Goal: Task Accomplishment & Management: Use online tool/utility

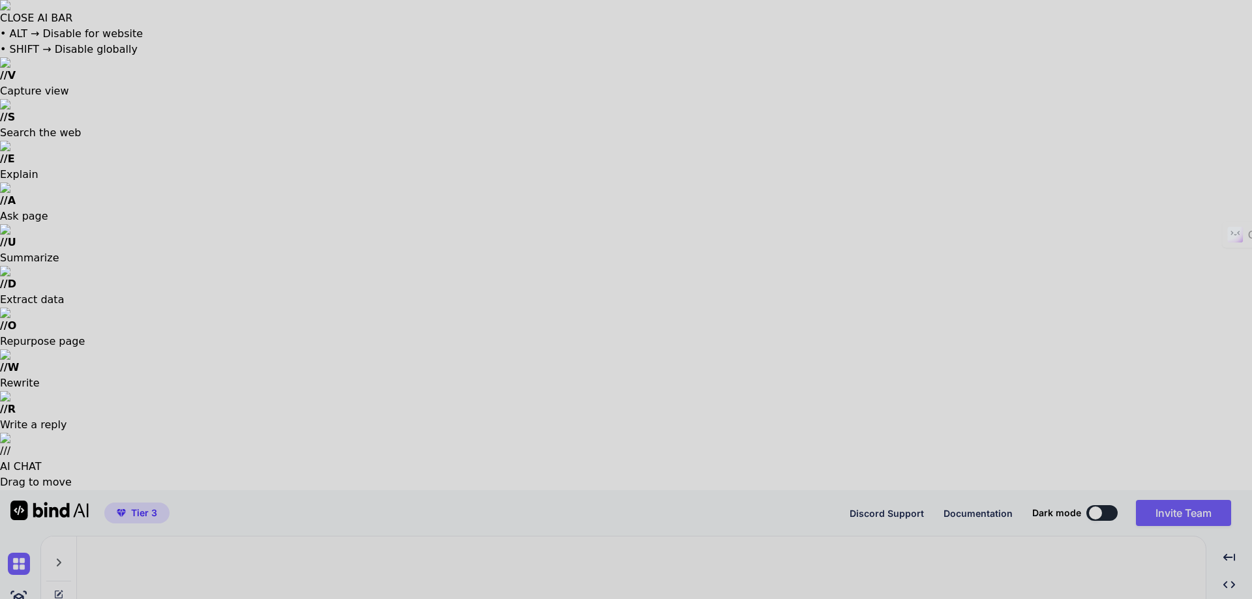
click at [601, 488] on div at bounding box center [626, 299] width 1252 height 599
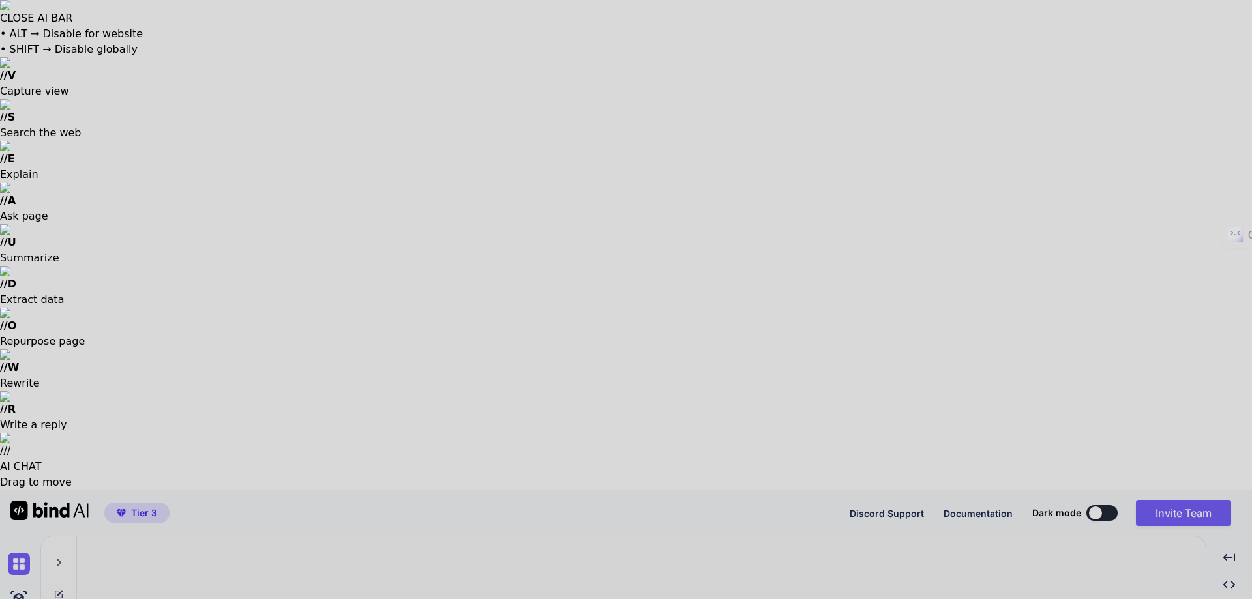
type textarea "x"
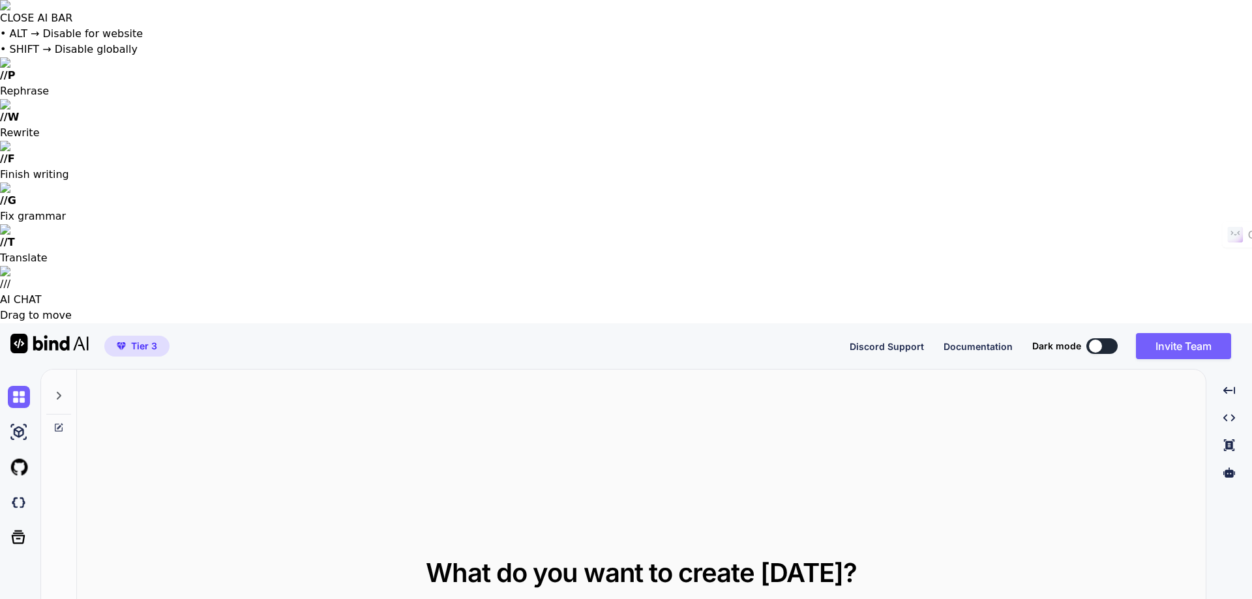
paste textarea "Please help me create each content for the website that focuses on blog article…"
type textarea "Please help me create each content for the website that focuses on blog article…"
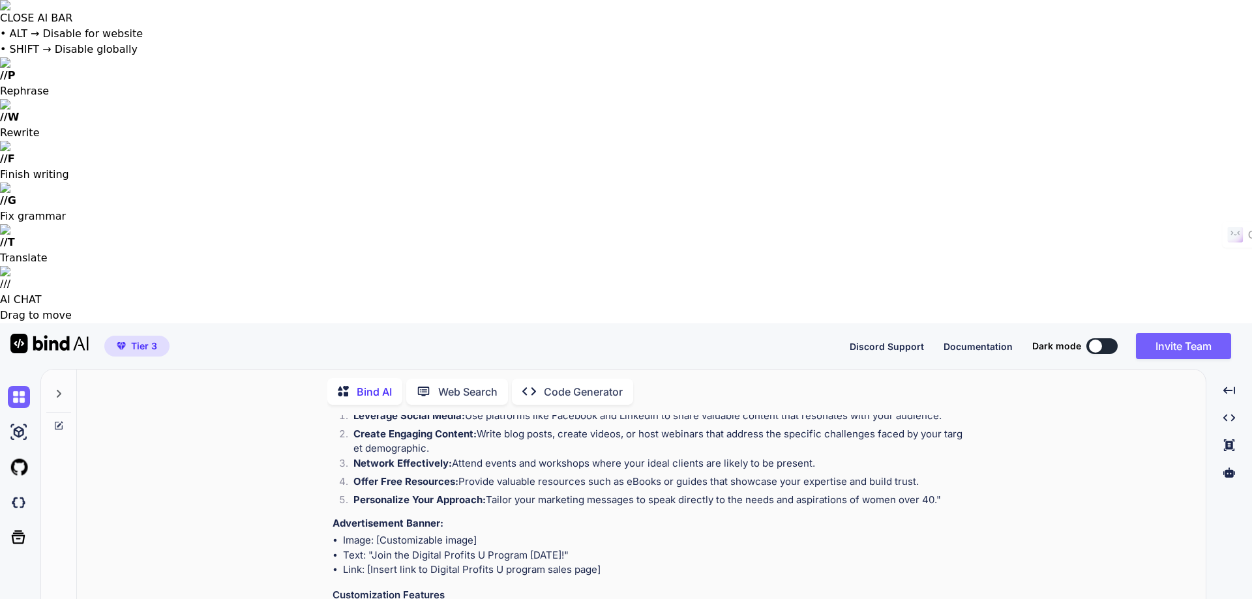
scroll to position [959, 0]
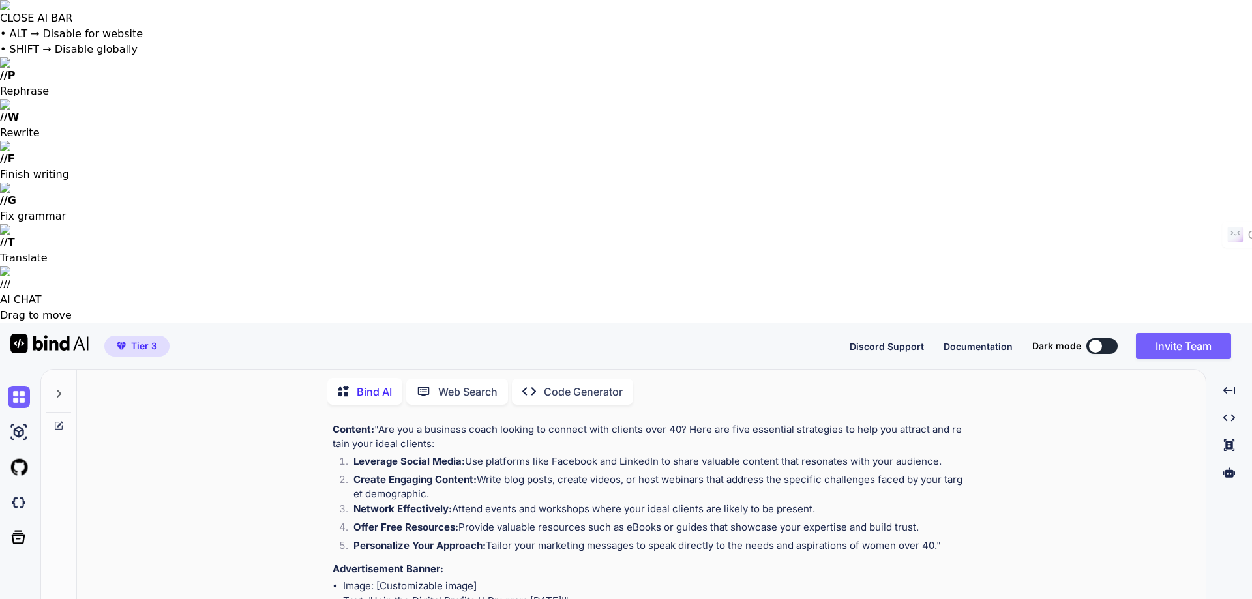
type textarea "Please help me create the website"
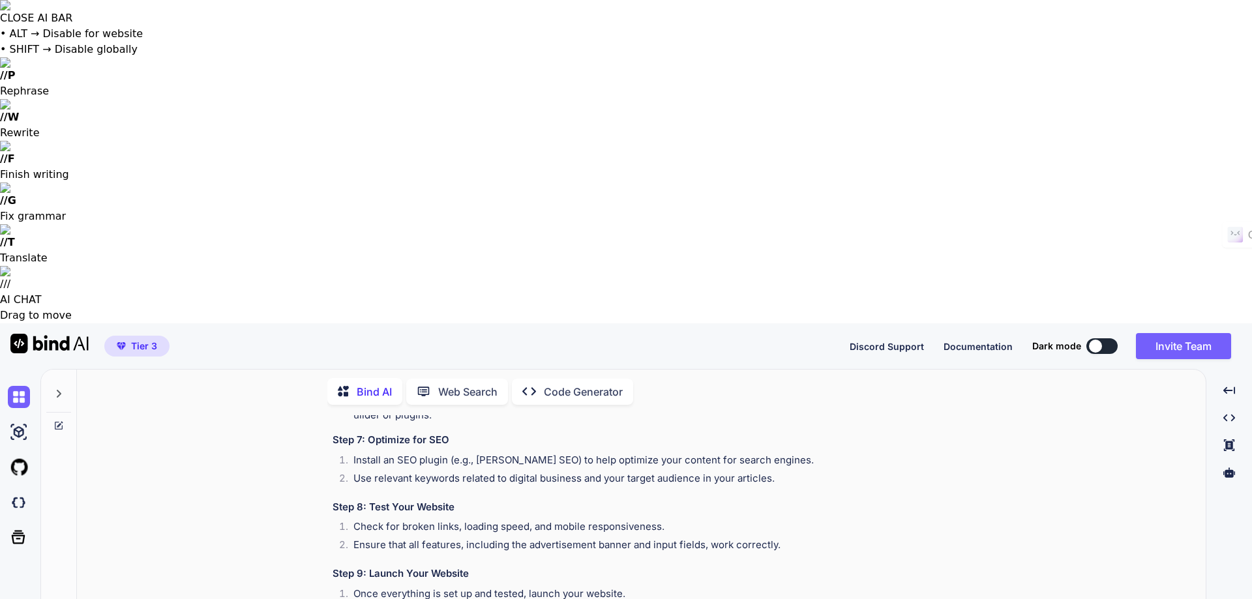
scroll to position [2039, 0]
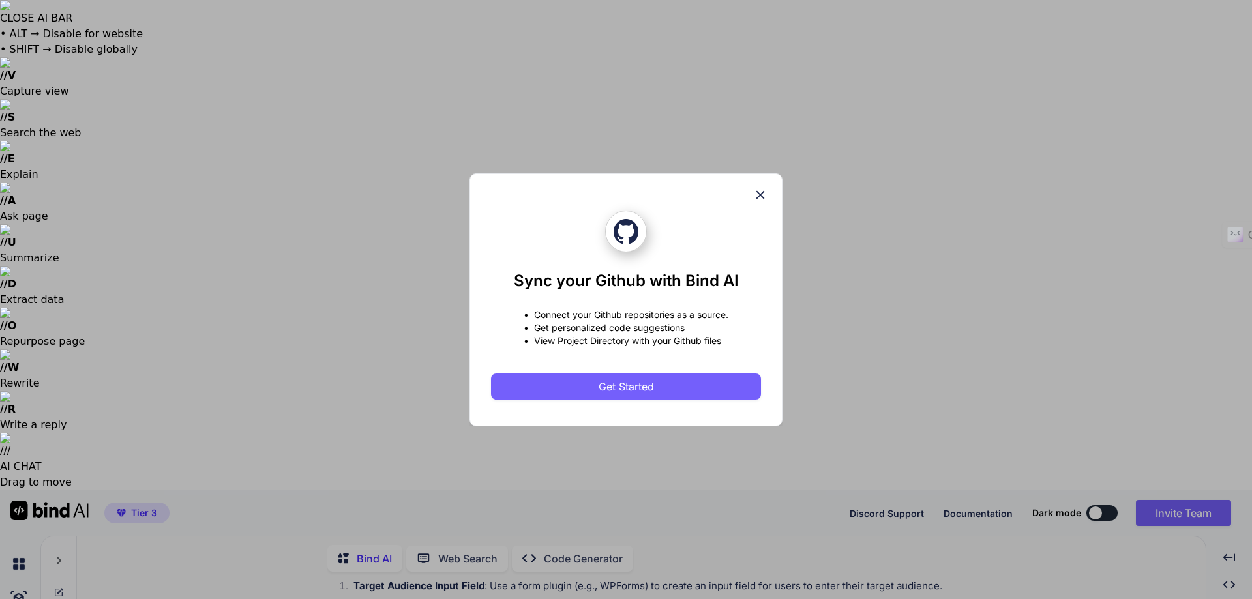
click at [760, 192] on icon at bounding box center [760, 195] width 14 height 14
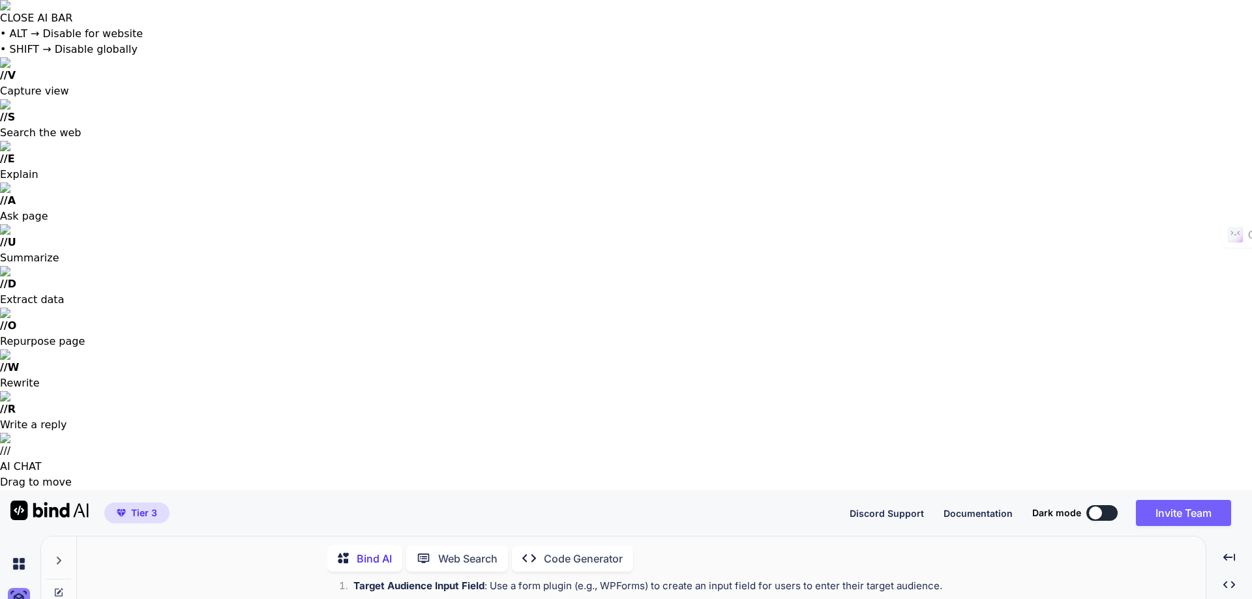
click at [23, 588] on img at bounding box center [19, 599] width 22 height 22
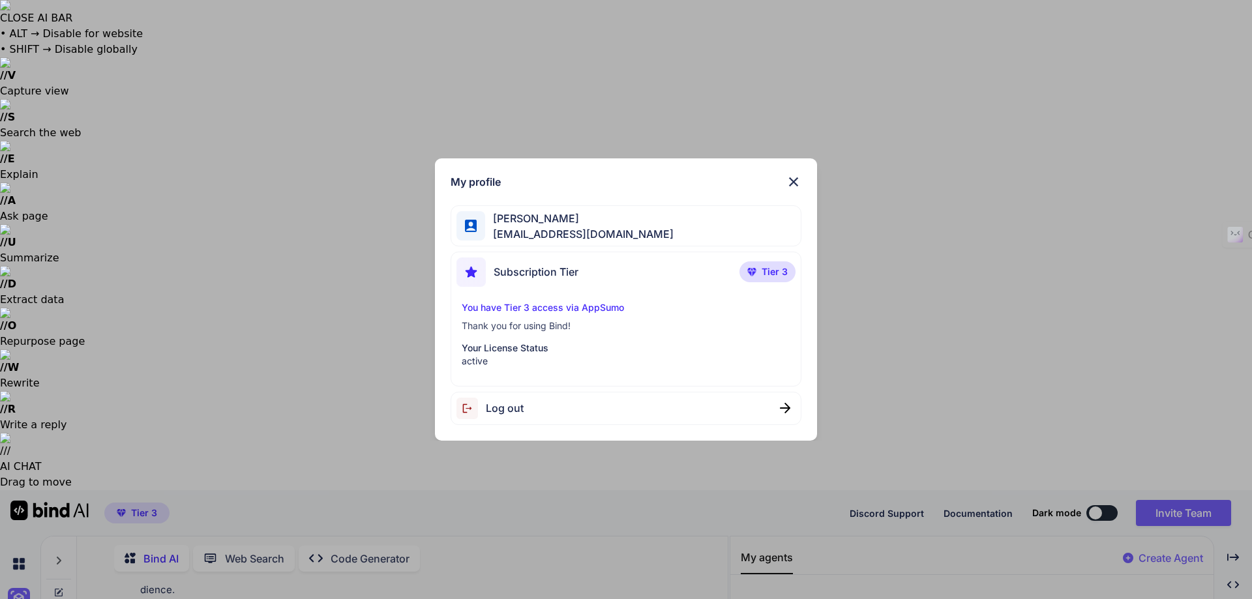
click at [789, 179] on img at bounding box center [794, 182] width 16 height 16
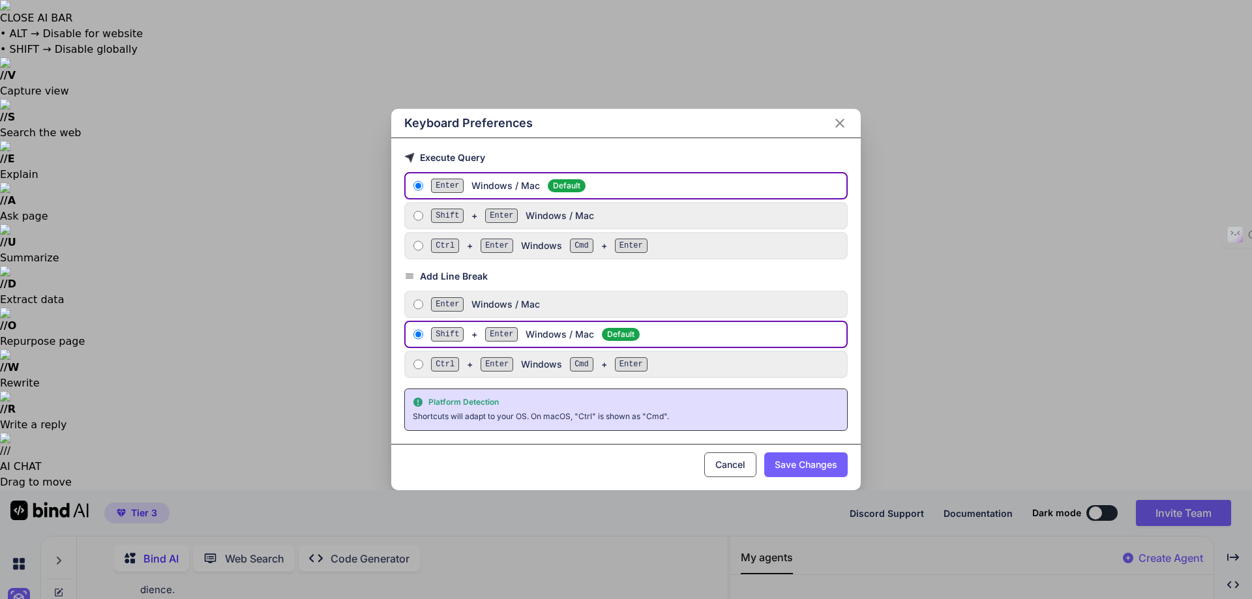
click at [841, 120] on icon "Close" at bounding box center [840, 123] width 16 height 16
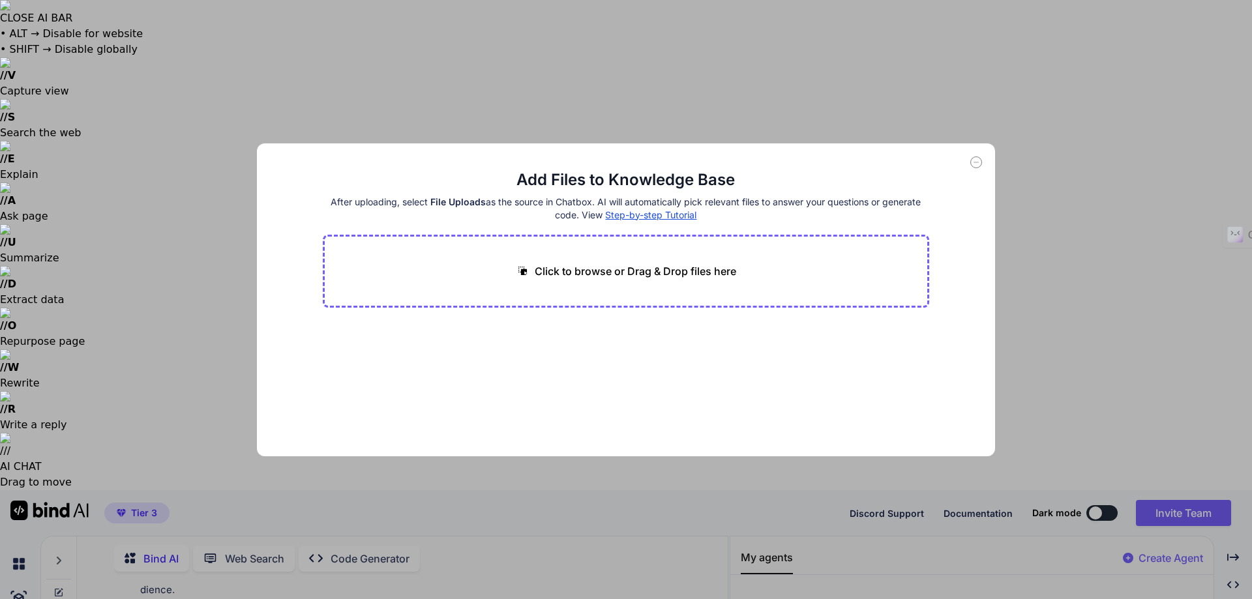
click at [978, 162] on icon at bounding box center [976, 162] width 5 height 0
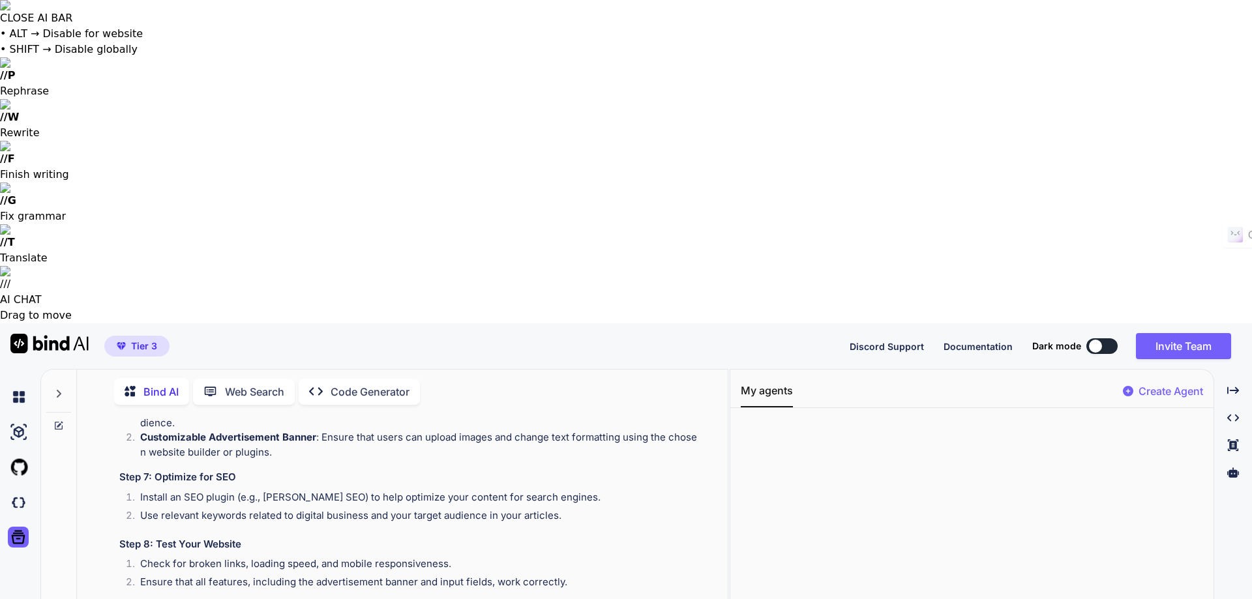
paste textarea "Create the prompt for Bind AI to create a similar blog website for digital busi…"
type textarea "Create the prompt for Bind AI to create a similar blog website for digital busi…"
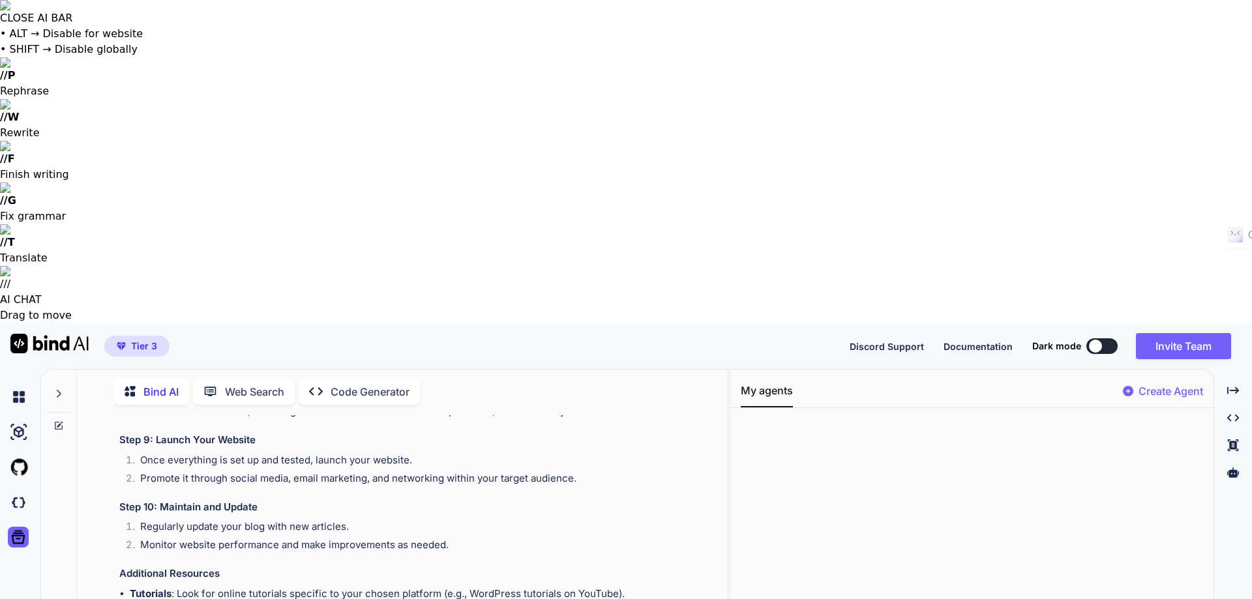
scroll to position [2291, 0]
click at [1237, 385] on icon "Created with Pixso." at bounding box center [1233, 391] width 12 height 12
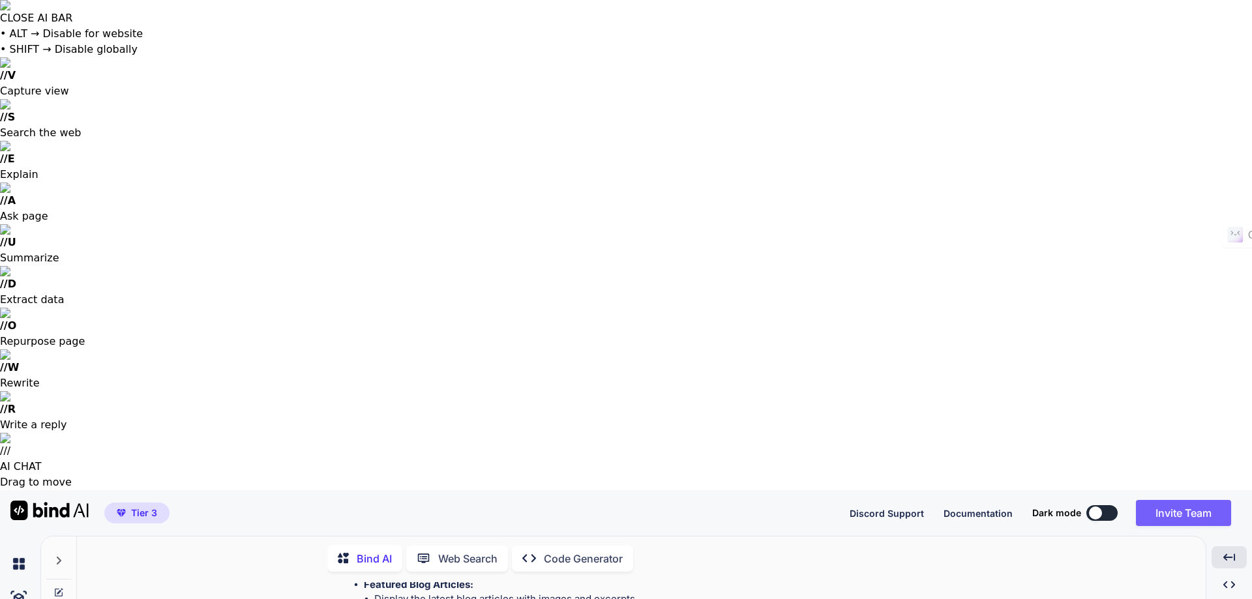
scroll to position [2809, 0]
click at [585, 551] on p "Code Generator" at bounding box center [583, 559] width 79 height 16
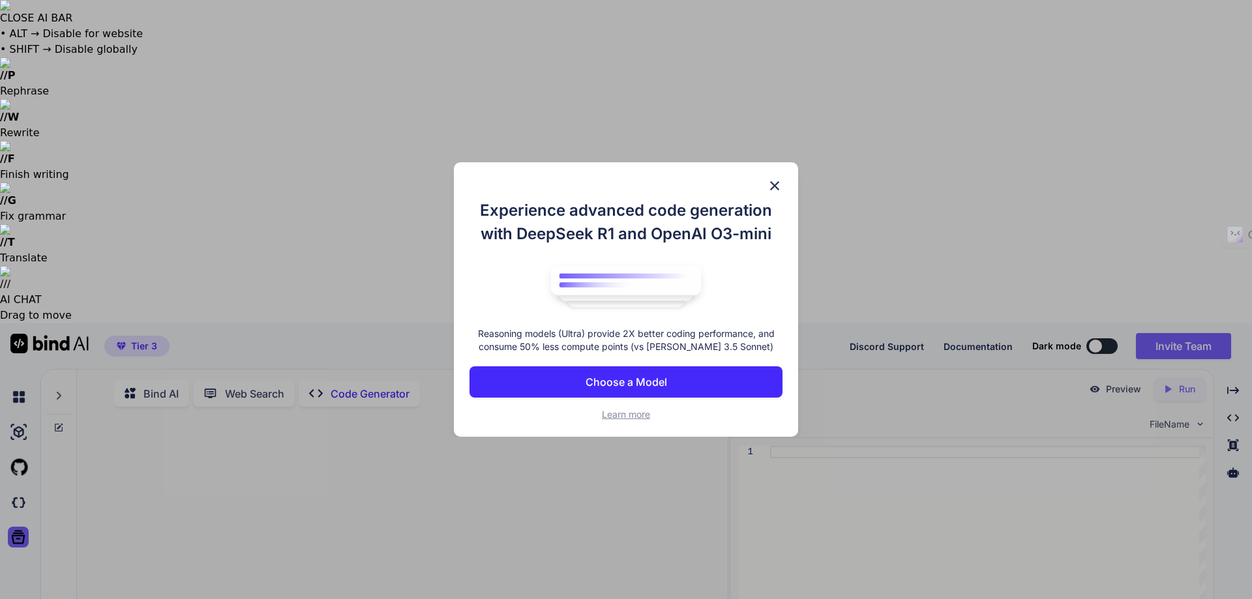
click at [629, 381] on p "Choose a Model" at bounding box center [627, 382] width 82 height 16
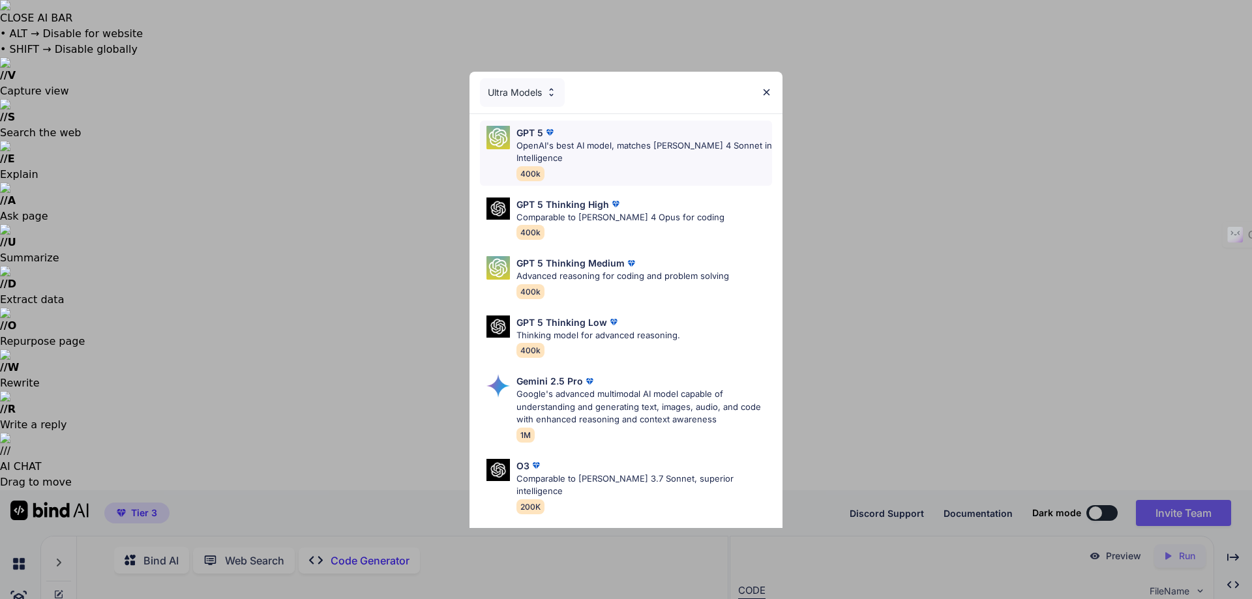
click at [593, 144] on p "OpenAI's best AI model, matches [PERSON_NAME] 4 Sonnet in Intelligence" at bounding box center [645, 152] width 256 height 25
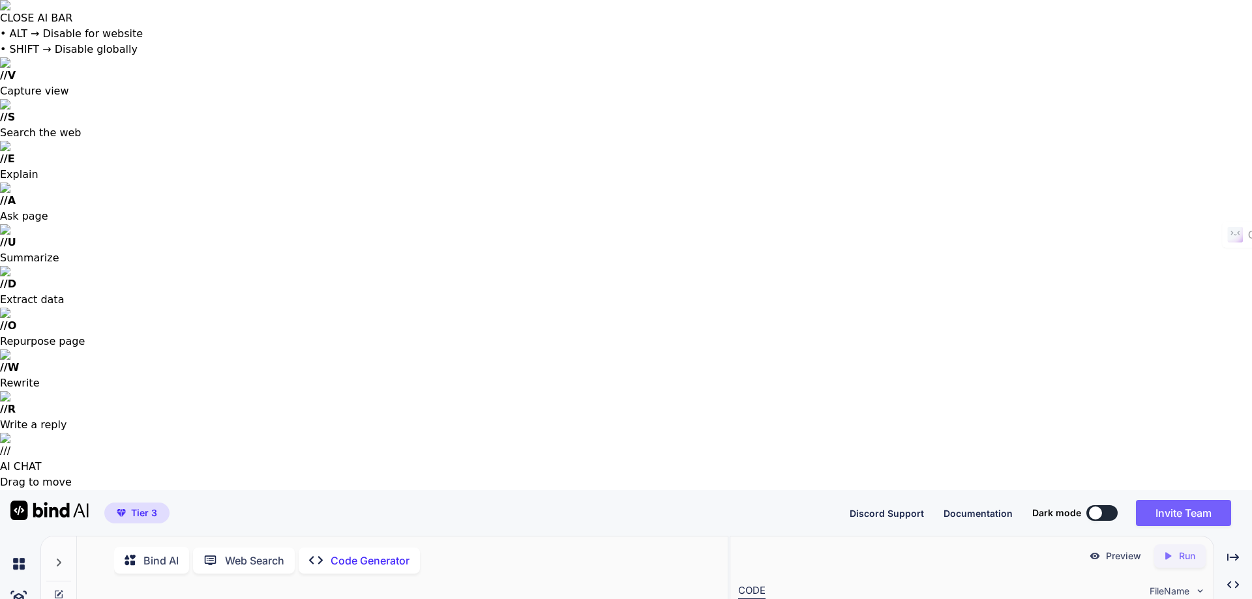
click at [346, 551] on p "Code Generator" at bounding box center [370, 559] width 79 height 16
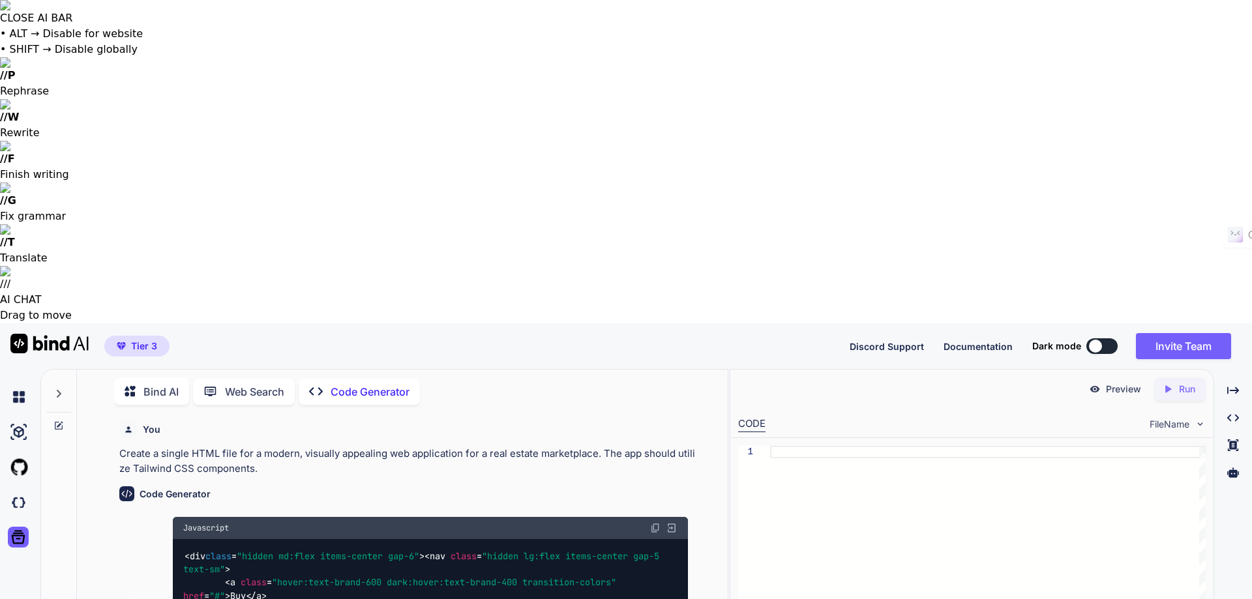
paste textarea "Create a single HTML file for a modern, visually appealing web application for …"
type textarea "Create a single HTML file for a modern, visually appealing web application for …"
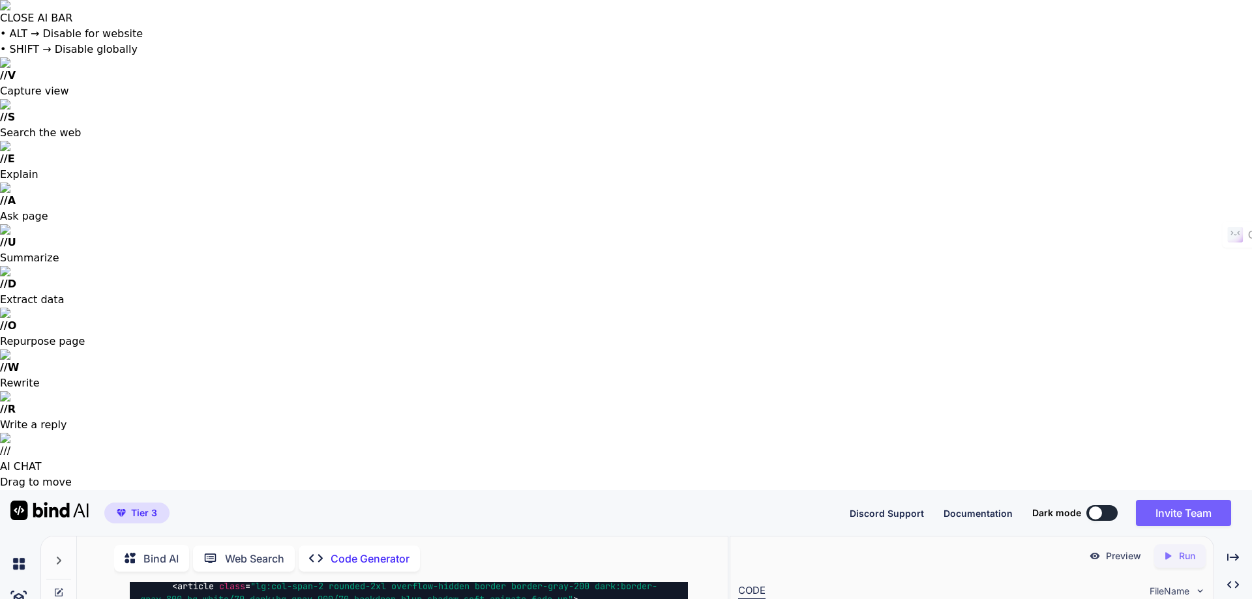
scroll to position [2205, 0]
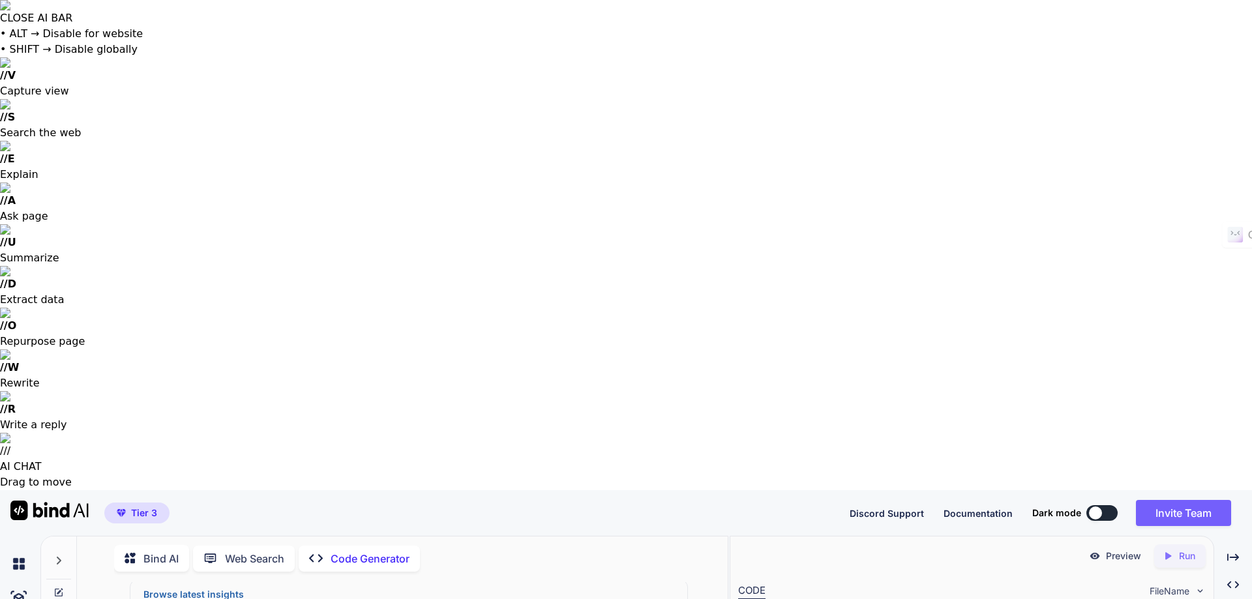
click at [1172, 550] on icon "Created with Pixso." at bounding box center [1168, 556] width 12 height 12
click at [1123, 550] on p "Preview" at bounding box center [1123, 556] width 35 height 13
drag, startPoint x: 1121, startPoint y: 86, endPoint x: 1124, endPoint y: 70, distance: 16.5
click at [1121, 576] on div "CODE FileName" at bounding box center [971, 590] width 483 height 29
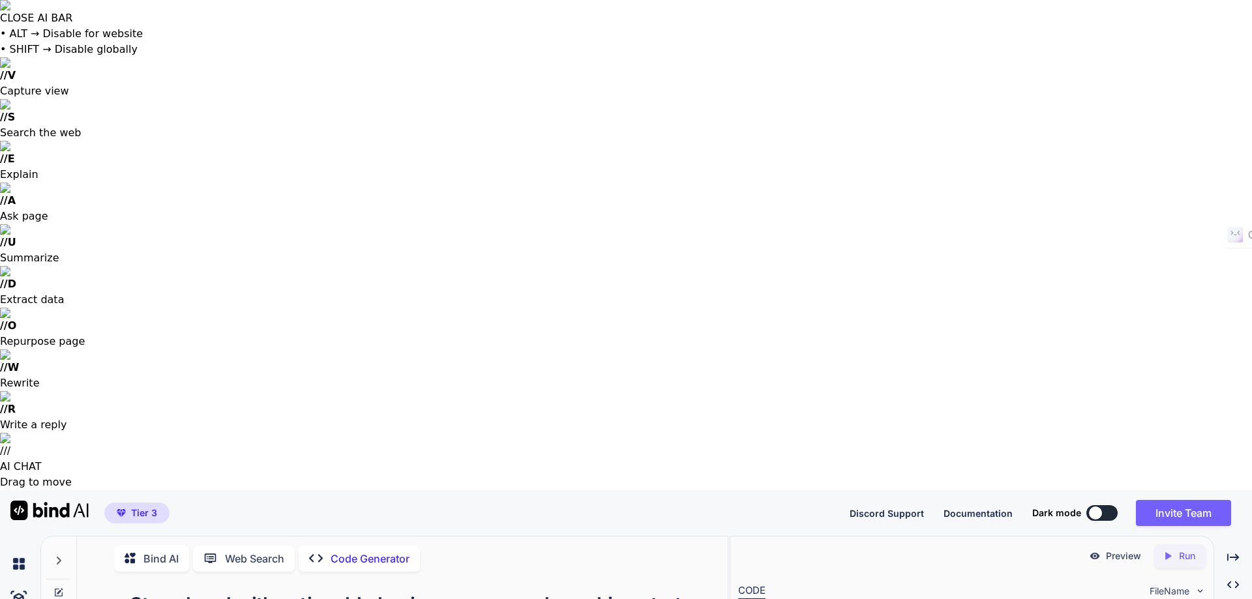
scroll to position [2223, 0]
click at [1186, 550] on p "Run" at bounding box center [1187, 556] width 16 height 13
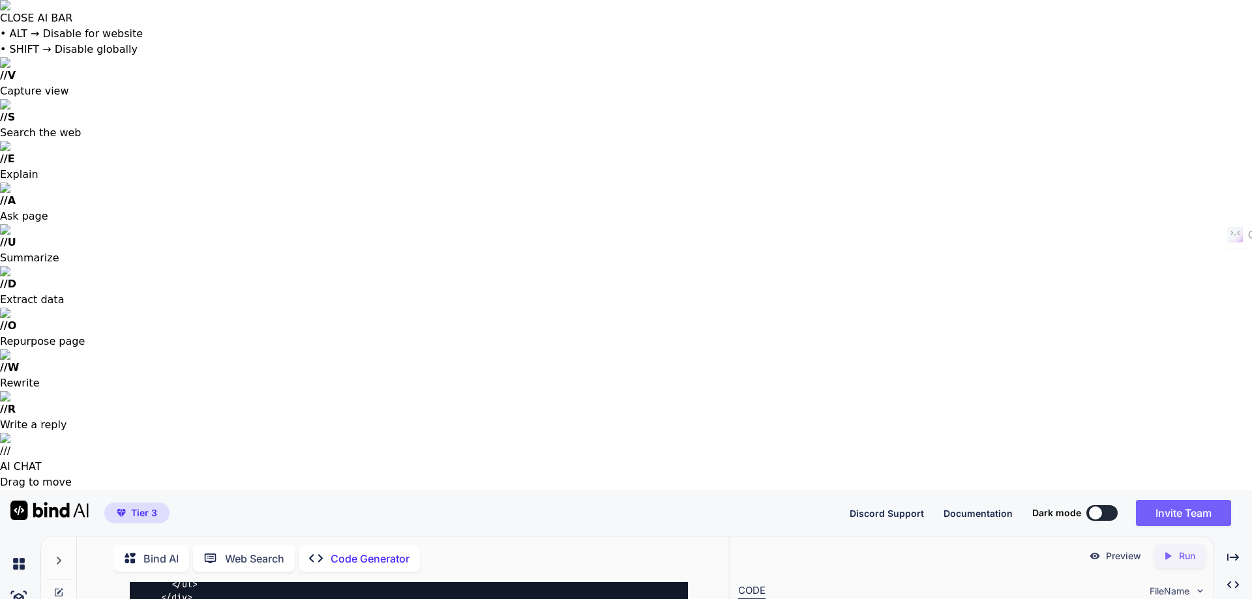
scroll to position [8308, 0]
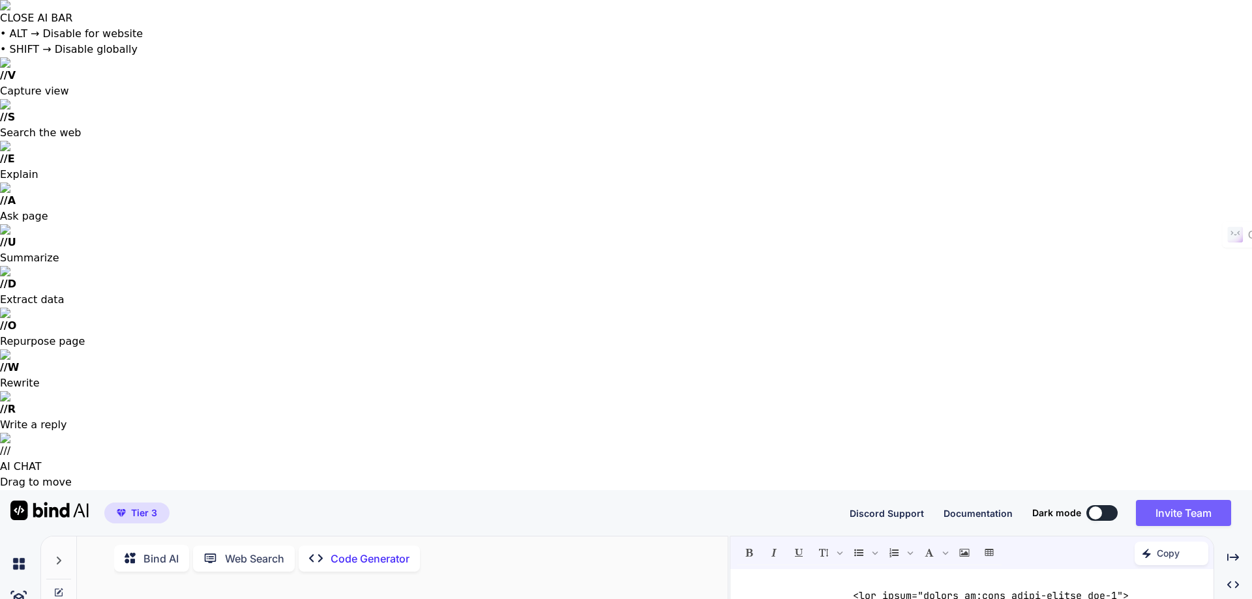
scroll to position [2177, 0]
click at [1180, 550] on p "Run" at bounding box center [1187, 556] width 16 height 13
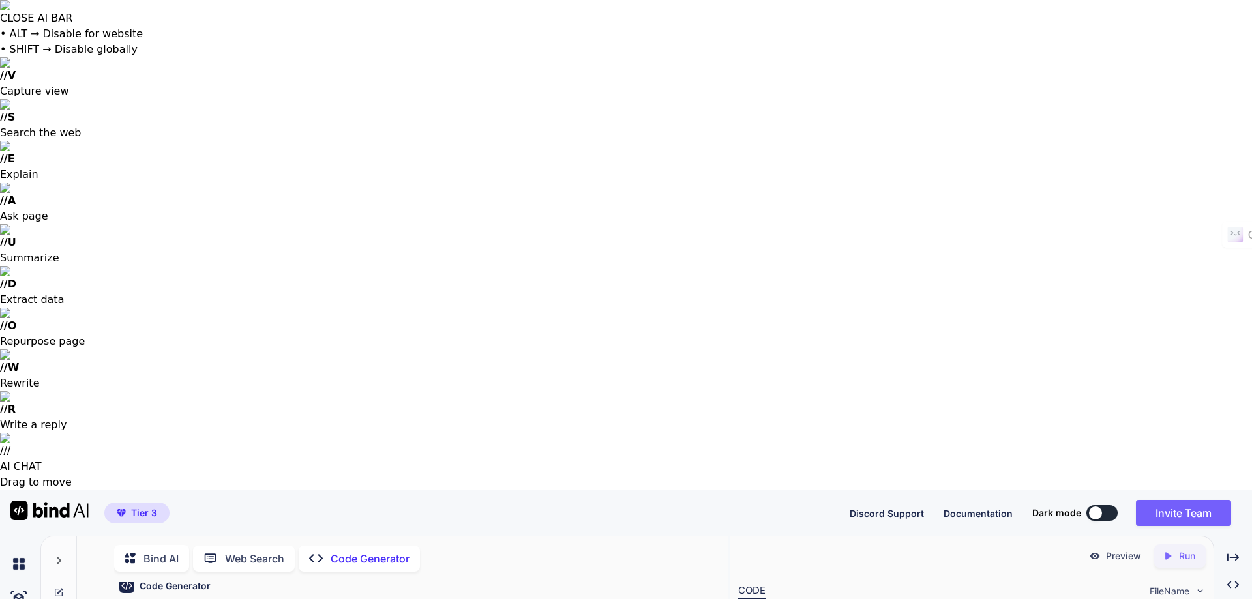
scroll to position [0, 0]
click at [1176, 550] on icon "Created with Pixso." at bounding box center [1170, 556] width 17 height 12
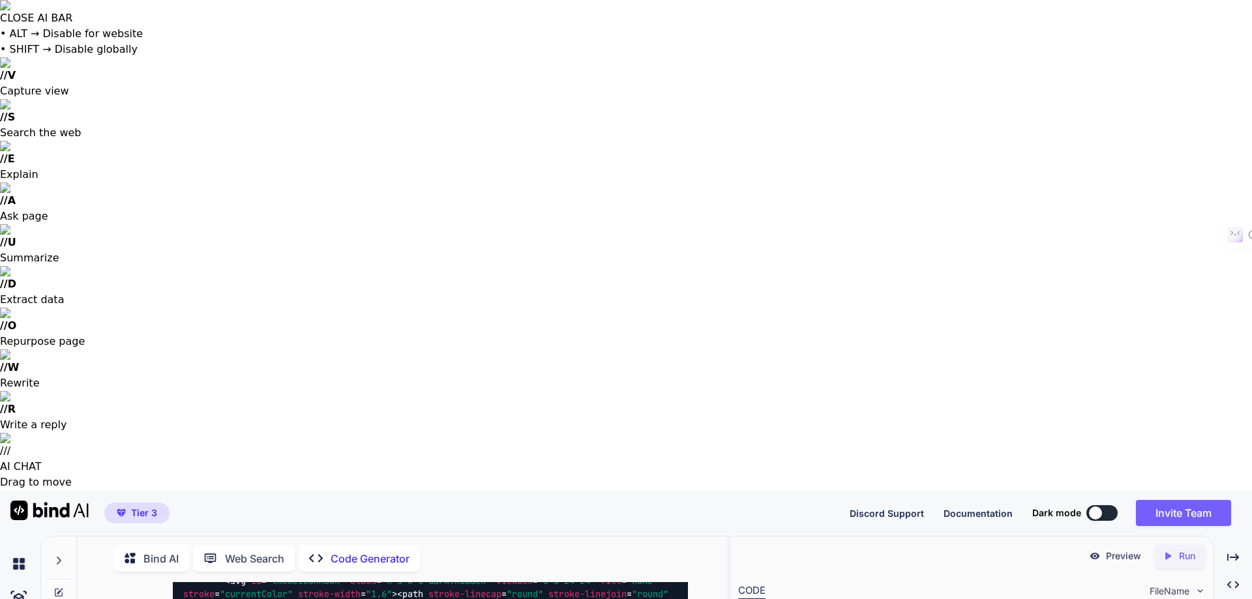
scroll to position [652, 0]
click at [1179, 550] on p "Run" at bounding box center [1187, 556] width 16 height 13
click at [1128, 537] on div "Preview Created with Pixso. Run" at bounding box center [971, 556] width 483 height 39
click at [1122, 550] on p "Preview" at bounding box center [1123, 556] width 35 height 13
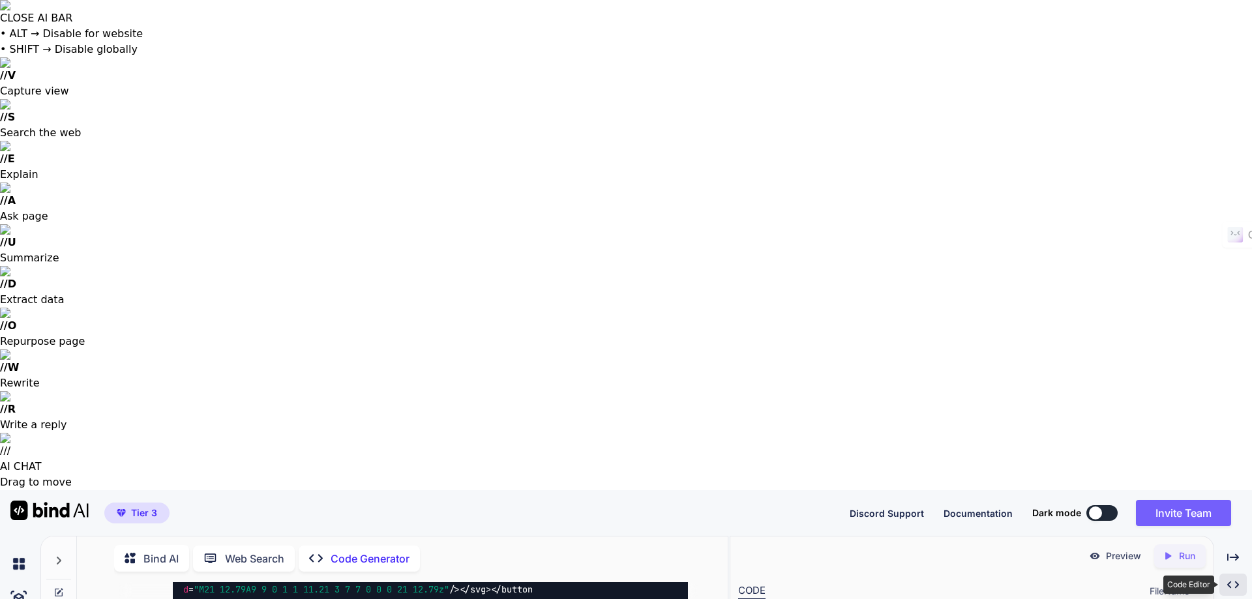
click at [1234, 579] on icon "Created with Pixso." at bounding box center [1233, 585] width 12 height 12
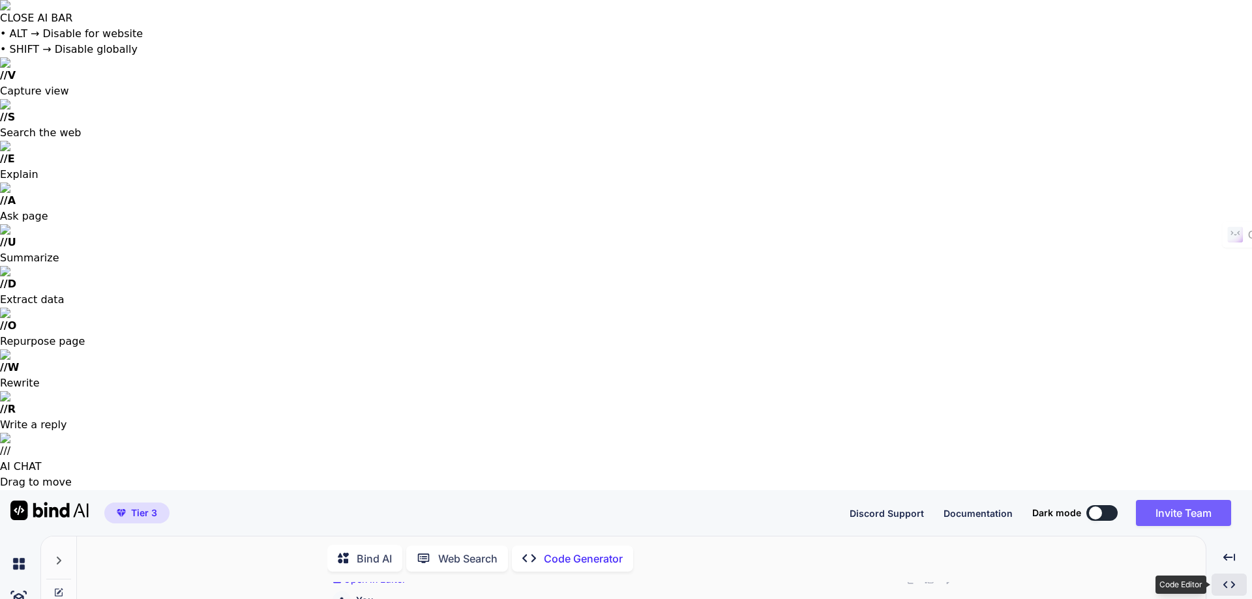
click at [1221, 574] on div "Created with Pixso." at bounding box center [1229, 585] width 35 height 22
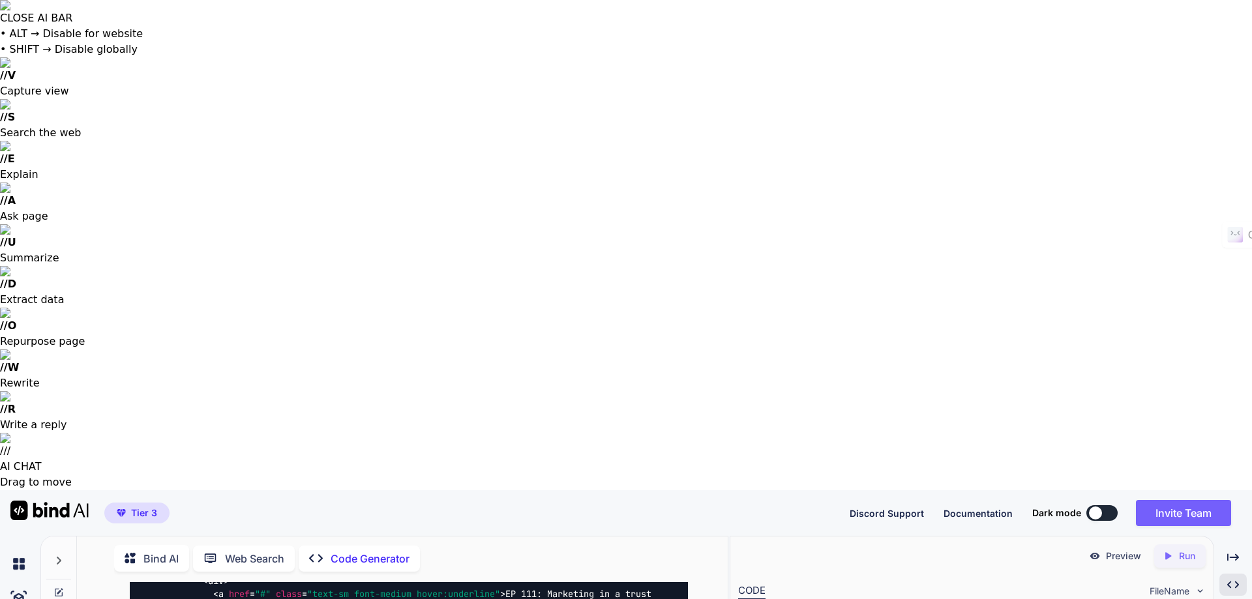
scroll to position [6457, 0]
click at [1104, 545] on div "Preview" at bounding box center [1115, 556] width 73 height 23
click at [1105, 545] on div "Preview" at bounding box center [1115, 556] width 73 height 23
click at [1103, 545] on div "Preview" at bounding box center [1115, 556] width 73 height 23
click at [1102, 545] on div "Preview" at bounding box center [1115, 556] width 73 height 23
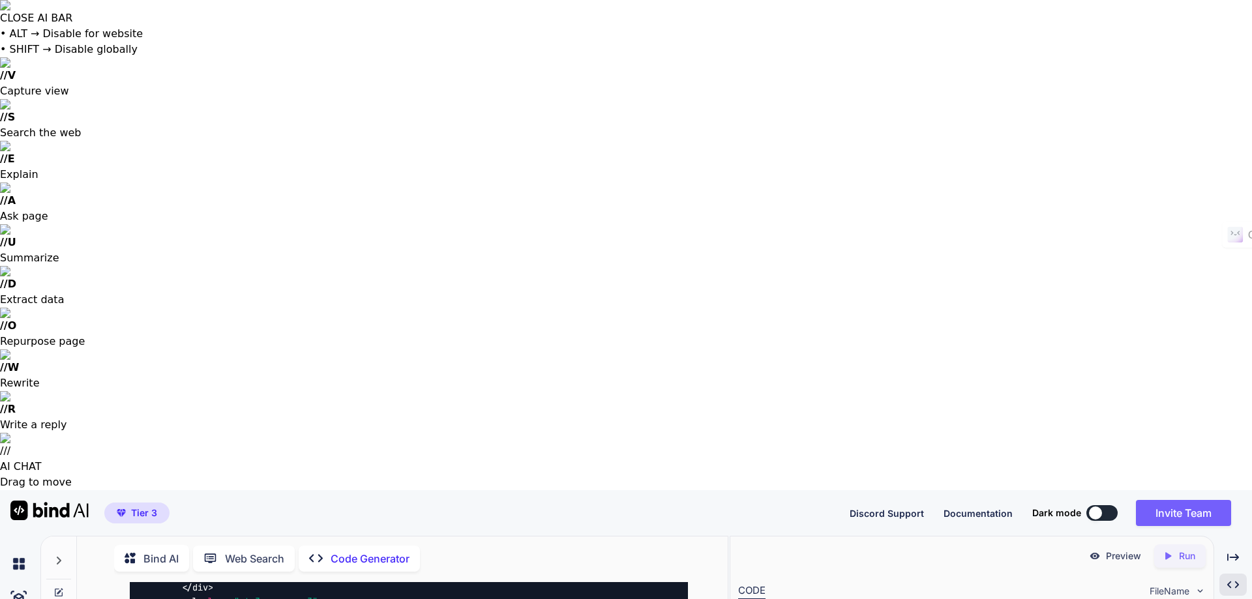
click at [1092, 550] on img at bounding box center [1095, 556] width 12 height 12
drag, startPoint x: 1093, startPoint y: 65, endPoint x: 1034, endPoint y: 40, distance: 64.6
click at [1034, 490] on div "Tier 3 Discord Support Documentation Dark mode Invite Team Created with Pixso." at bounding box center [626, 513] width 1252 height 46
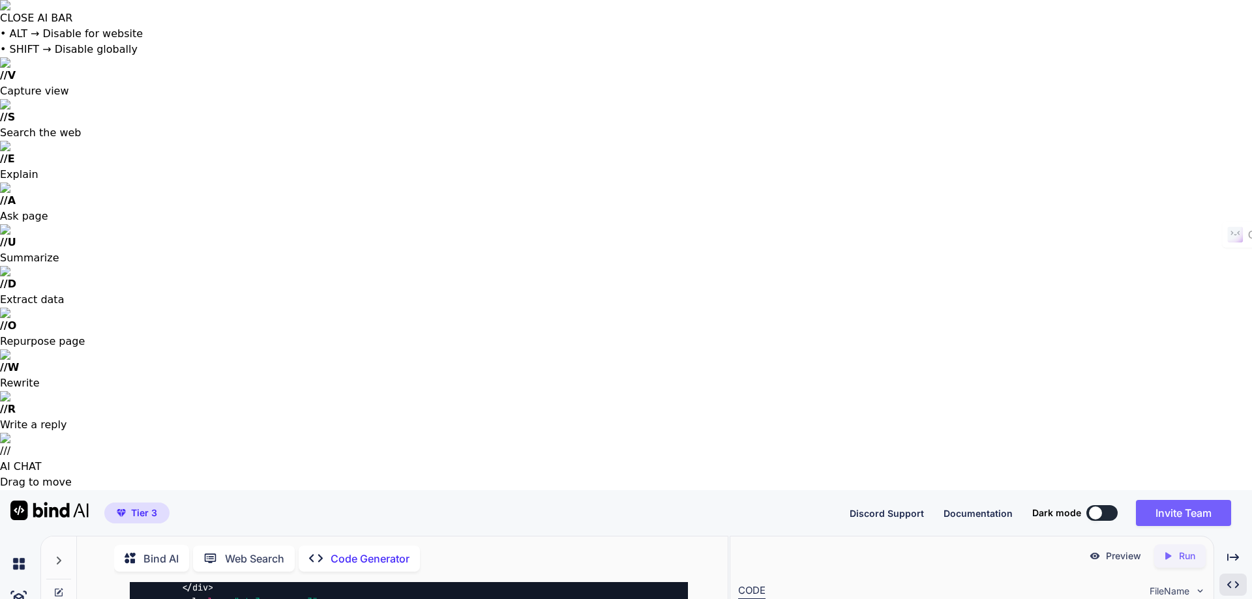
click at [1102, 545] on div "Preview" at bounding box center [1115, 556] width 73 height 23
click at [1099, 545] on div "Preview" at bounding box center [1115, 556] width 73 height 23
click at [1097, 550] on img at bounding box center [1095, 556] width 12 height 12
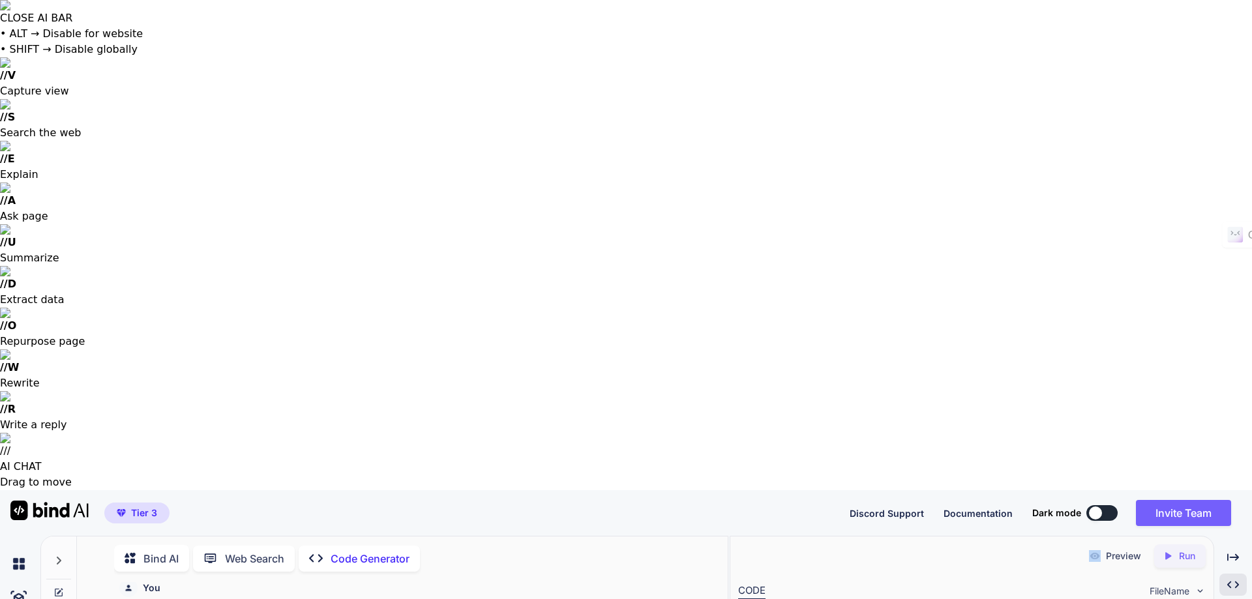
click at [1095, 550] on img at bounding box center [1095, 556] width 12 height 12
drag, startPoint x: 1184, startPoint y: 65, endPoint x: 1116, endPoint y: 131, distance: 95.0
click at [1183, 550] on p "Run" at bounding box center [1187, 556] width 16 height 13
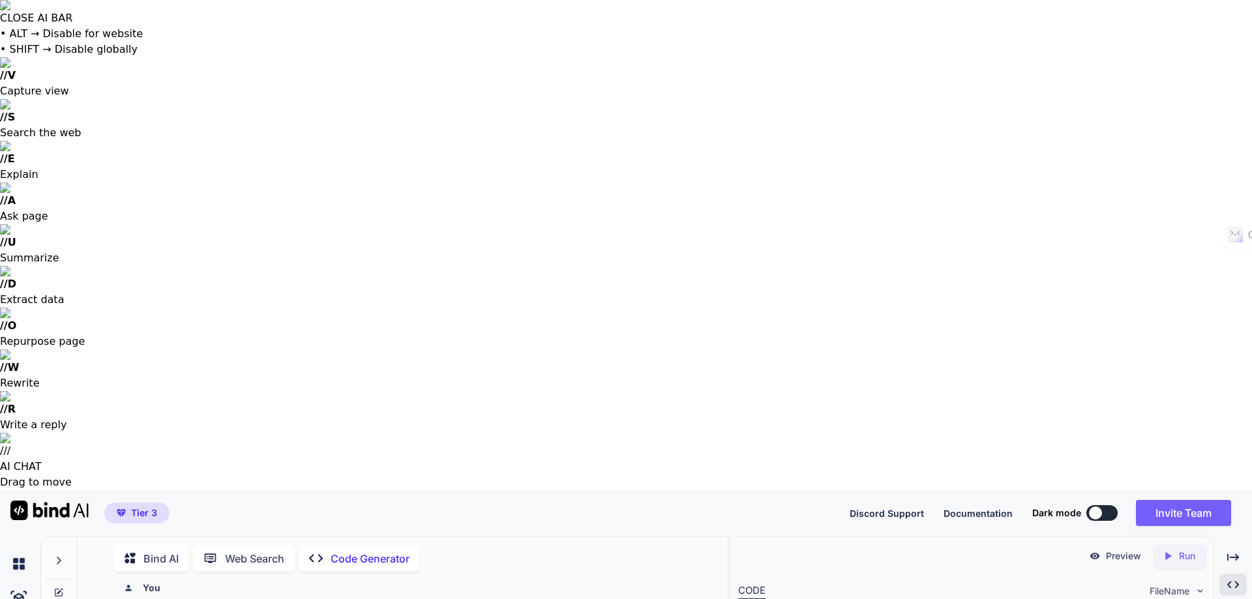
click at [1107, 550] on p "Preview" at bounding box center [1123, 556] width 35 height 13
drag, startPoint x: 1077, startPoint y: 70, endPoint x: 1085, endPoint y: 58, distance: 14.7
click at [1077, 537] on div "Preview Created with Pixso. Run" at bounding box center [971, 556] width 483 height 39
click at [1093, 550] on img at bounding box center [1095, 556] width 12 height 12
click at [1105, 545] on div "Preview" at bounding box center [1115, 556] width 73 height 23
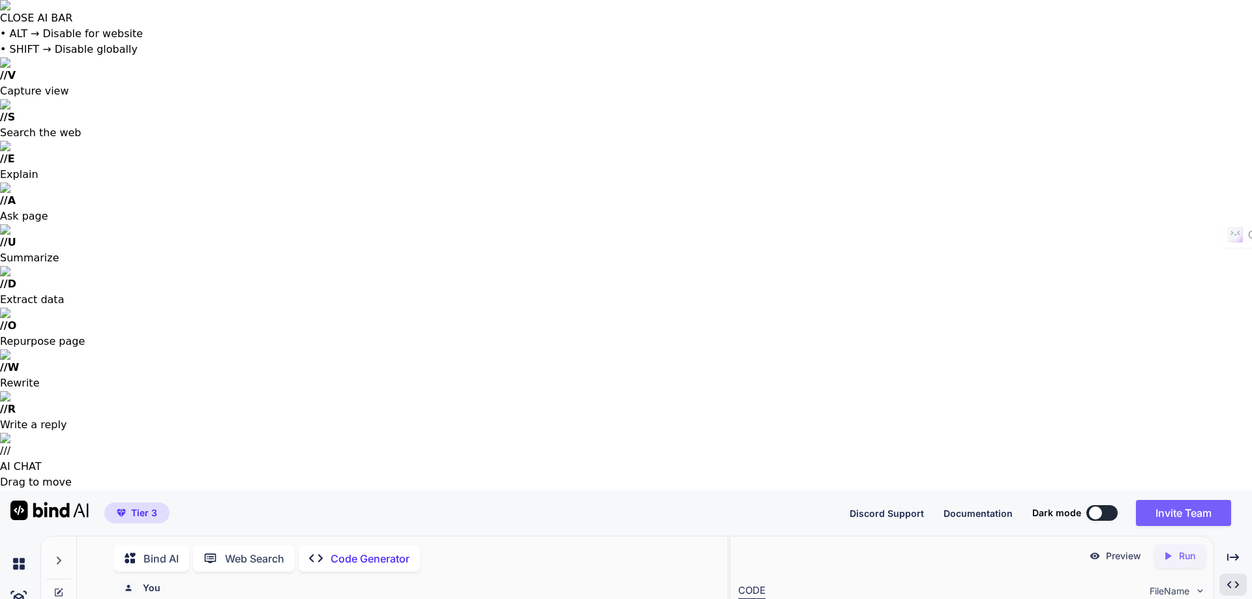
click at [1117, 550] on p "Preview" at bounding box center [1123, 556] width 35 height 13
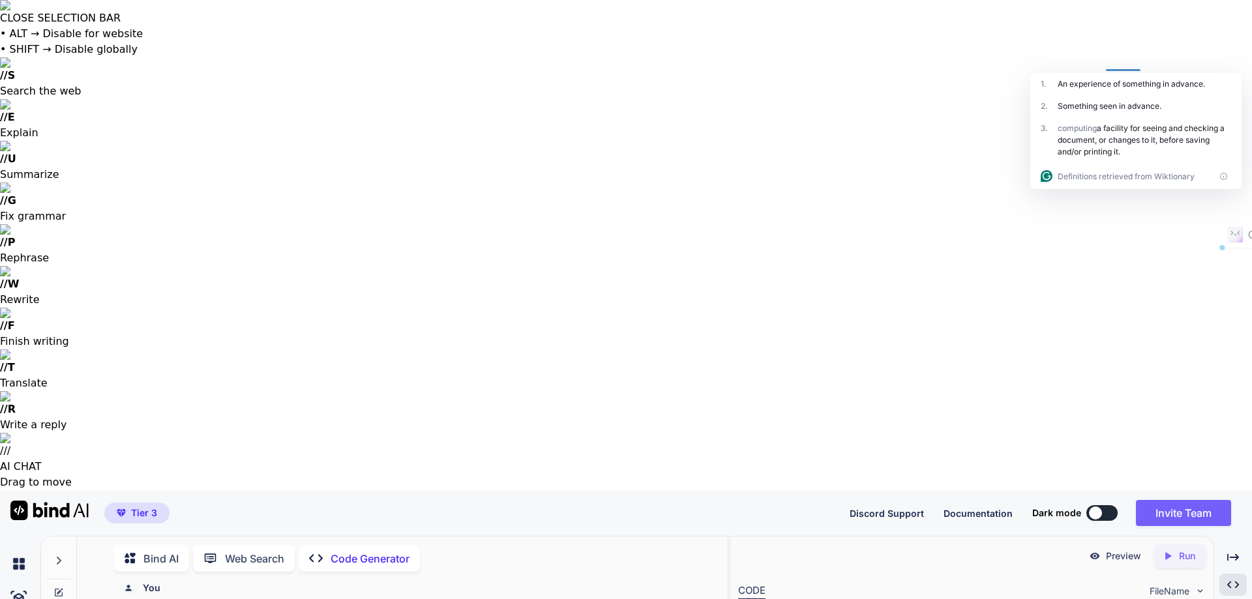
click at [978, 537] on div "Preview Created with Pixso. Run" at bounding box center [971, 556] width 483 height 39
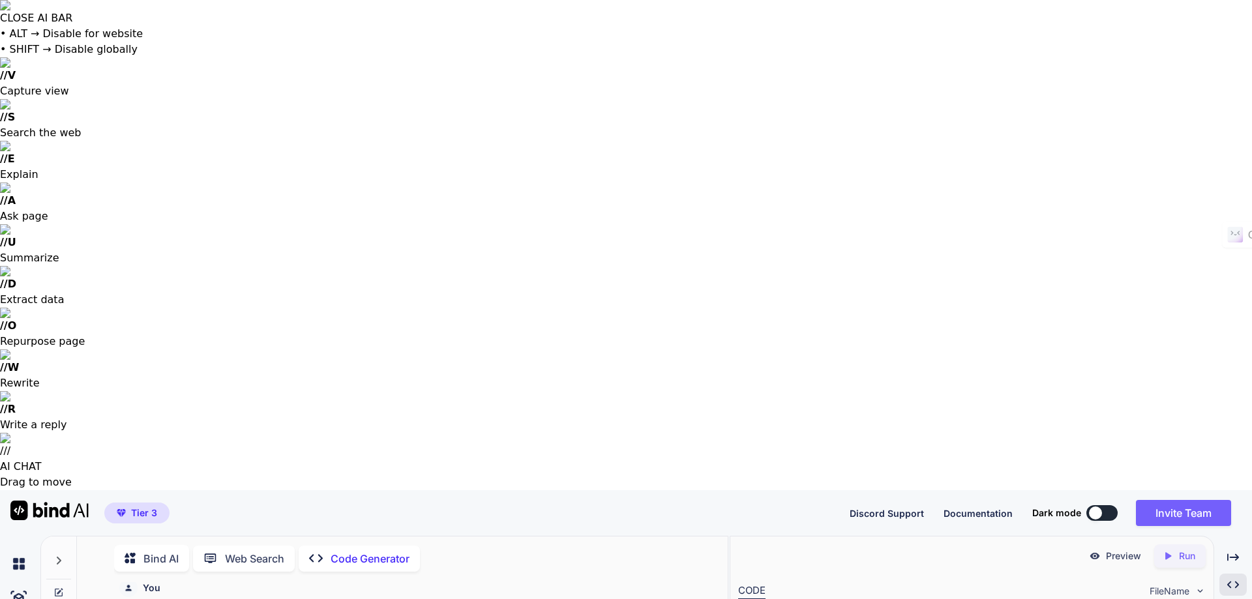
click at [1135, 545] on div "Preview" at bounding box center [1115, 556] width 73 height 23
click at [1129, 550] on p "Preview" at bounding box center [1123, 556] width 35 height 13
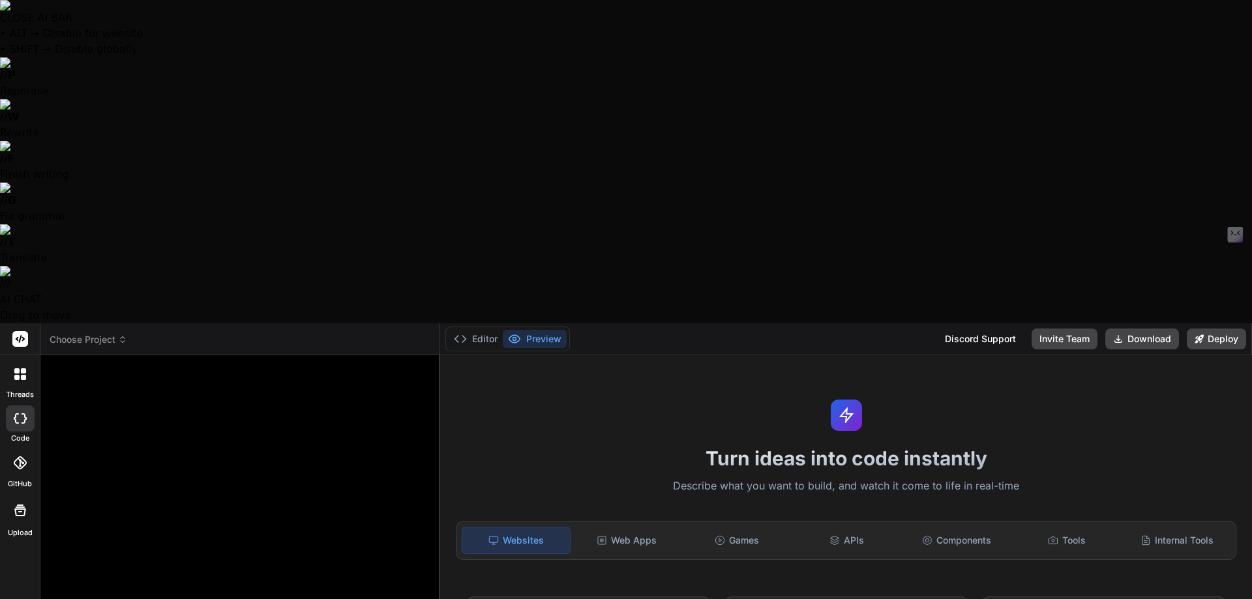
type textarea "x"
click at [614, 527] on div "Web Apps" at bounding box center [627, 540] width 108 height 27
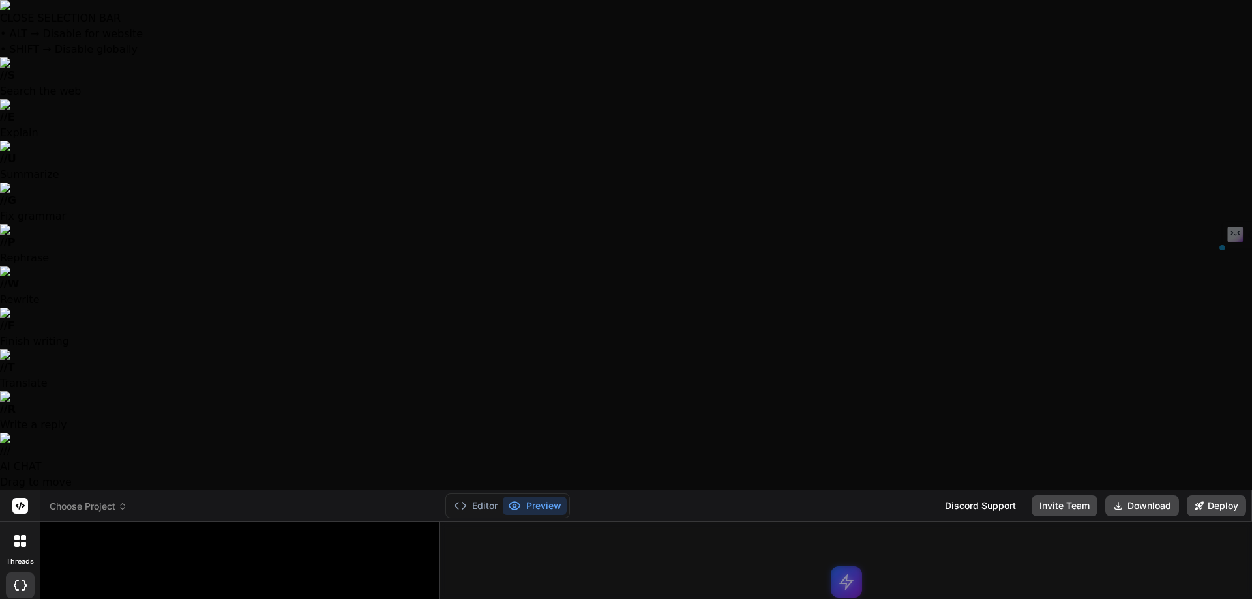
drag, startPoint x: 915, startPoint y: 360, endPoint x: 695, endPoint y: 303, distance: 227.8
drag, startPoint x: 697, startPoint y: 299, endPoint x: 922, endPoint y: 361, distance: 232.9
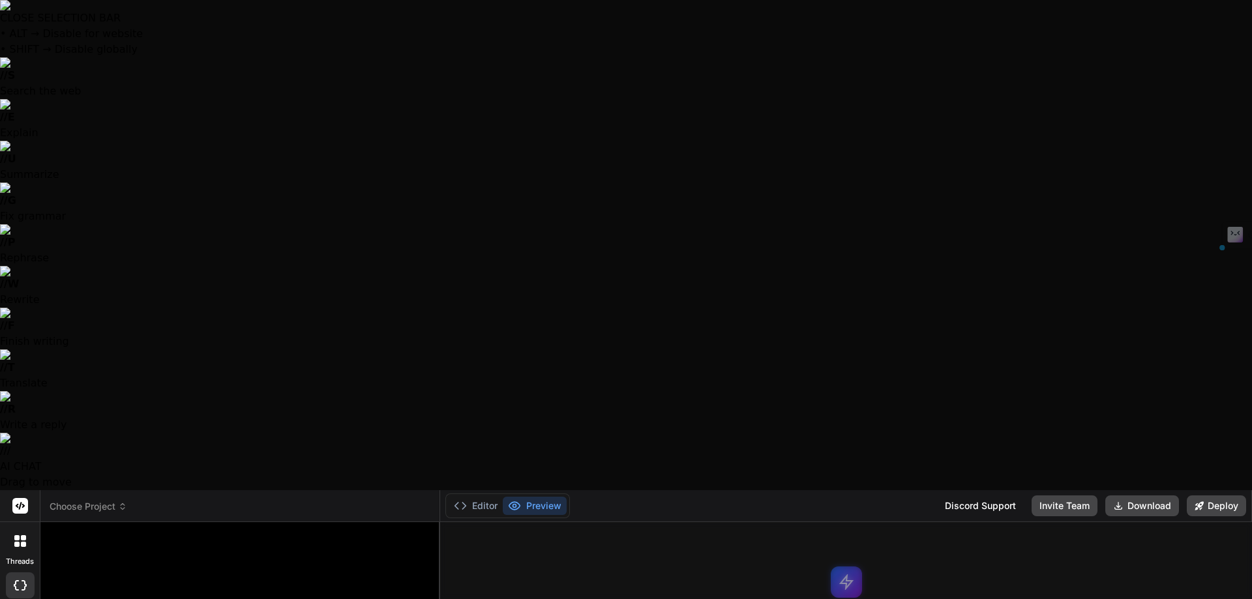
copy div "Create a modern landing page with HTML, CSS, and JavaScript featuring smooth sc…"
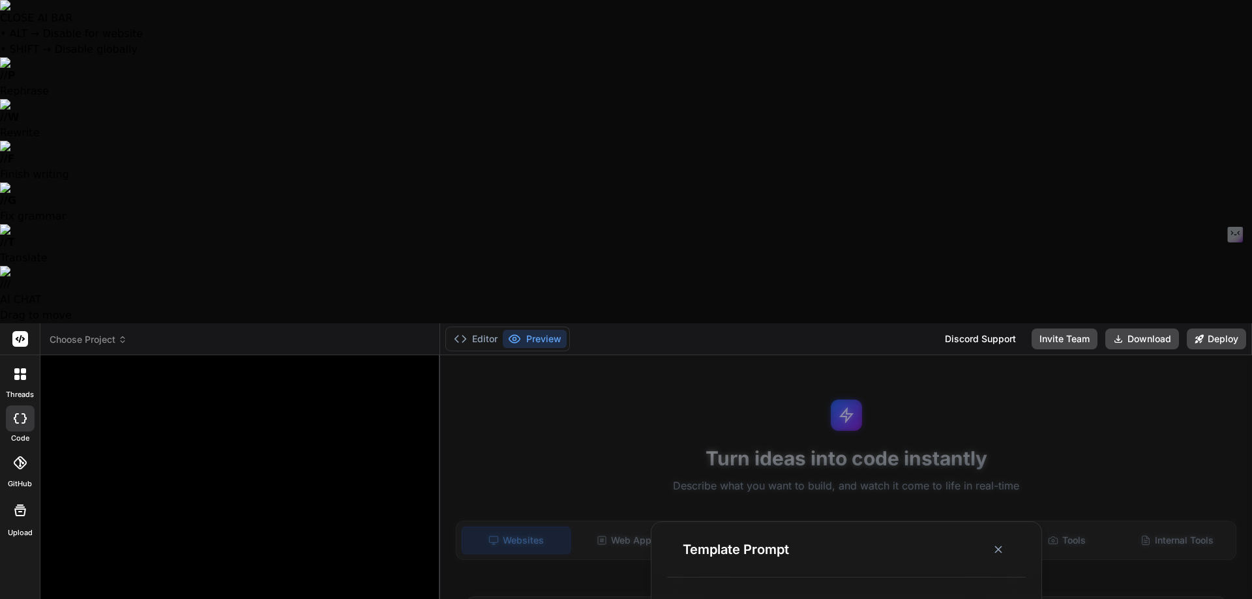
paste textarea "Create a blog website focused on digital business specifically tailored for bus…"
type textarea "Create a blog website focused on digital business specifically tailored for bus…"
type textarea "x"
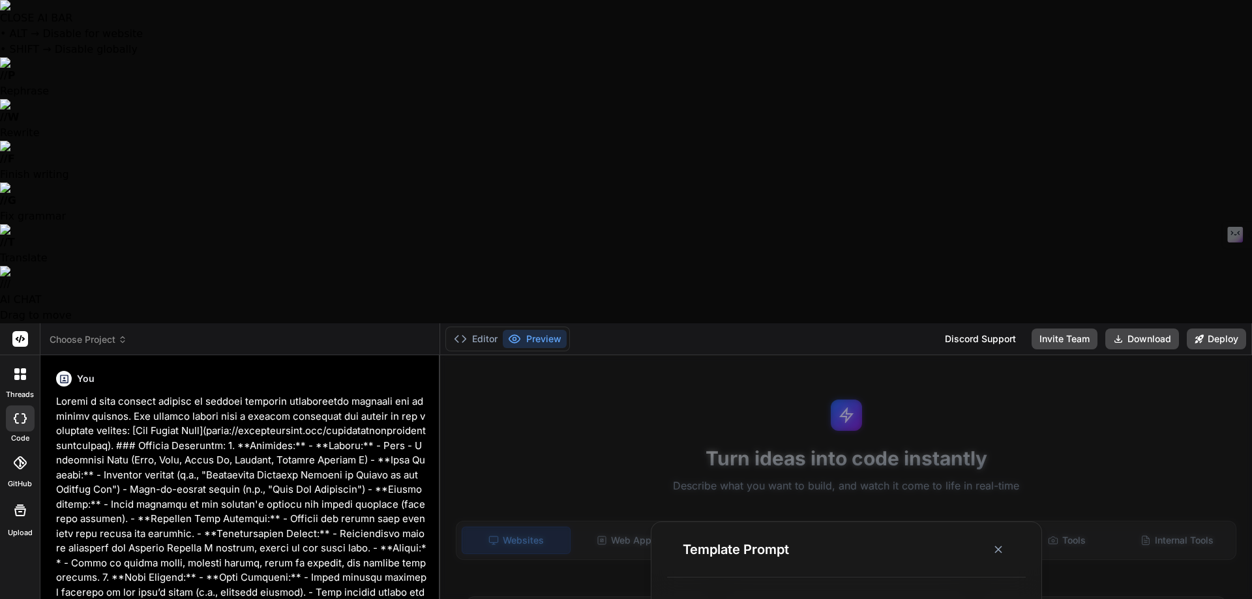
scroll to position [0, 0]
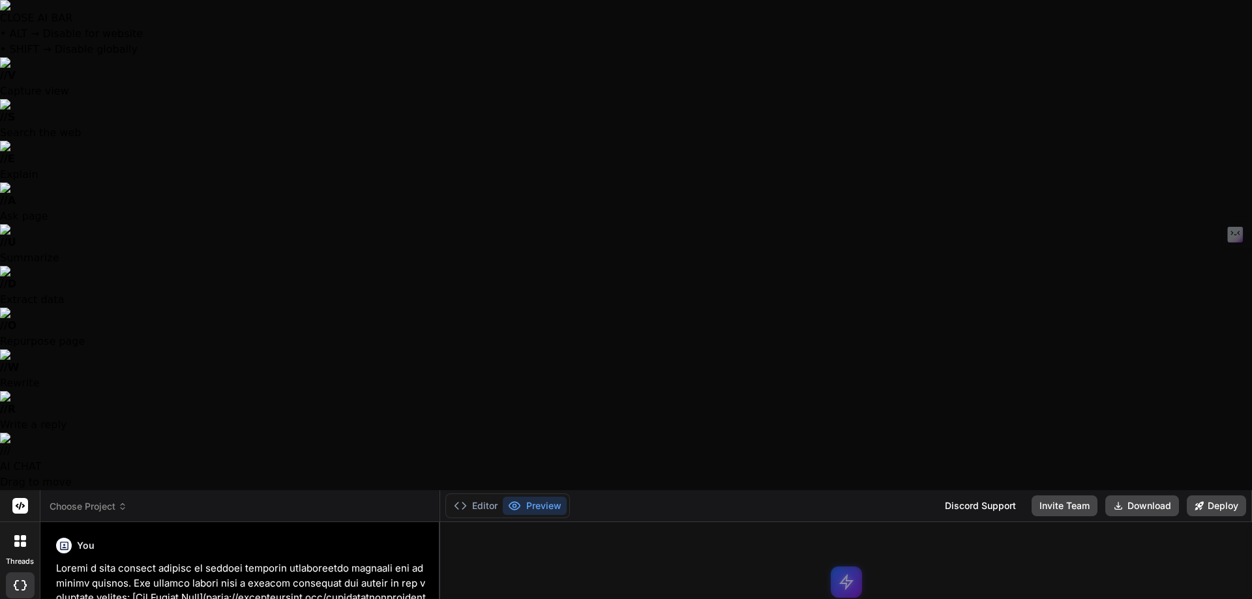
click at [368, 426] on div at bounding box center [626, 299] width 1252 height 599
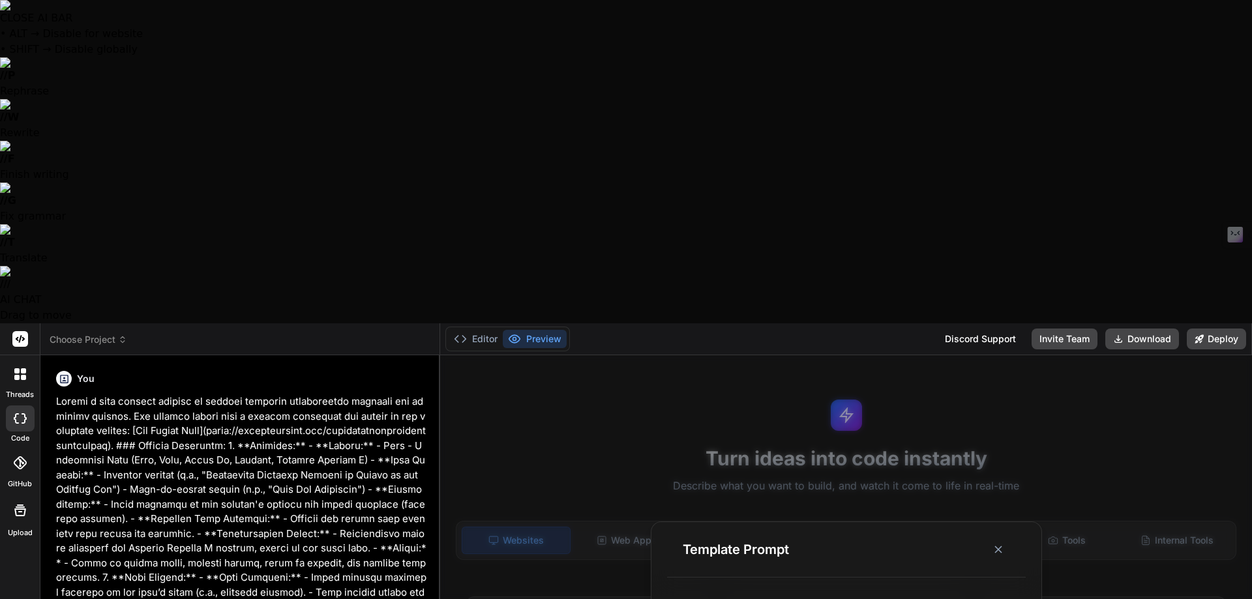
paste textarea "Create a blog website focused on digital business specifically tailored for bus…"
type textarea "x"
type textarea "Create a blog website focused on digital business specifically tailored for bus…"
type textarea "x"
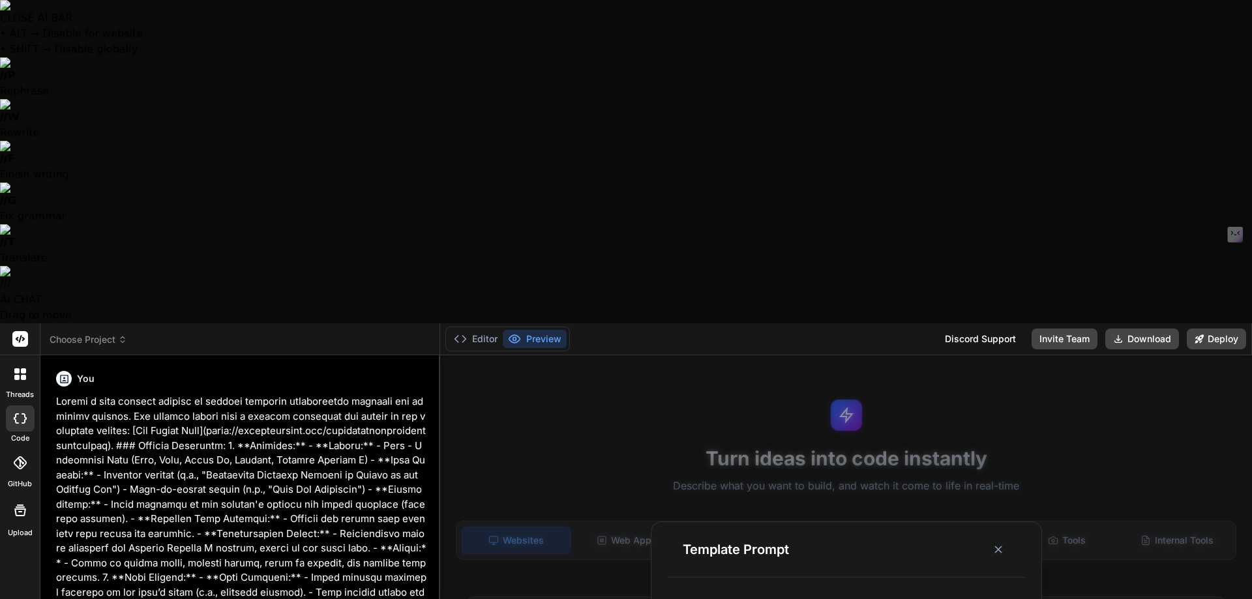
type textarea "Create a blog website focused on digital business specifically tailored for bus…"
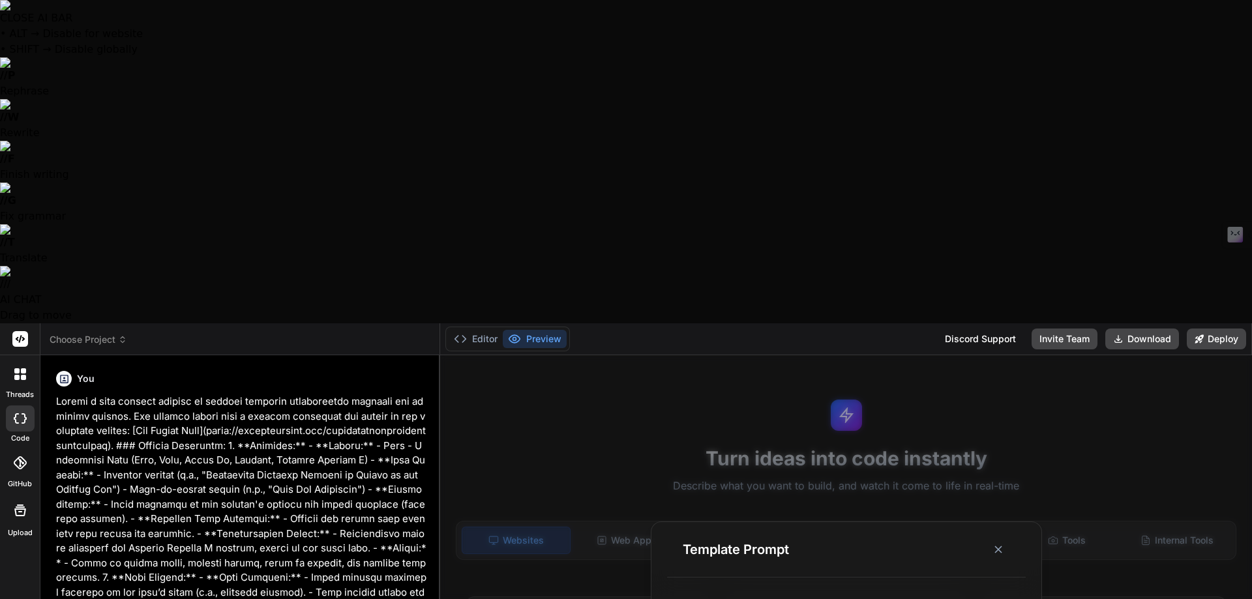
type textarea "x"
type textarea "Create a blog website focused on digital business specifically tailored for bus…"
type textarea "x"
type textarea "Create a blog website focused on digital business specifically tailored for bus…"
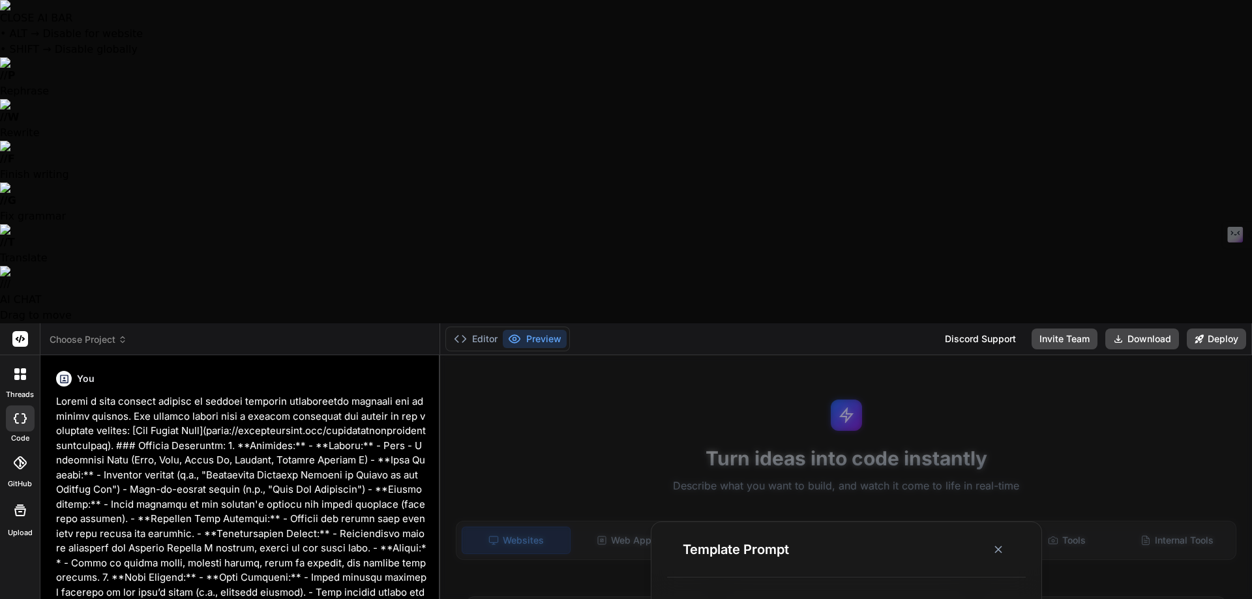
type textarea "x"
type textarea "Create a blog website focused on digital business specifically tailored for bus…"
type textarea "x"
type textarea "Create a blog website focused on digital business specifically tailored for bus…"
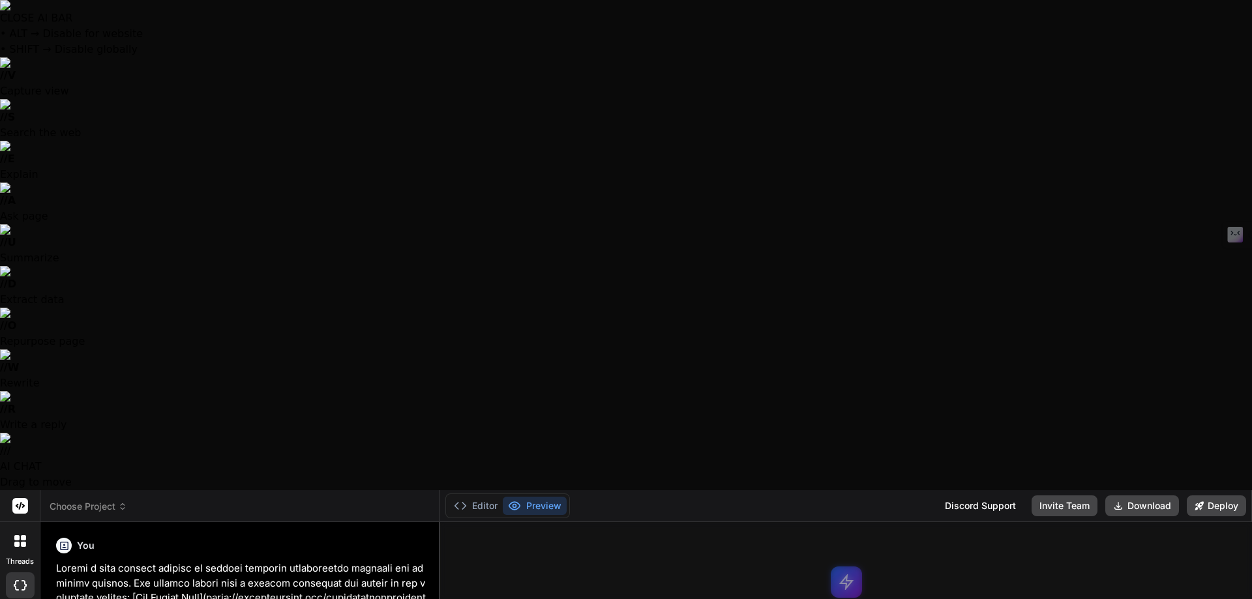
click at [99, 490] on header "Choose Project Created with Pixso." at bounding box center [240, 506] width 400 height 32
click at [22, 528] on div at bounding box center [20, 541] width 27 height 27
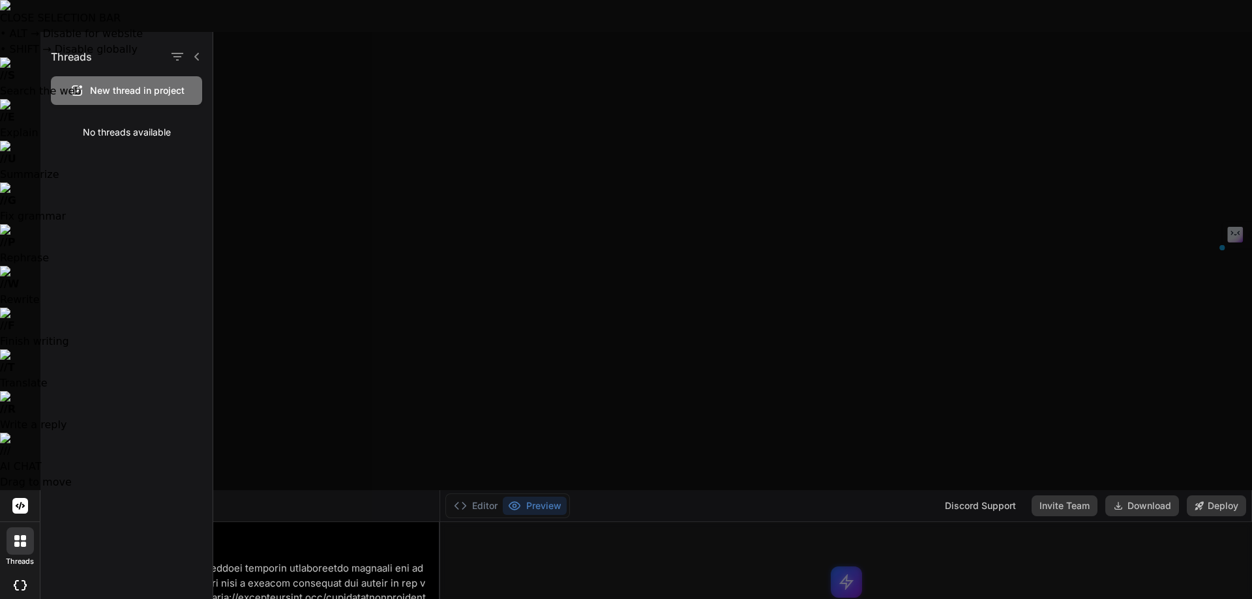
drag, startPoint x: 26, startPoint y: 272, endPoint x: 16, endPoint y: 213, distance: 60.2
click at [20, 498] on rect at bounding box center [20, 506] width 16 height 16
click at [20, 502] on icon at bounding box center [21, 506] width 10 height 8
click at [64, 284] on div "Threads New thread in project No threads available" at bounding box center [126, 315] width 173 height 567
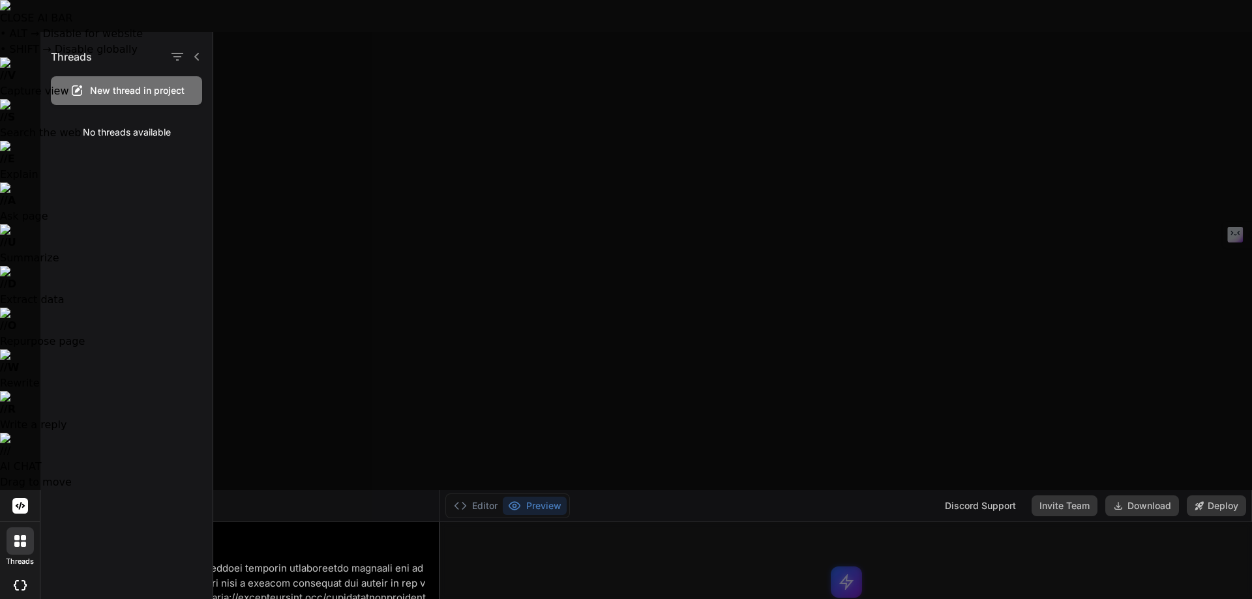
click at [144, 89] on span "New thread in project" at bounding box center [137, 90] width 95 height 13
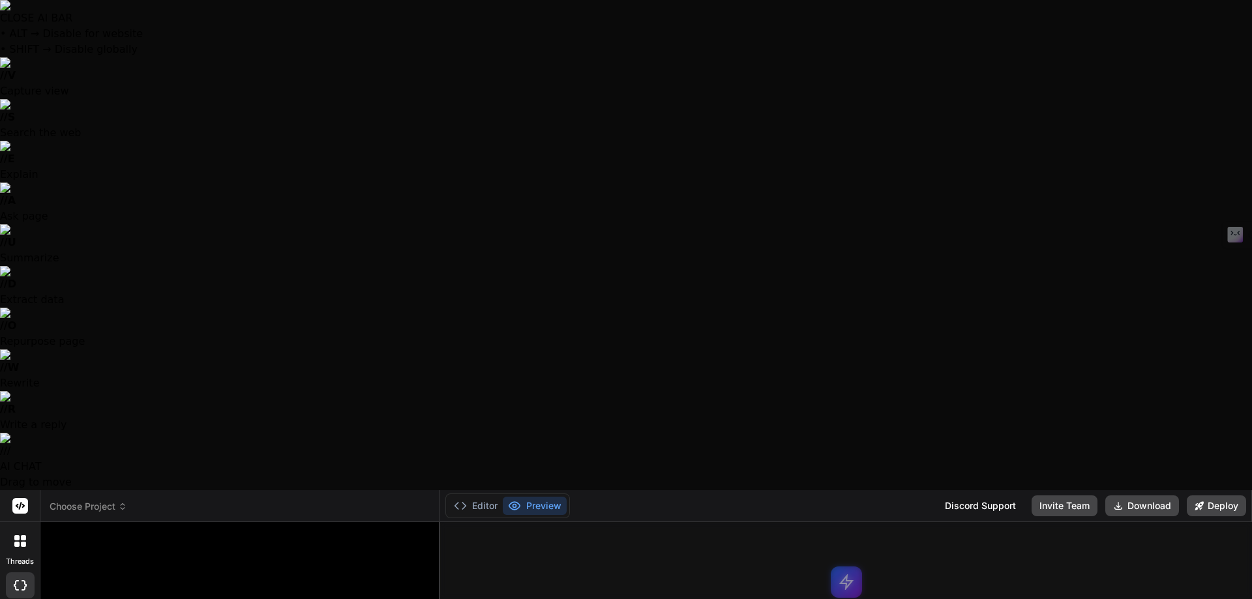
type textarea "x"
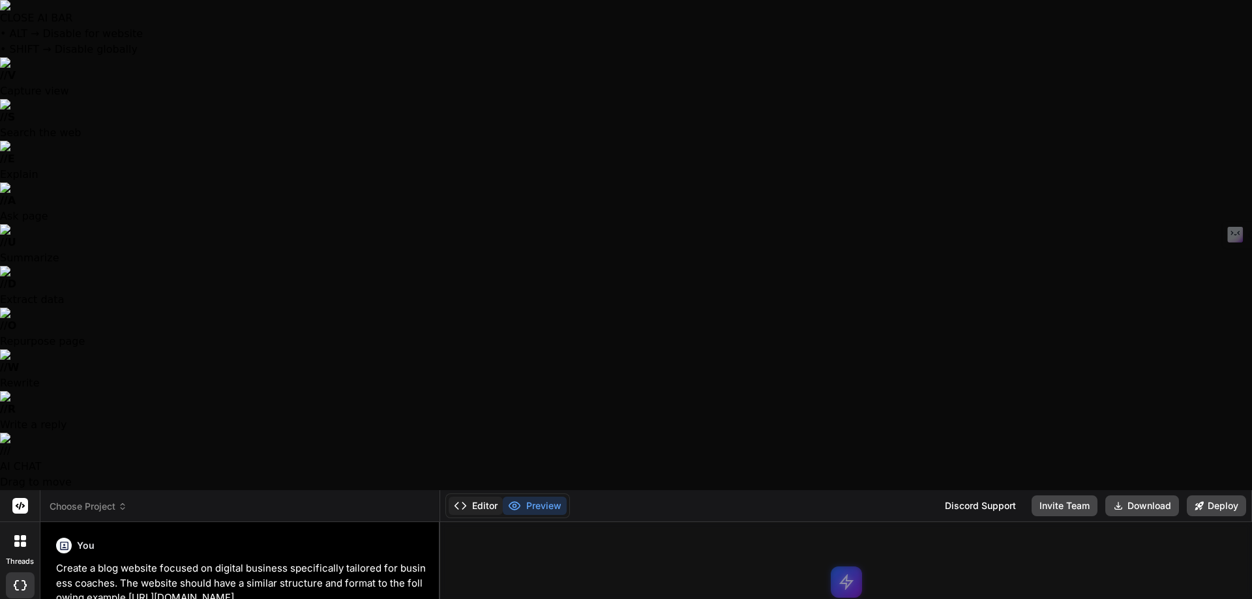
click at [472, 497] on button "Editor" at bounding box center [476, 506] width 54 height 18
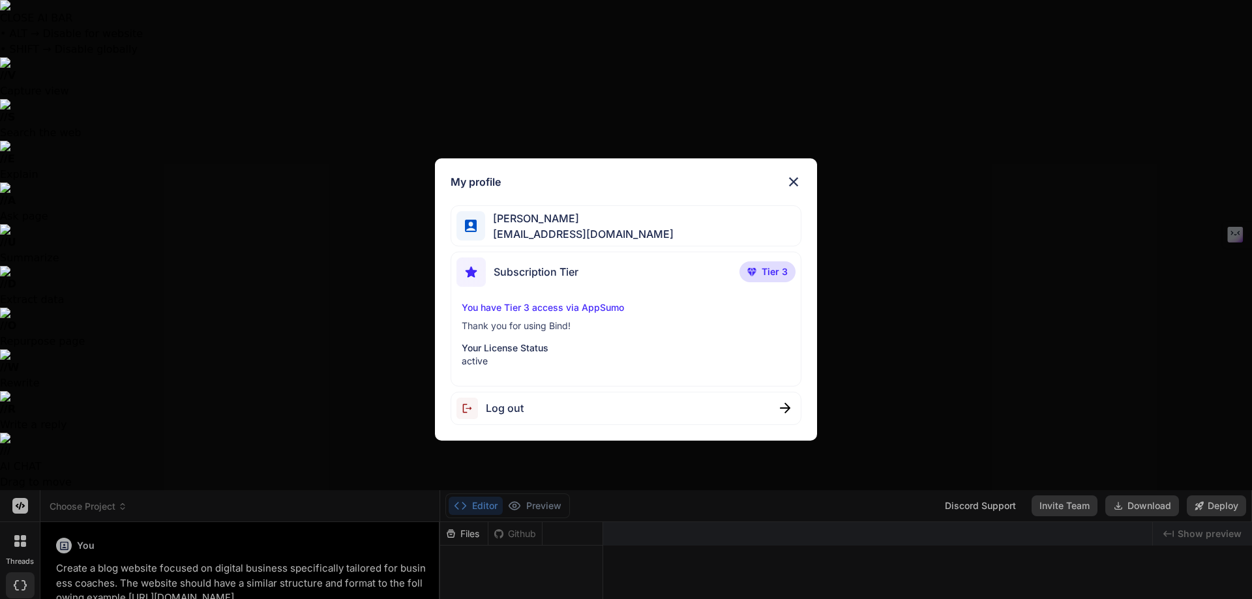
type textarea "x"
click at [796, 181] on img at bounding box center [794, 182] width 16 height 16
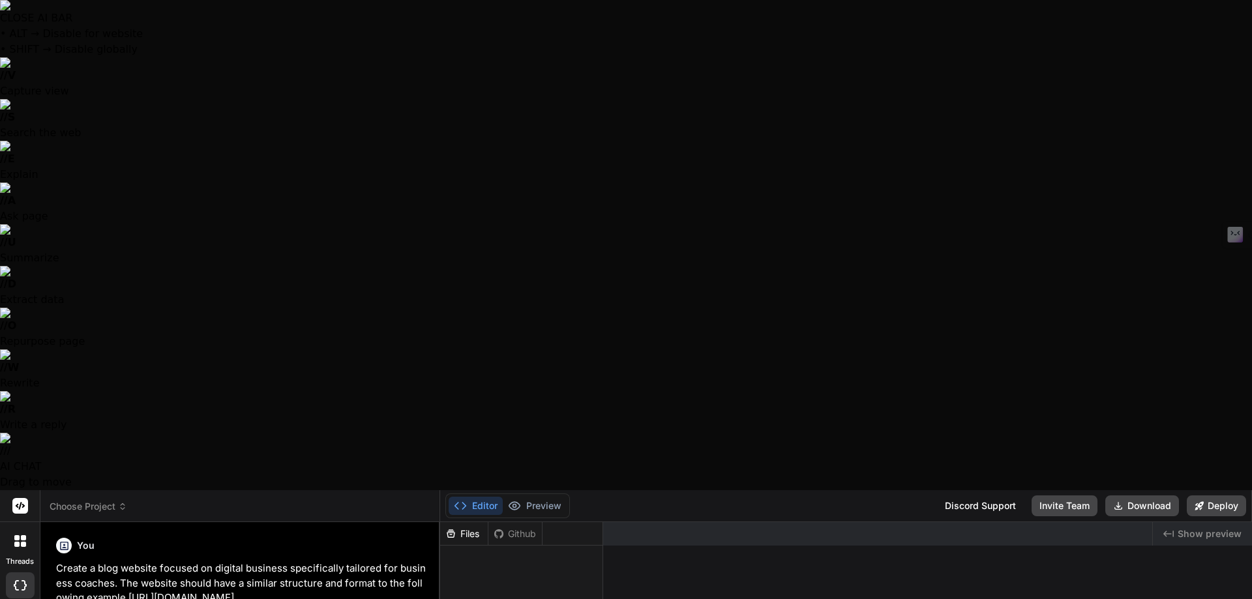
click at [992, 496] on div "Discord Support" at bounding box center [980, 506] width 87 height 21
click at [98, 500] on span "Choose Project" at bounding box center [89, 506] width 78 height 13
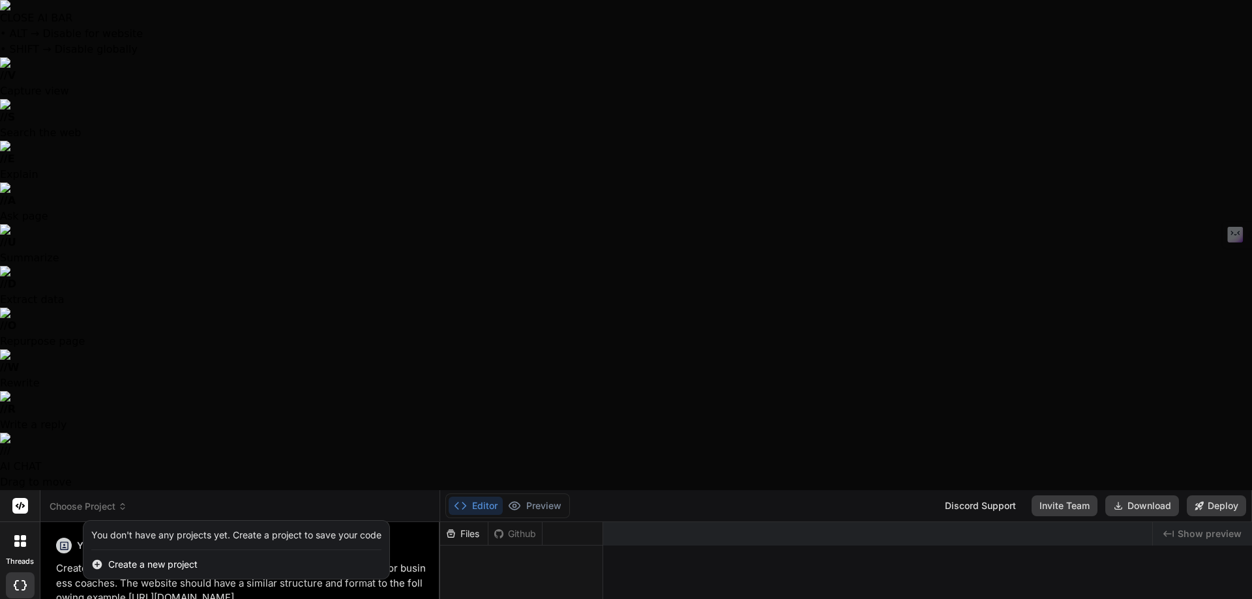
click at [98, 560] on icon at bounding box center [98, 565] width 10 height 10
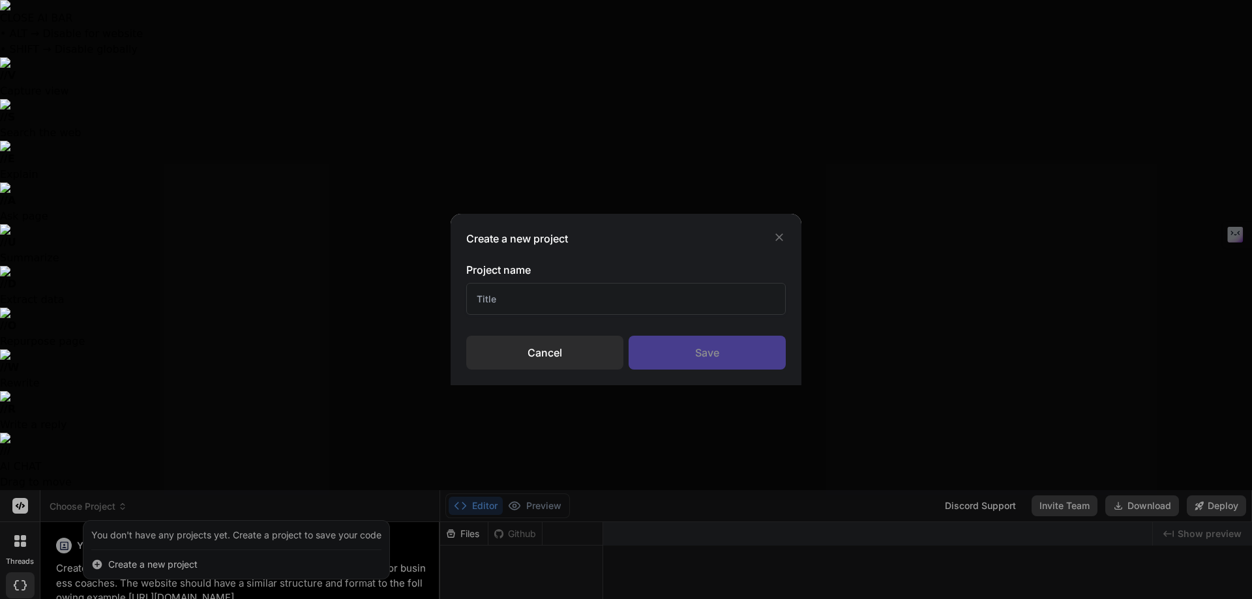
click at [633, 297] on input "text" at bounding box center [626, 299] width 320 height 32
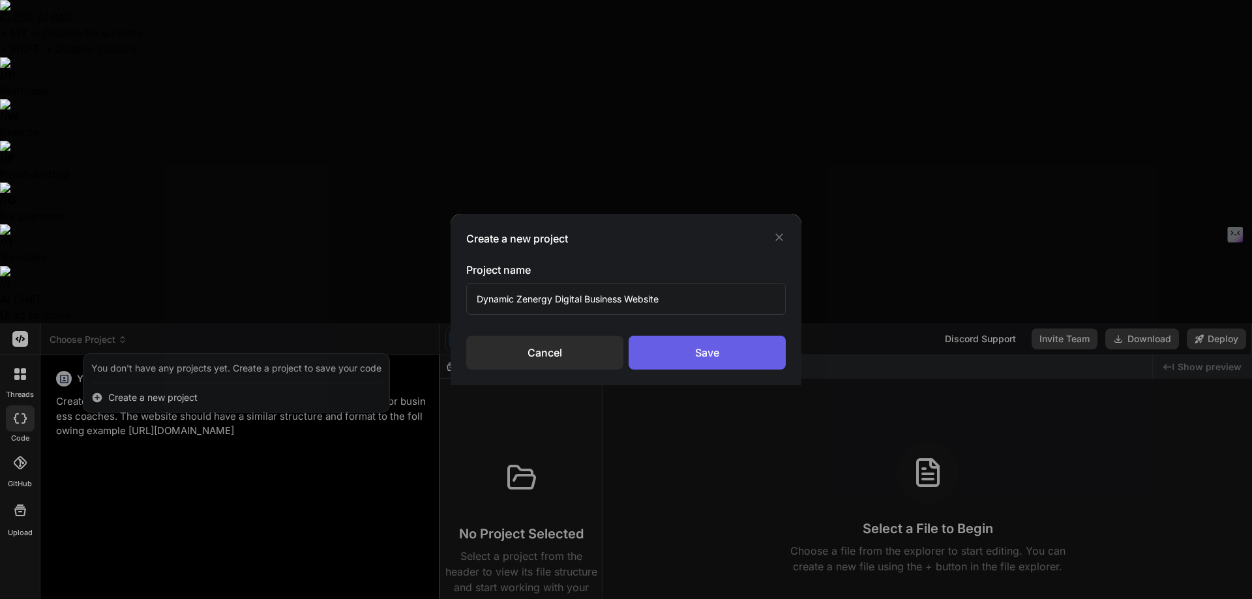
type input "Dynamic Zenergy Digital Business Website"
drag, startPoint x: 672, startPoint y: 340, endPoint x: 666, endPoint y: 336, distance: 7.4
click at [667, 337] on div "Save" at bounding box center [707, 353] width 157 height 34
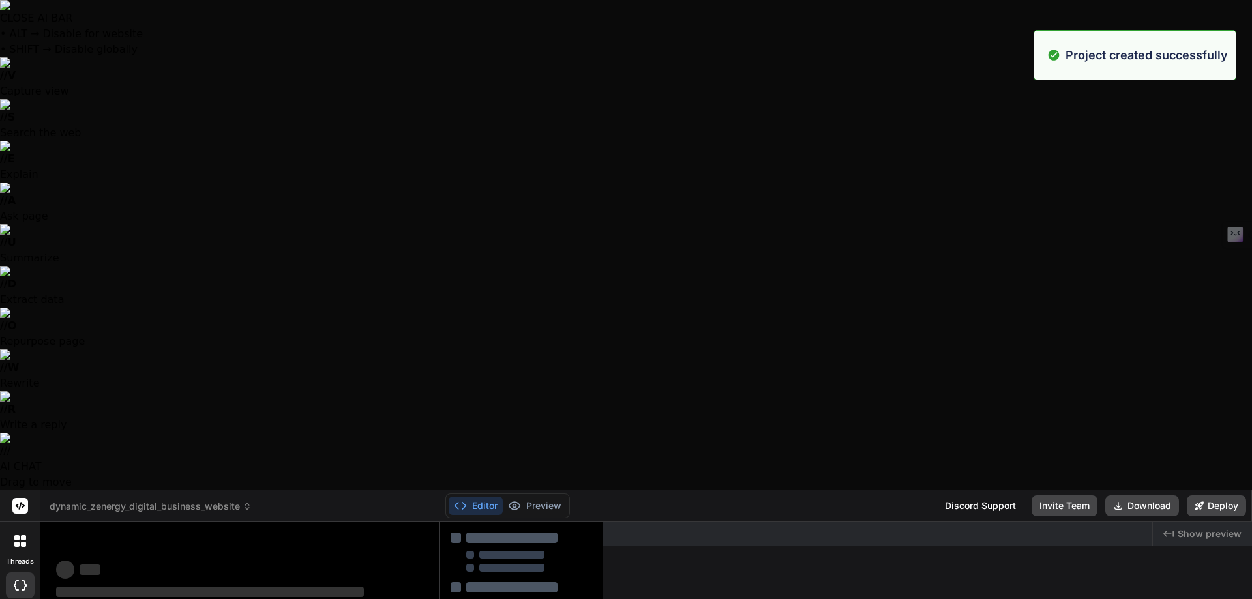
scroll to position [12, 0]
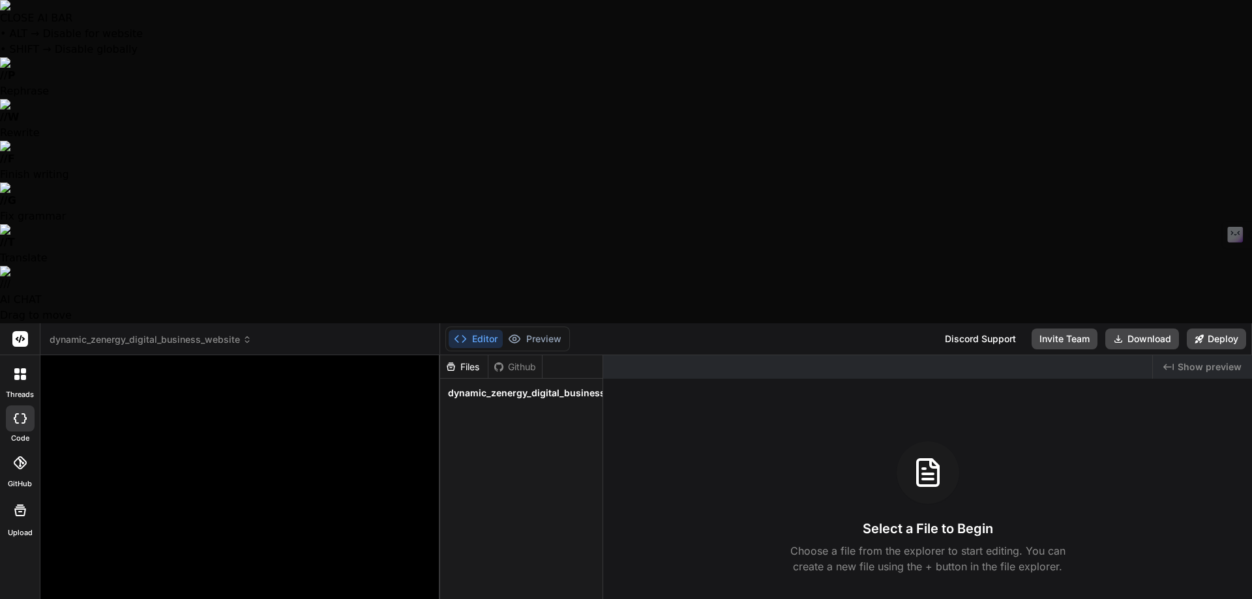
paste textarea "Create a blog website focused on digital business specifically tailored for bus…"
type textarea "x"
type textarea "Create a blog website focused on digital business specifically tailored for bus…"
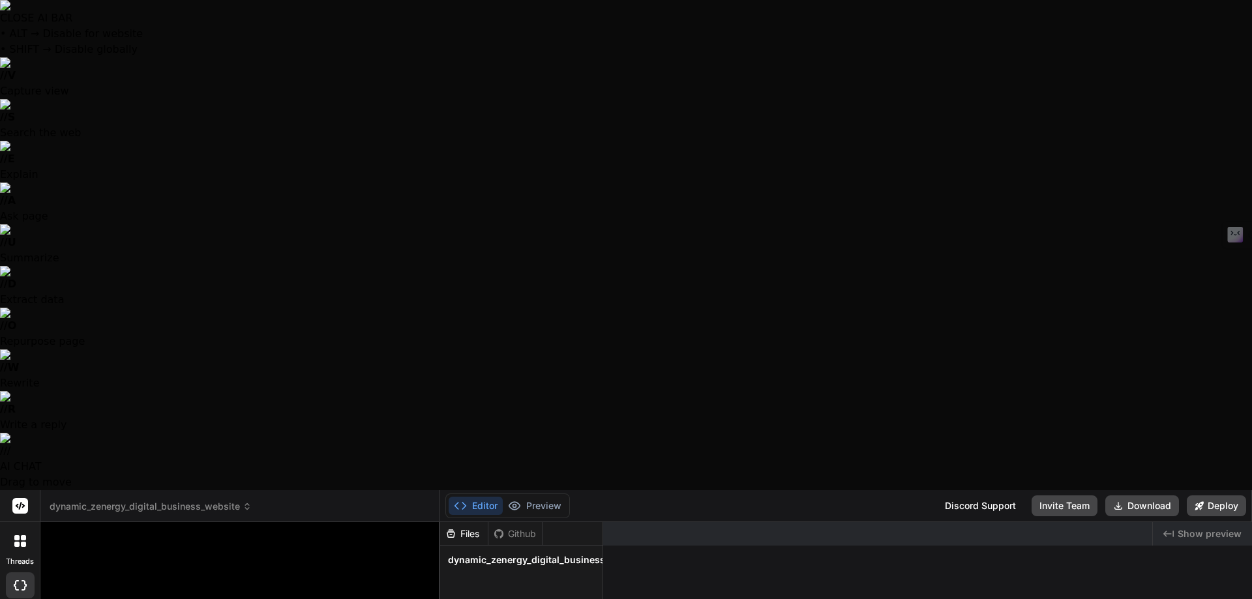
type textarea "x"
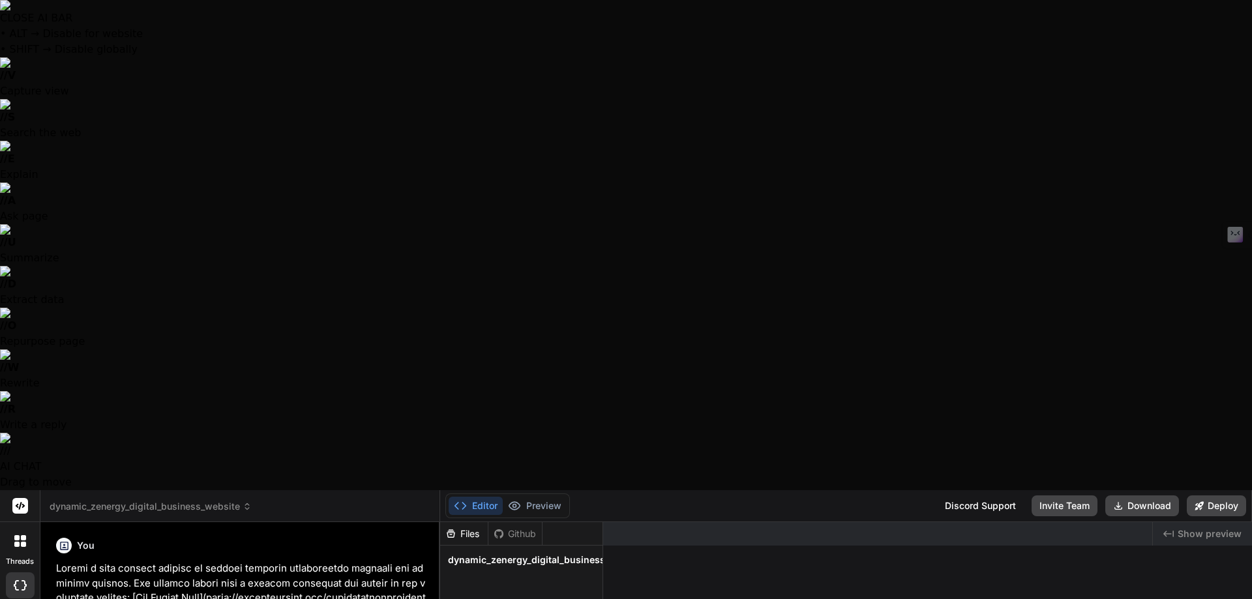
scroll to position [0, 0]
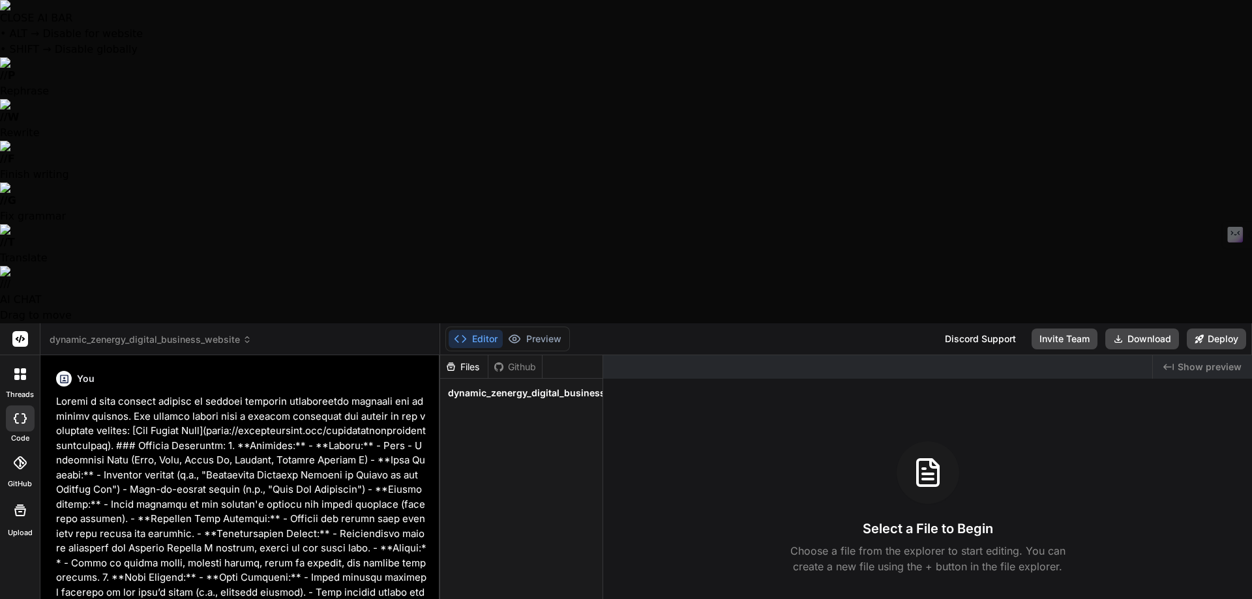
paste textarea "Create a blog website focused on digital business specifically tailored for bus…"
type textarea "x"
type textarea "Create a blog website focused on digital business specifically tailored for bus…"
type textarea "x"
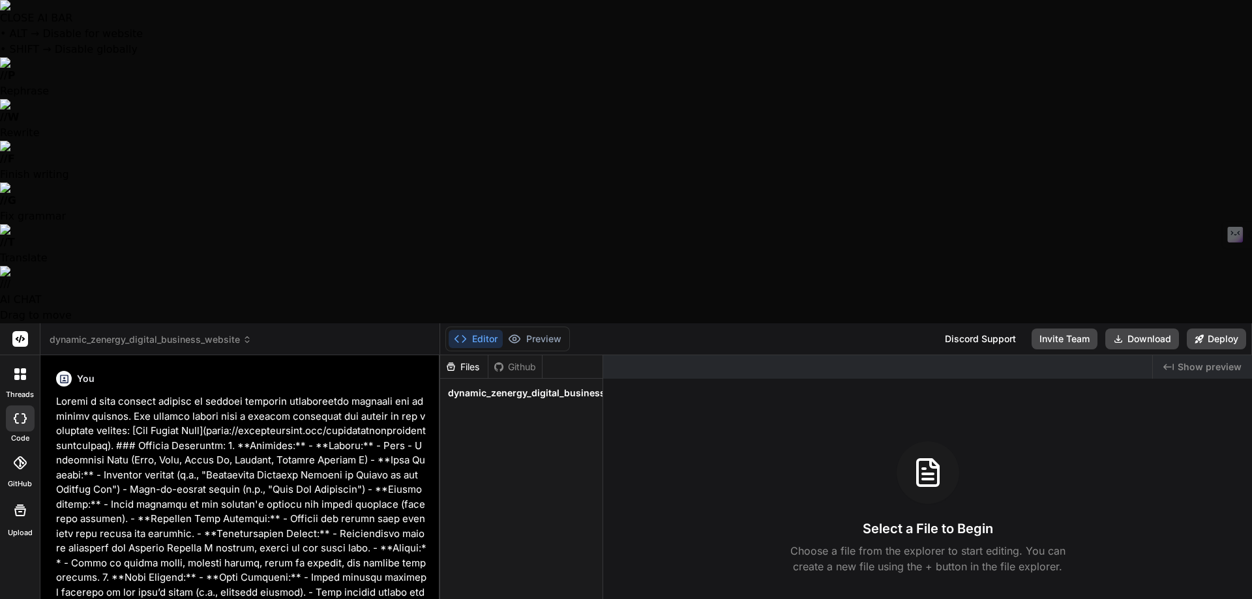
type textarea "Create a blog website focused on digital business specifically tailored for bus…"
click at [585, 387] on span "dynamic_zenergy_digital_business_website" at bounding box center [546, 393] width 197 height 13
click at [584, 387] on span "dynamic_zenergy_digital_business_website" at bounding box center [546, 393] width 197 height 13
click at [993, 520] on h3 "Select a File to Begin" at bounding box center [928, 529] width 130 height 18
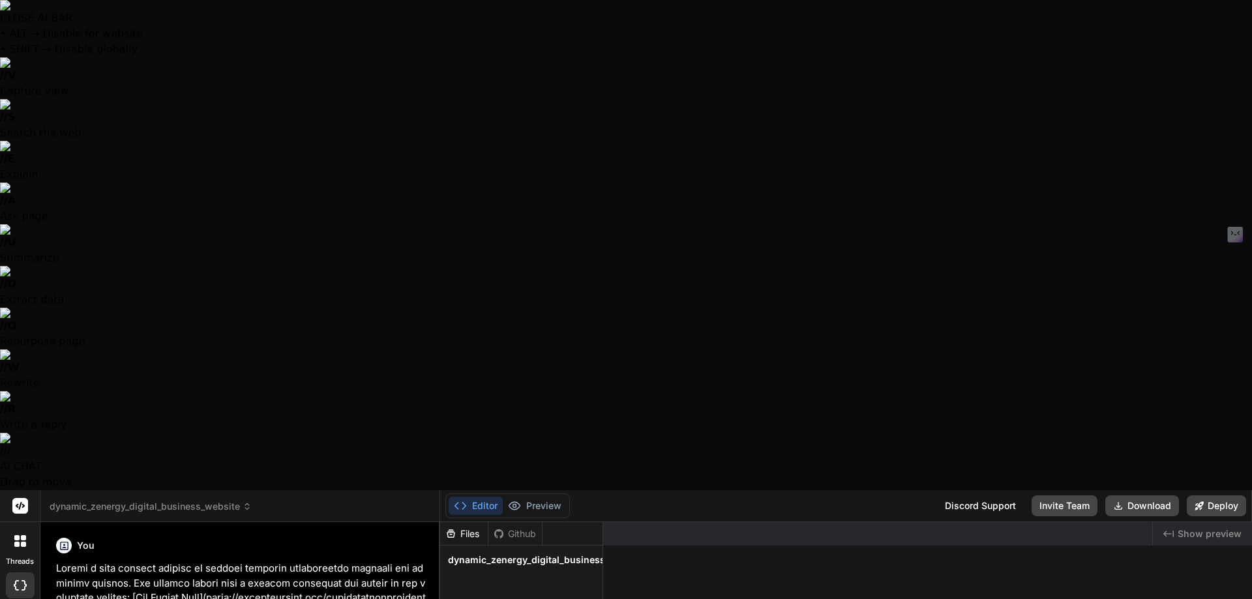
click at [481, 497] on button "Editor" at bounding box center [476, 506] width 54 height 18
click at [498, 554] on span "dynamic_zenergy_digital_business_website" at bounding box center [546, 560] width 197 height 13
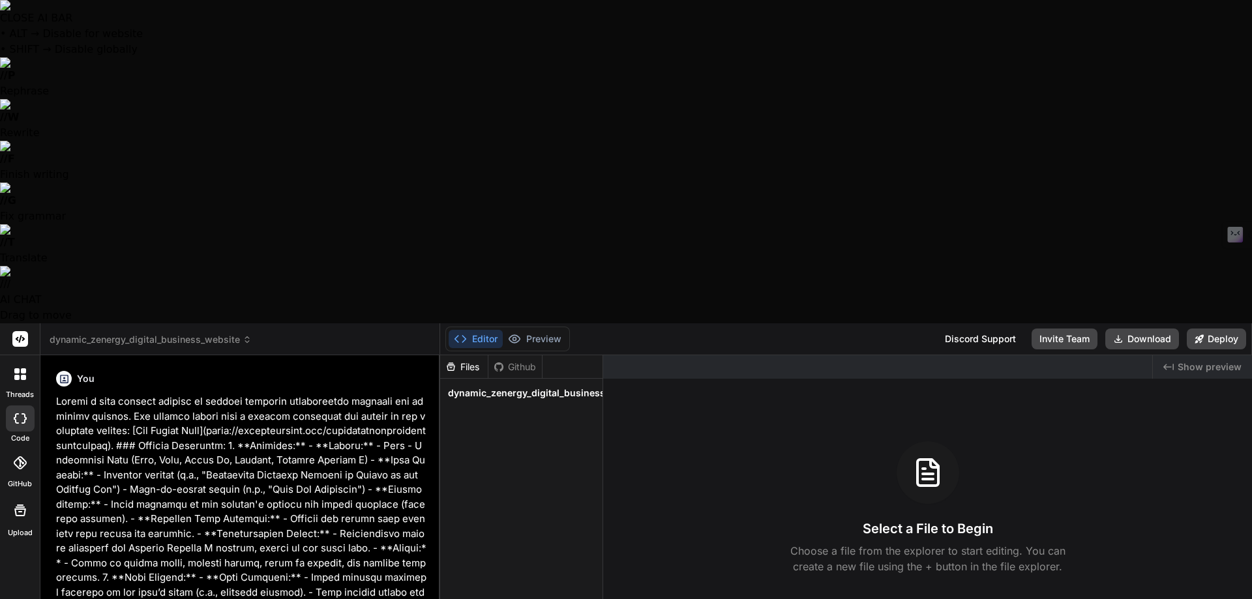
type textarea "x"
type textarea "Create a blog website focused on digital business specifically tailored for bus…"
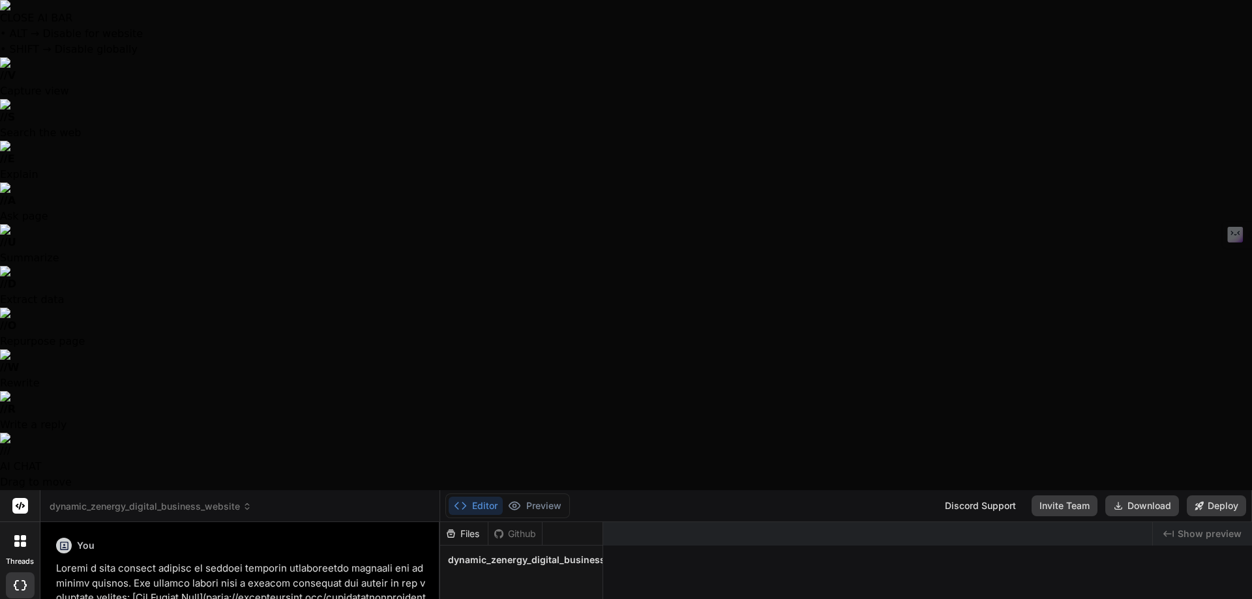
click at [327, 515] on div at bounding box center [626, 299] width 1252 height 599
type textarea "x"
type input "C:\fakepath\DZywebservicestoolsFrBgTcktSite21092025.png"
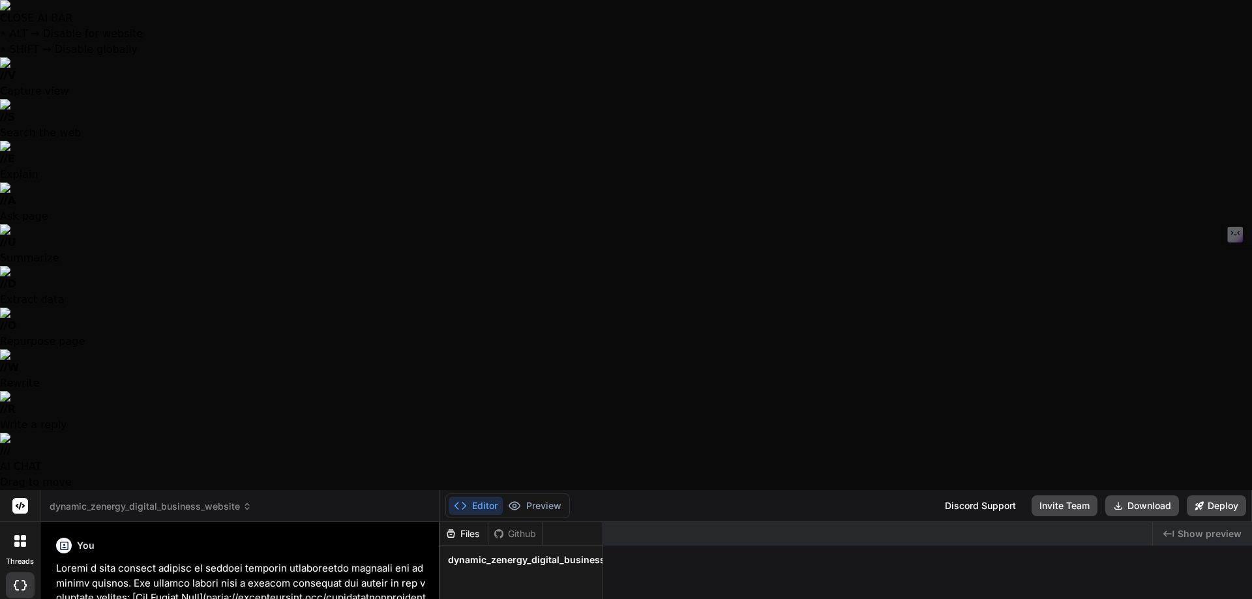
drag, startPoint x: 284, startPoint y: 461, endPoint x: 322, endPoint y: 440, distance: 42.6
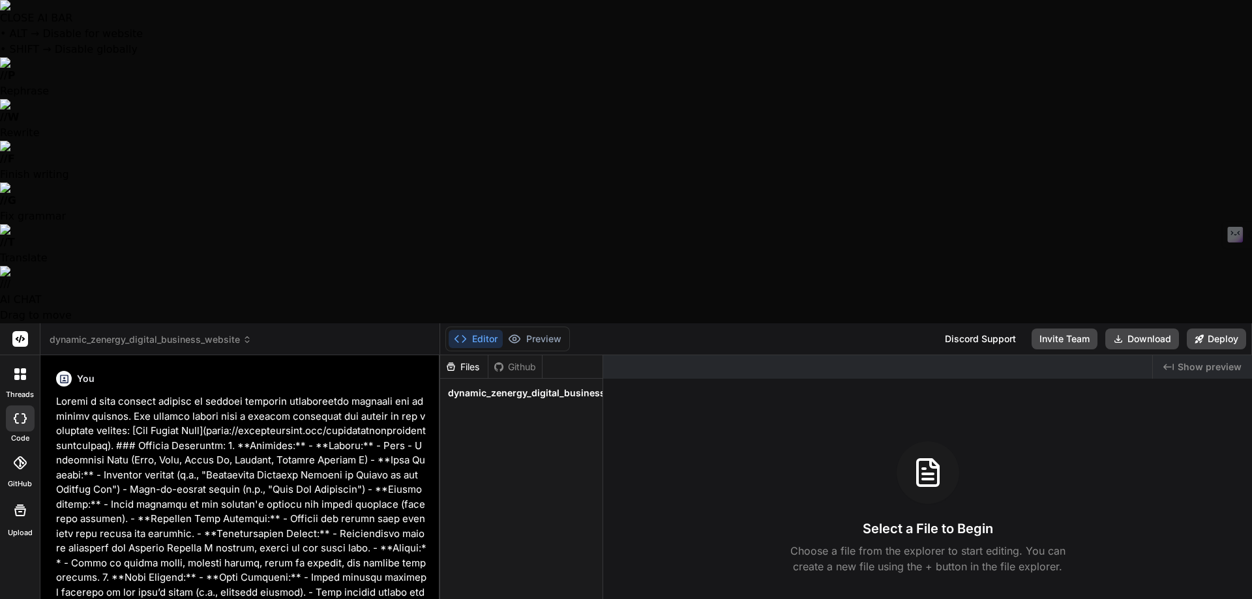
type textarea "x"
type textarea "Create a blog website focused on digital business specifically tailored for bus…"
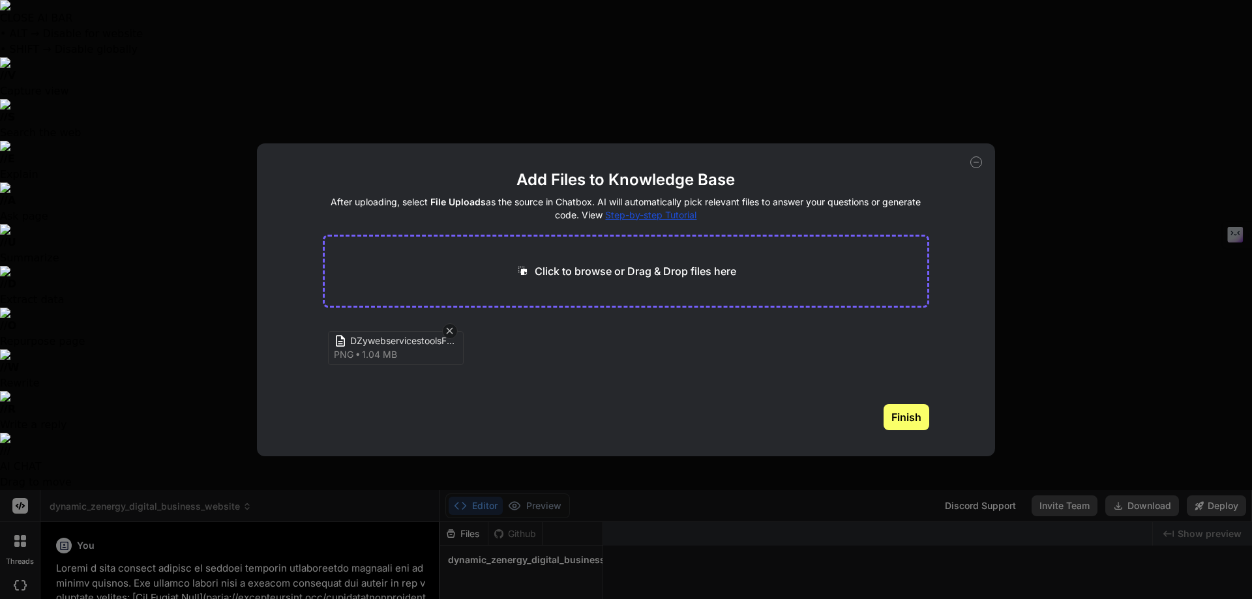
click at [905, 421] on button "Finish" at bounding box center [907, 417] width 46 height 26
drag, startPoint x: 974, startPoint y: 162, endPoint x: 854, endPoint y: 242, distance: 143.8
click at [974, 162] on icon at bounding box center [976, 163] width 12 height 12
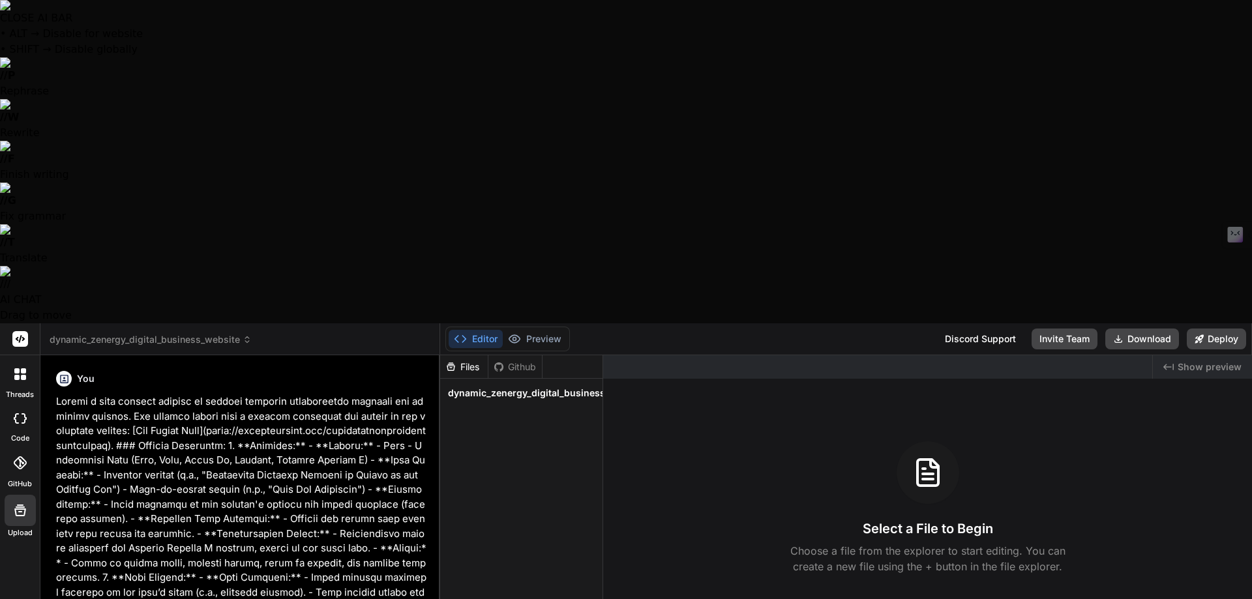
click at [247, 335] on icon at bounding box center [247, 339] width 9 height 9
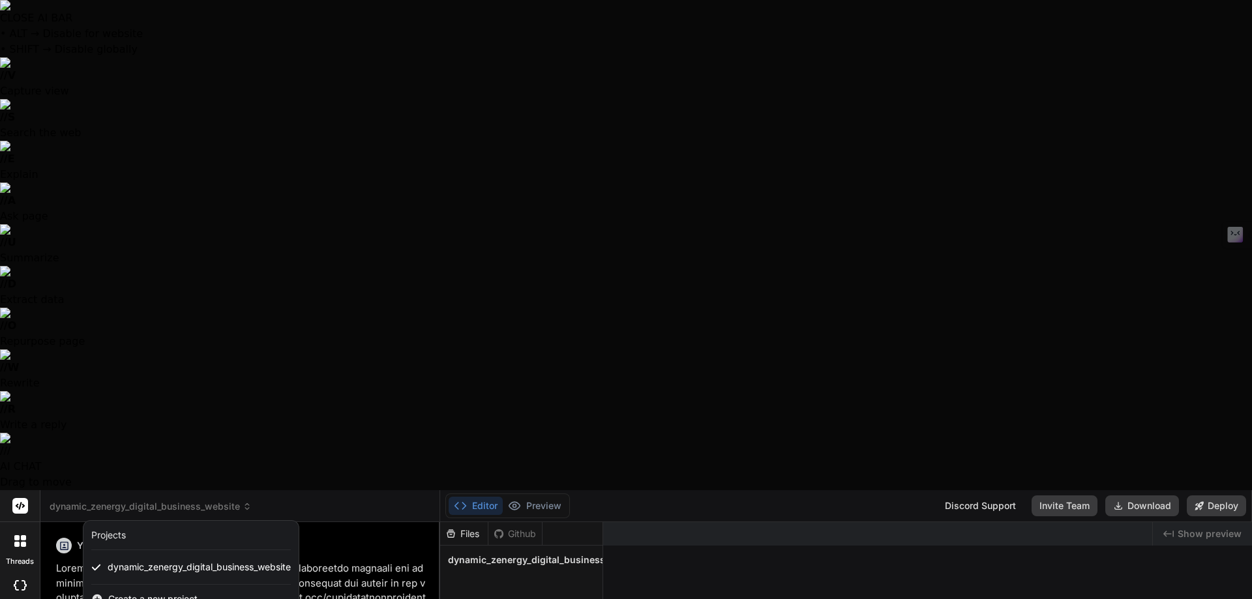
click at [324, 23] on div at bounding box center [626, 299] width 1252 height 599
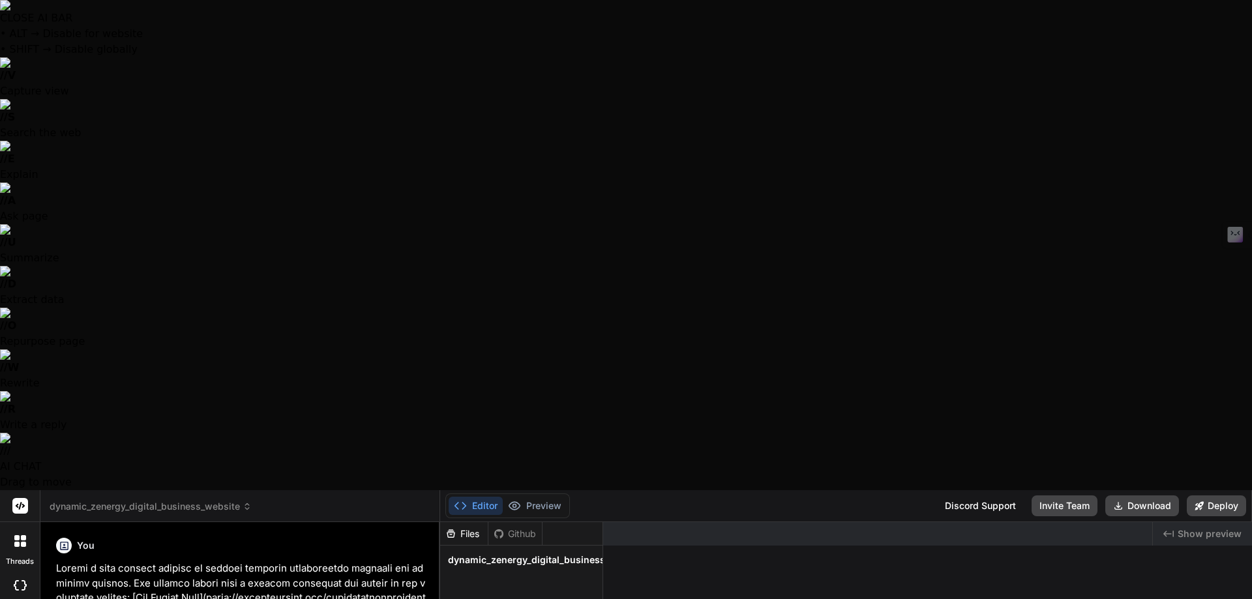
click at [18, 535] on icon at bounding box center [16, 537] width 5 height 5
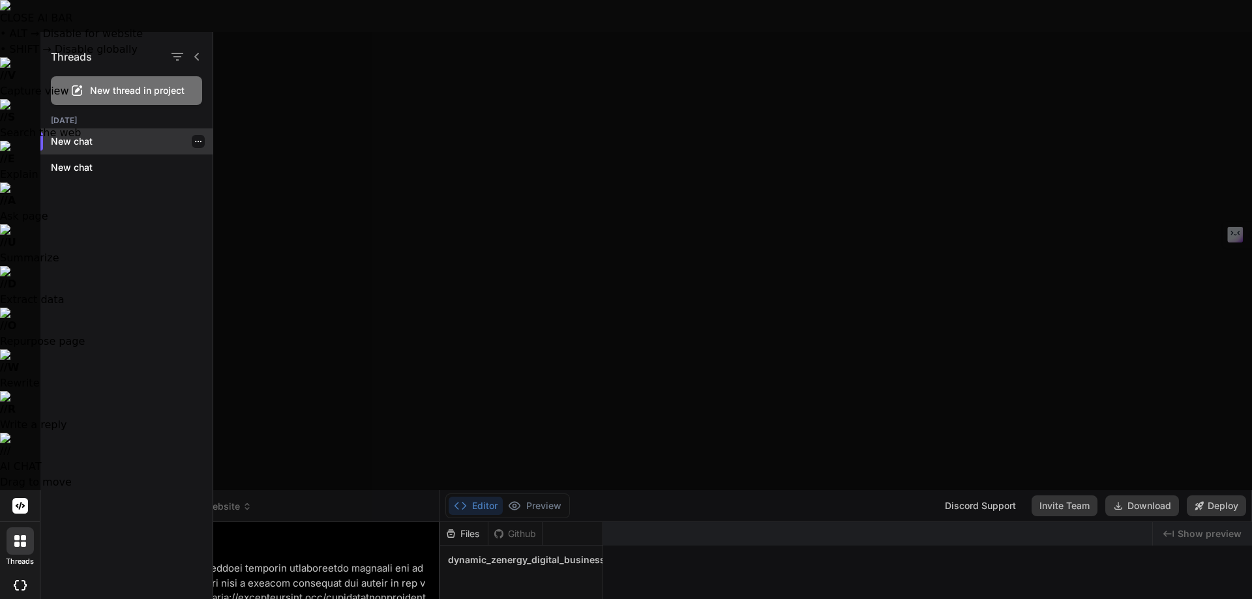
click at [71, 138] on p "New chat" at bounding box center [132, 141] width 162 height 13
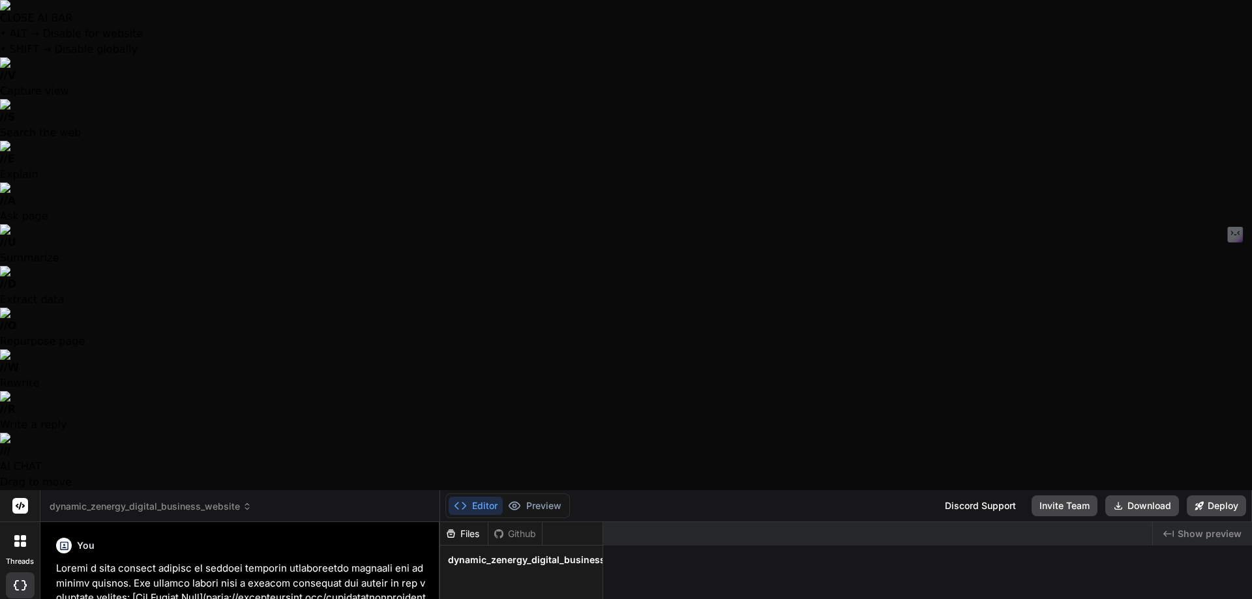
click at [21, 535] on icon at bounding box center [23, 537] width 5 height 5
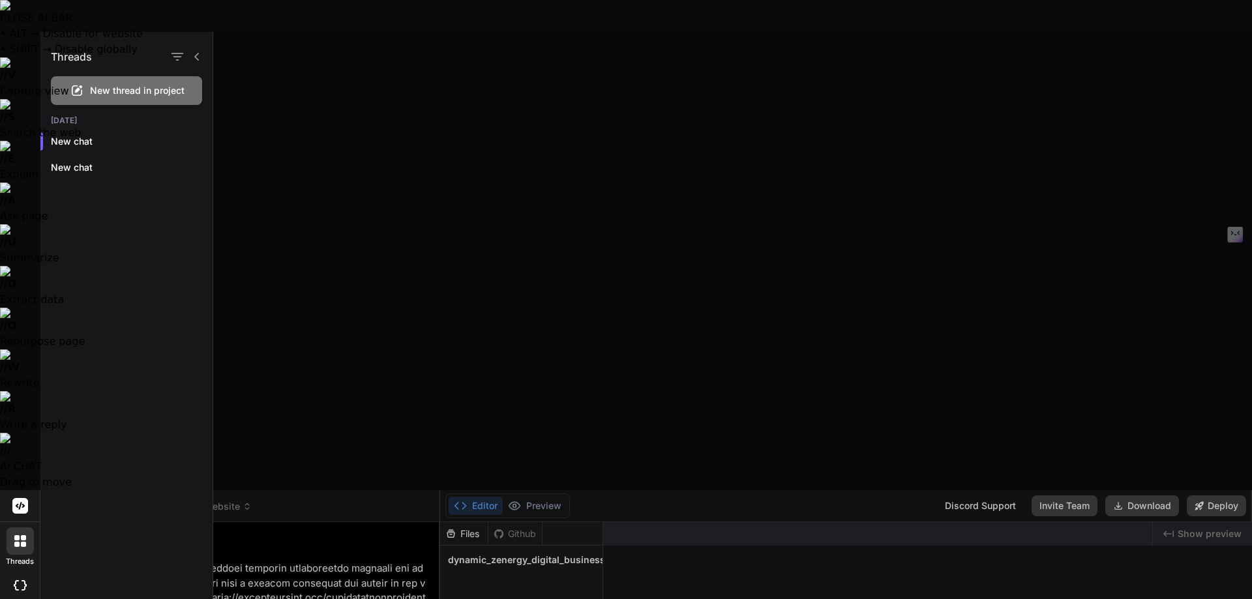
click at [98, 93] on span "New thread in project" at bounding box center [137, 90] width 95 height 13
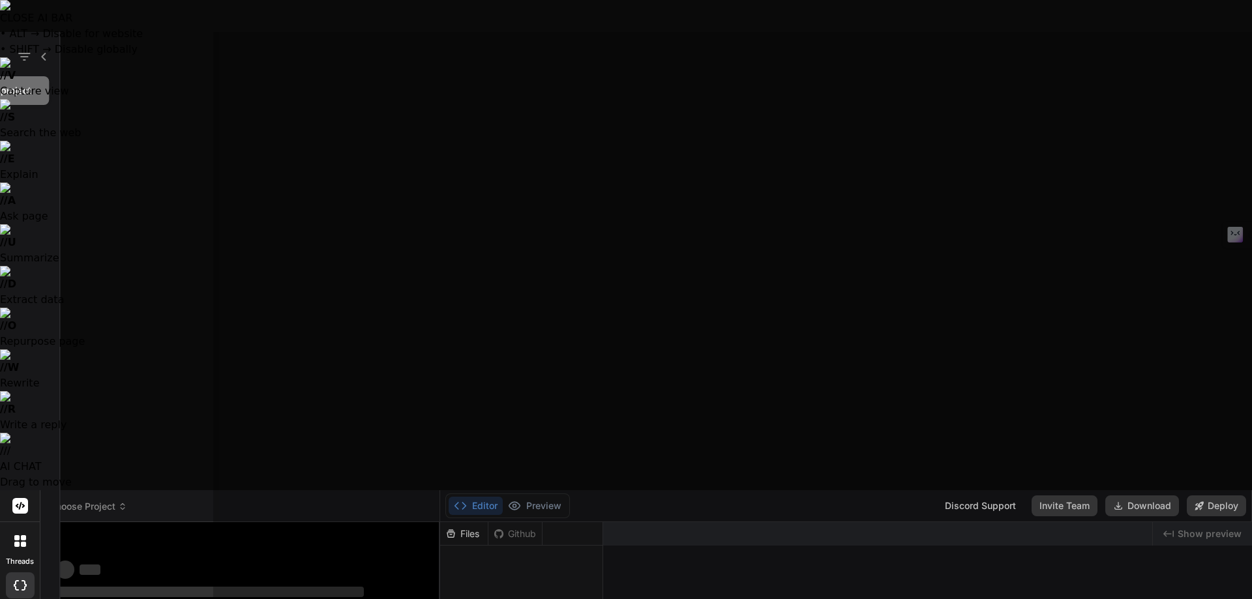
scroll to position [62, 0]
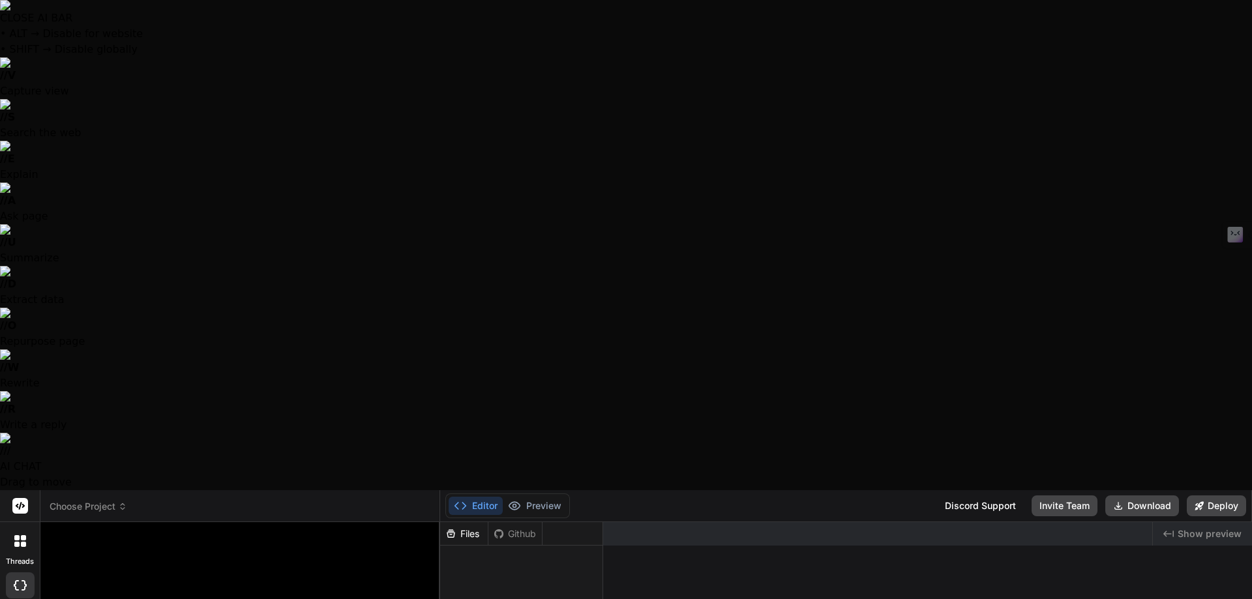
click at [113, 490] on header "Choose Project Created with Pixso." at bounding box center [240, 506] width 400 height 32
click at [115, 500] on span "Choose Project" at bounding box center [89, 506] width 78 height 13
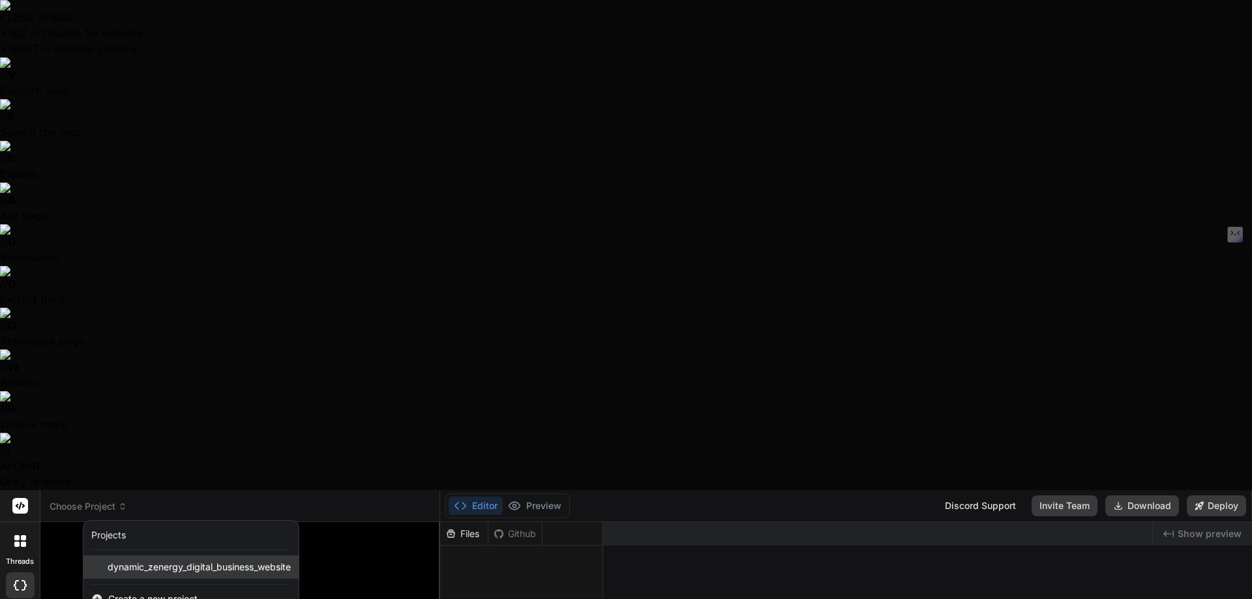
click at [138, 561] on span "dynamic_zenergy_digital_business_website" at bounding box center [199, 567] width 183 height 13
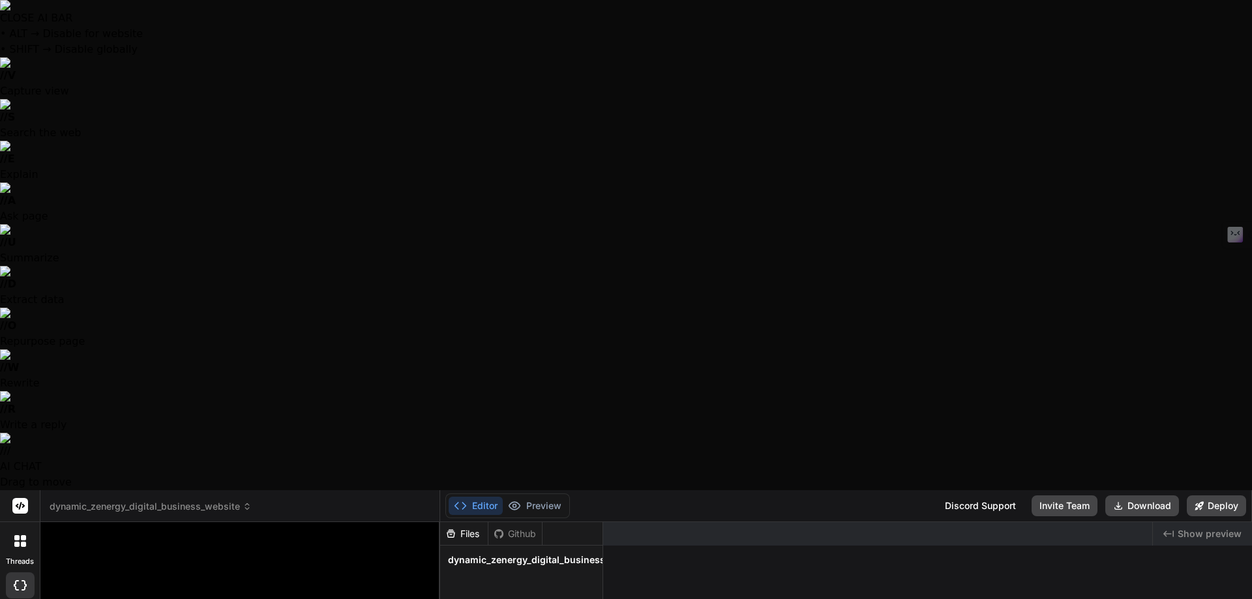
type textarea "x"
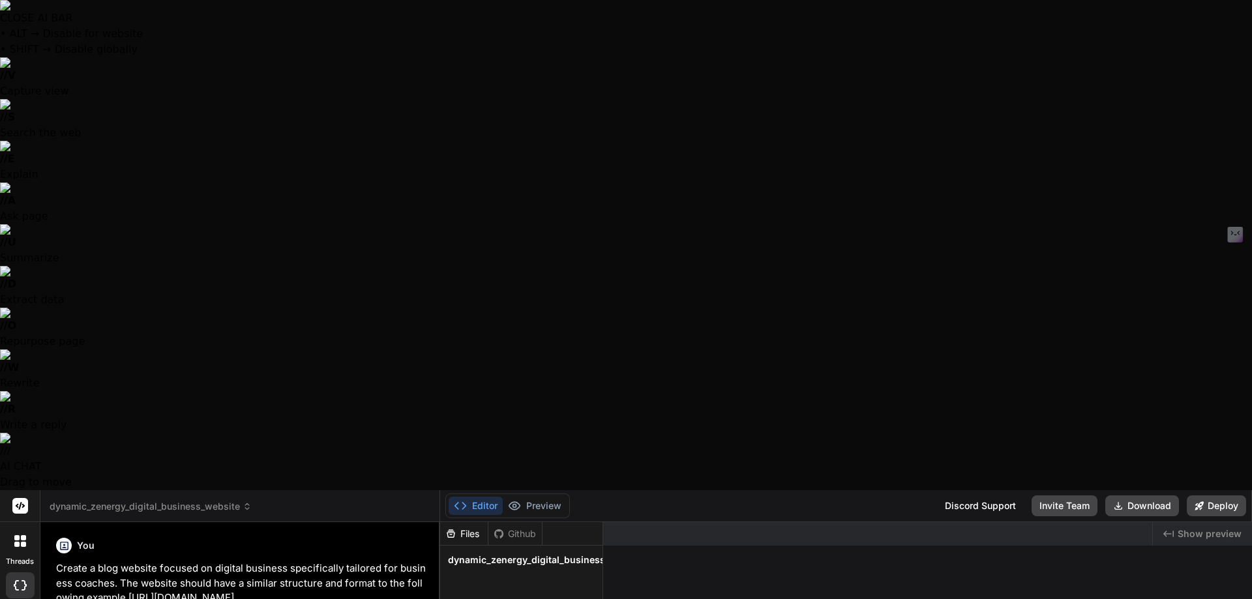
click at [392, 562] on p "Create a blog website focused on digital business specifically tailored for bus…" at bounding box center [241, 584] width 371 height 44
click at [16, 542] on icon at bounding box center [16, 544] width 5 height 5
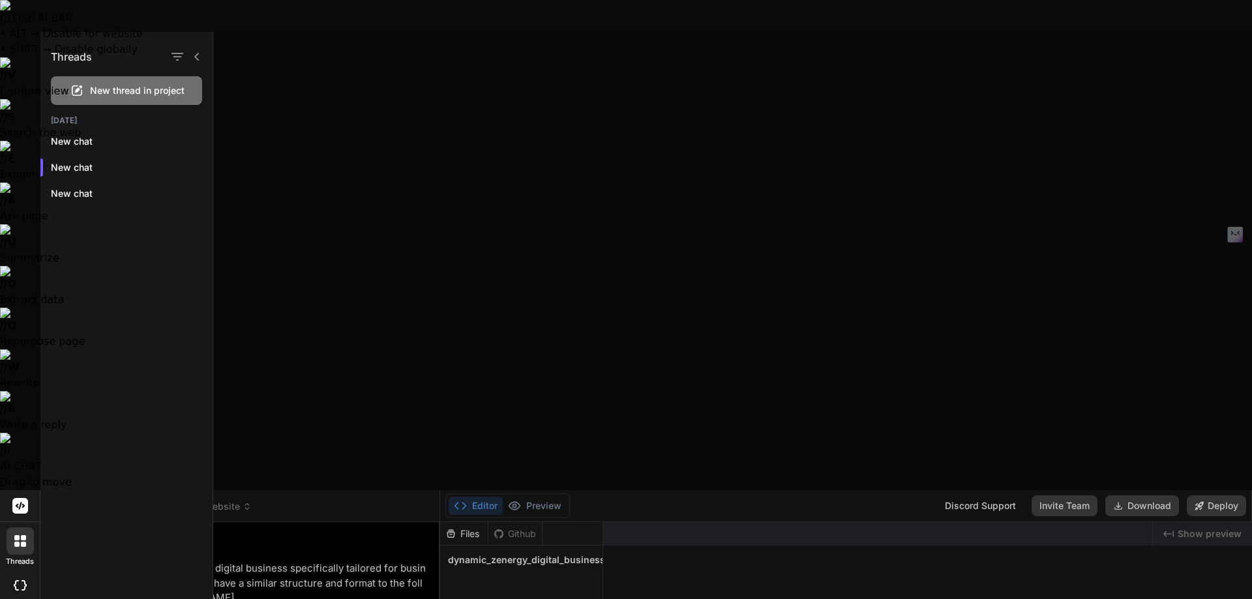
click at [140, 90] on span "New thread in project" at bounding box center [137, 90] width 95 height 13
type textarea "x"
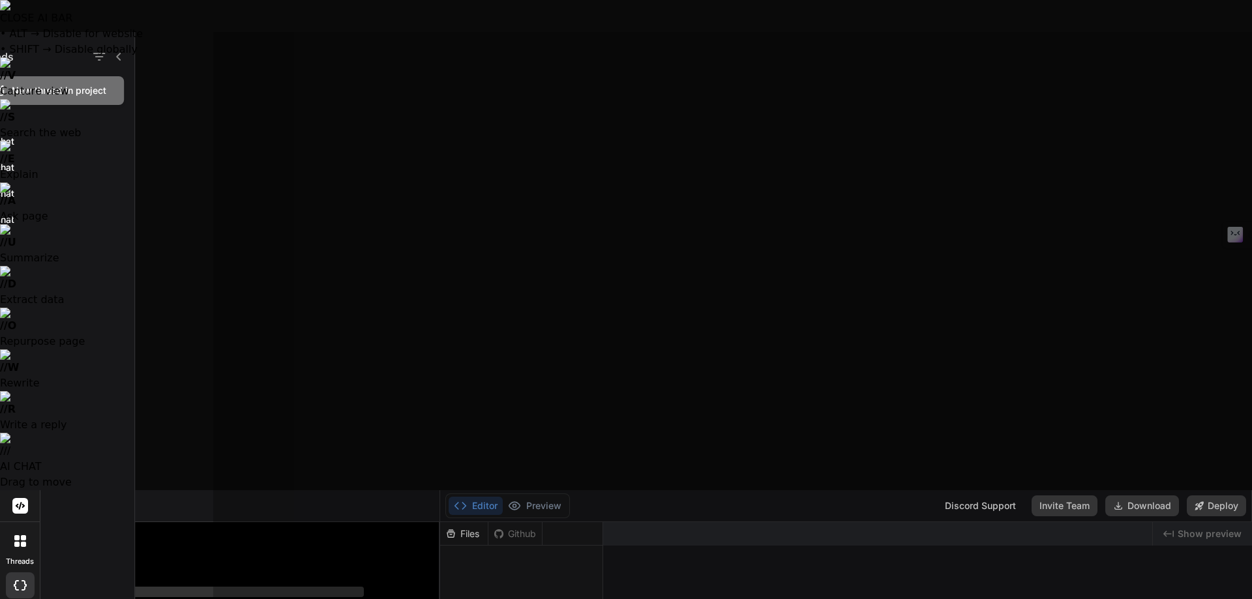
scroll to position [161, 0]
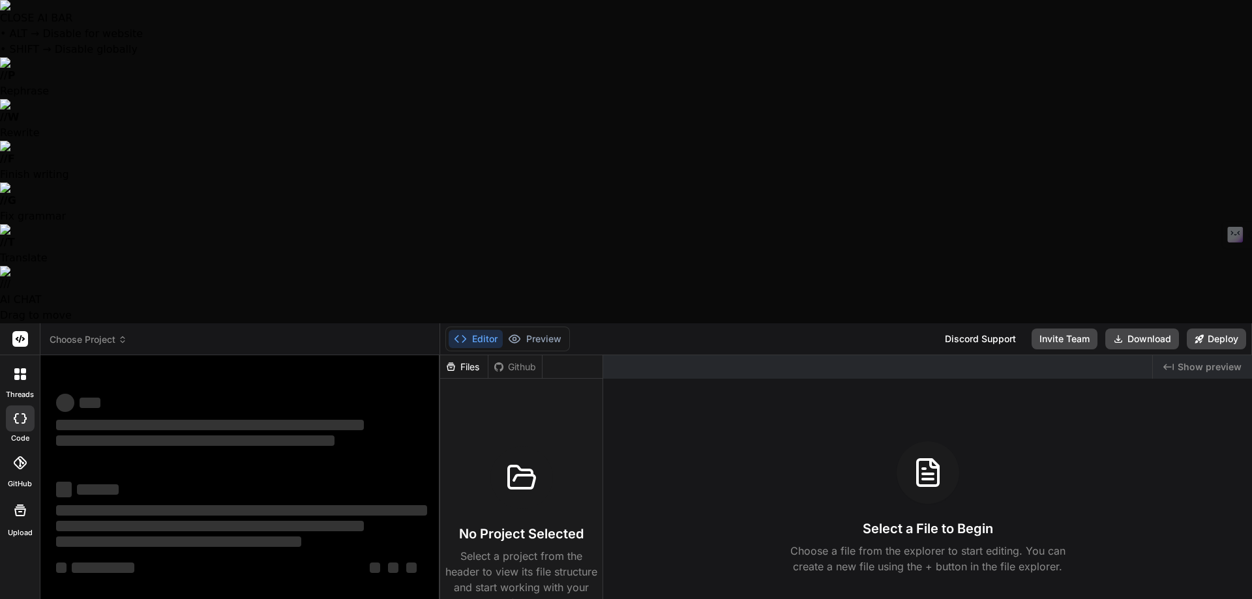
paste textarea "https://www.loom.com/share/2216a2804642437a8c1457272f1951d1?sid=138232da-c11b-4…"
type textarea "https://www.loom.com/share/2216a2804642437a8c1457272f1951d1?sid=138232da-c11b-4…"
type textarea "x"
type textarea "https://www.loom.com/share/2216a2804642437a8c1457272f1951d1?sid=138232da-c11b-4…"
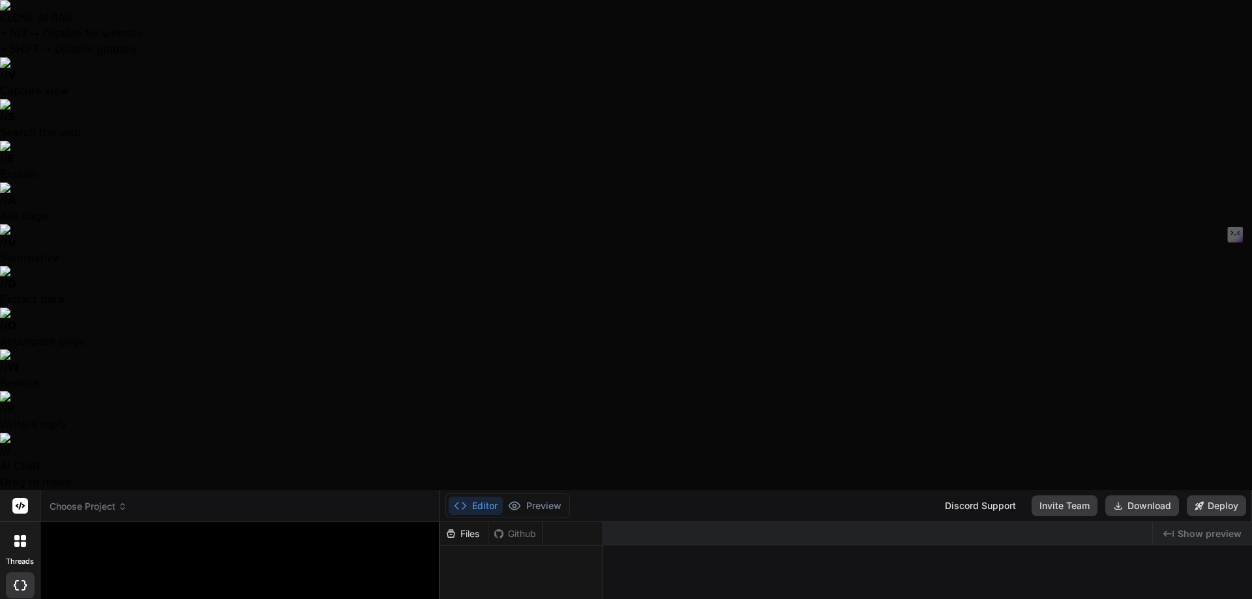
click at [322, 575] on div at bounding box center [626, 299] width 1252 height 599
drag, startPoint x: 302, startPoint y: 528, endPoint x: 39, endPoint y: 498, distance: 264.5
type textarea "x"
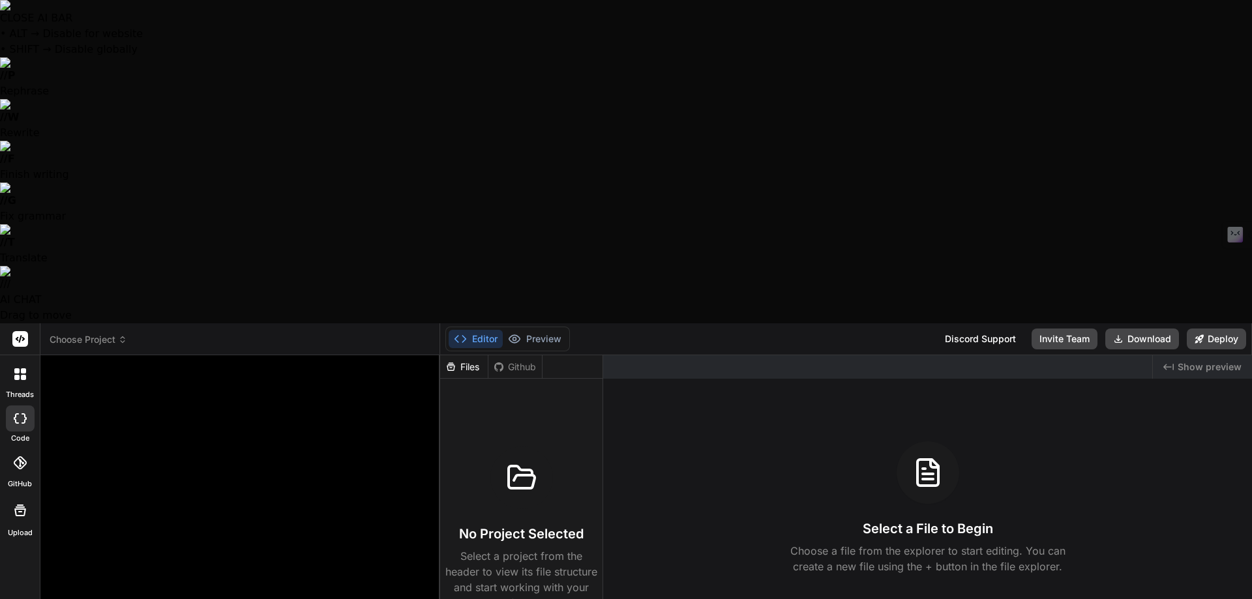
paste textarea "Create a single HTML file for a modern, visually appealing web application for …"
type textarea "x"
type textarea "Create a single HTML file for a modern, visually appealing web application for …"
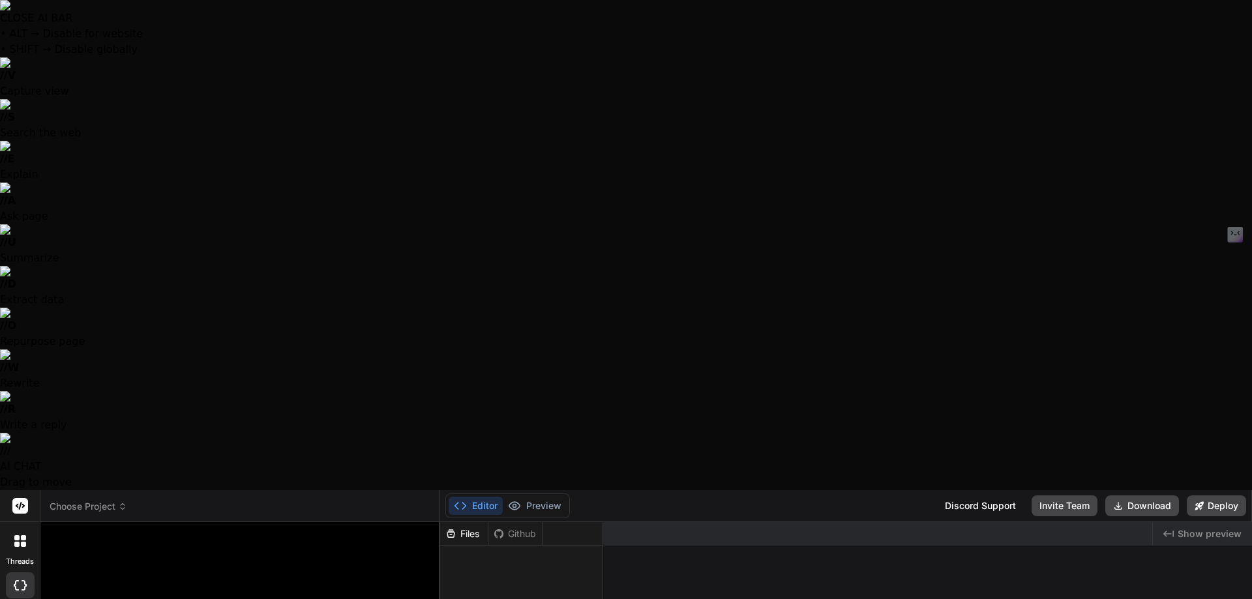
click at [1182, 528] on span "Show preview" at bounding box center [1210, 534] width 64 height 13
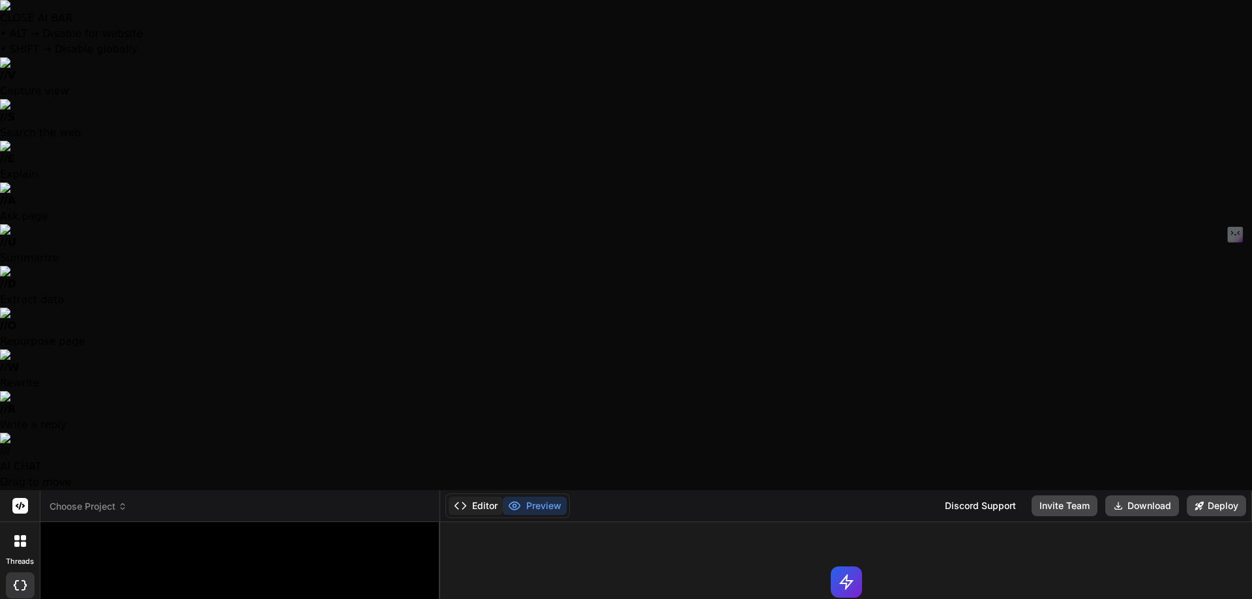
click at [483, 497] on button "Editor" at bounding box center [476, 506] width 54 height 18
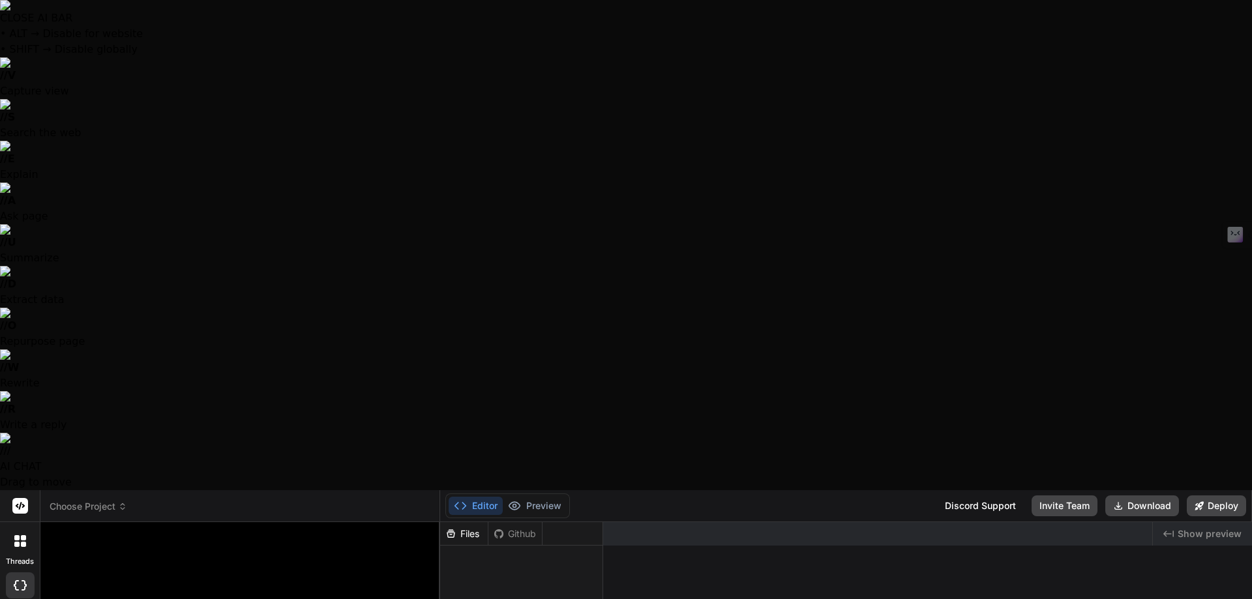
type textarea "x"
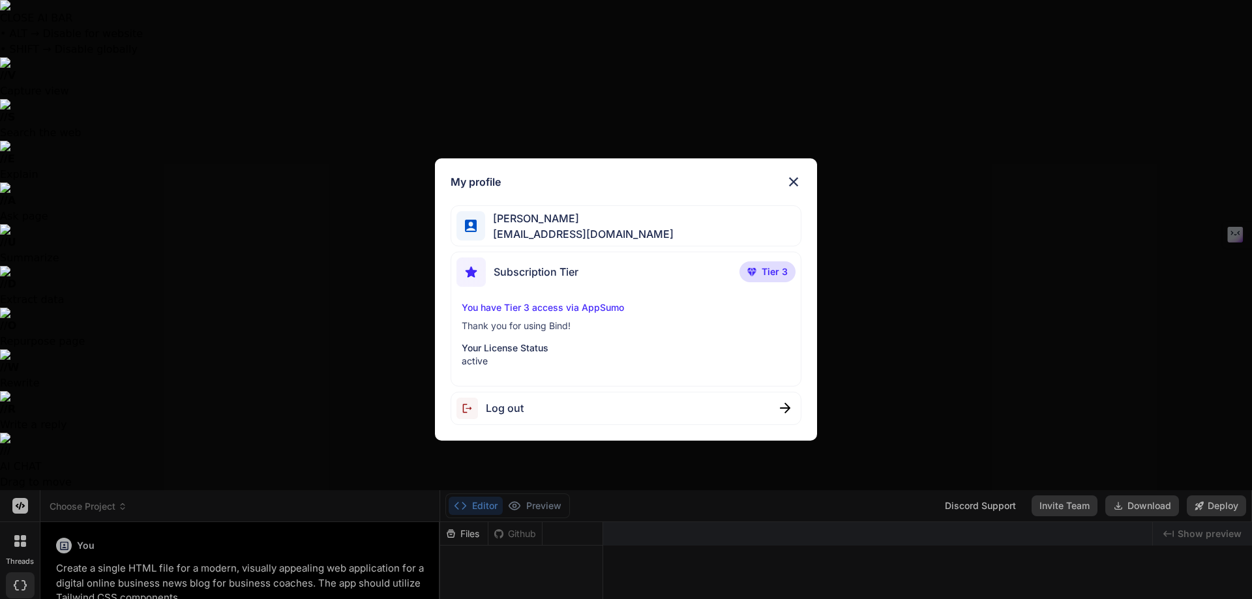
click at [792, 182] on img at bounding box center [794, 182] width 16 height 16
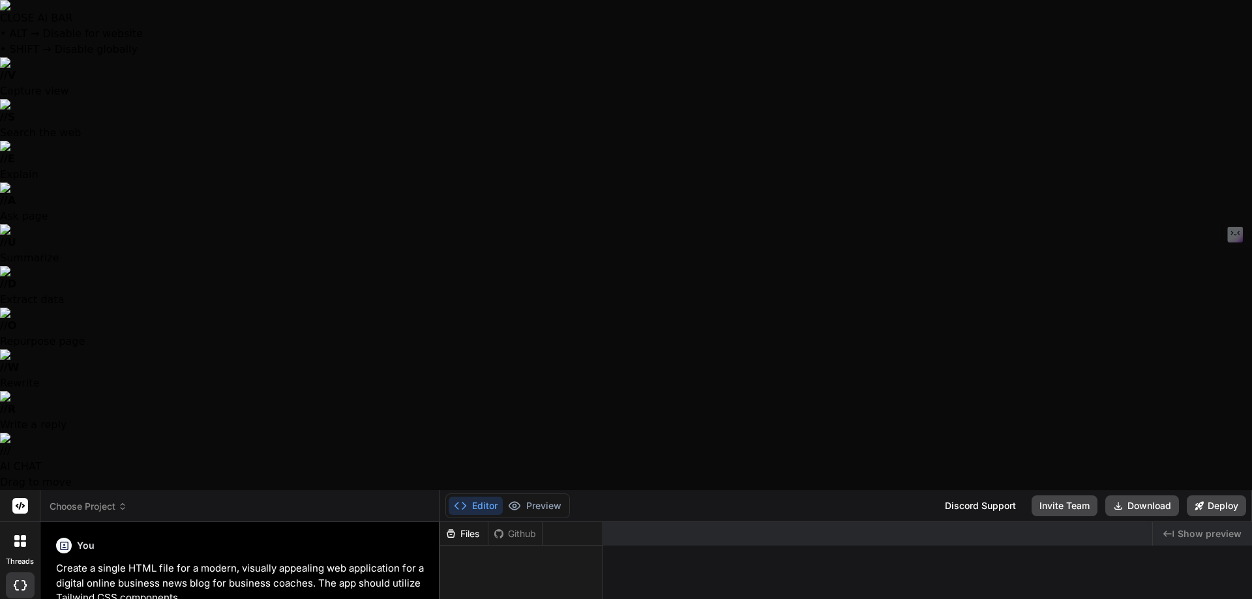
click at [16, 573] on div at bounding box center [20, 586] width 29 height 26
click at [102, 500] on span "Choose Project" at bounding box center [89, 506] width 78 height 13
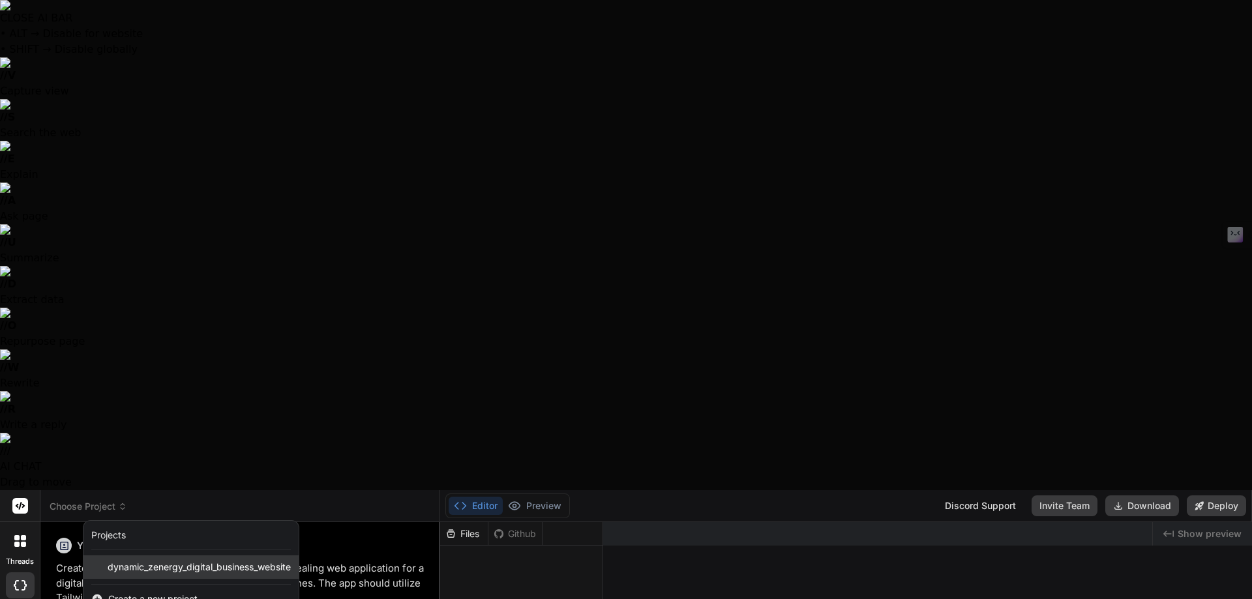
click at [142, 556] on div "dynamic_zenergy_digital_business_website" at bounding box center [190, 567] width 215 height 23
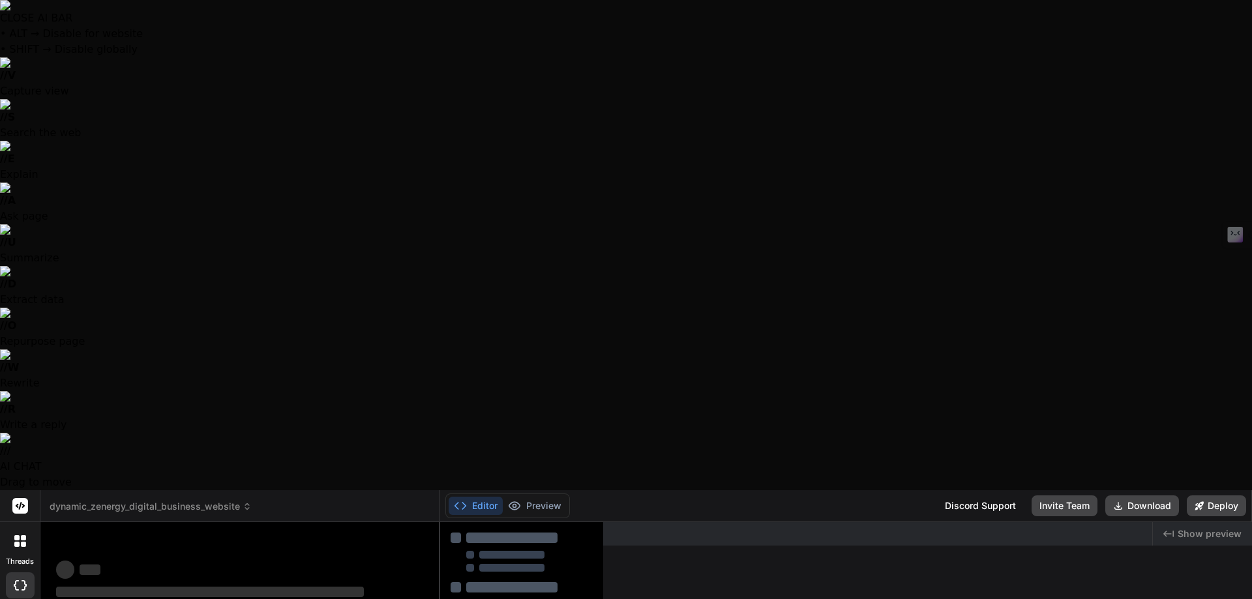
scroll to position [211, 0]
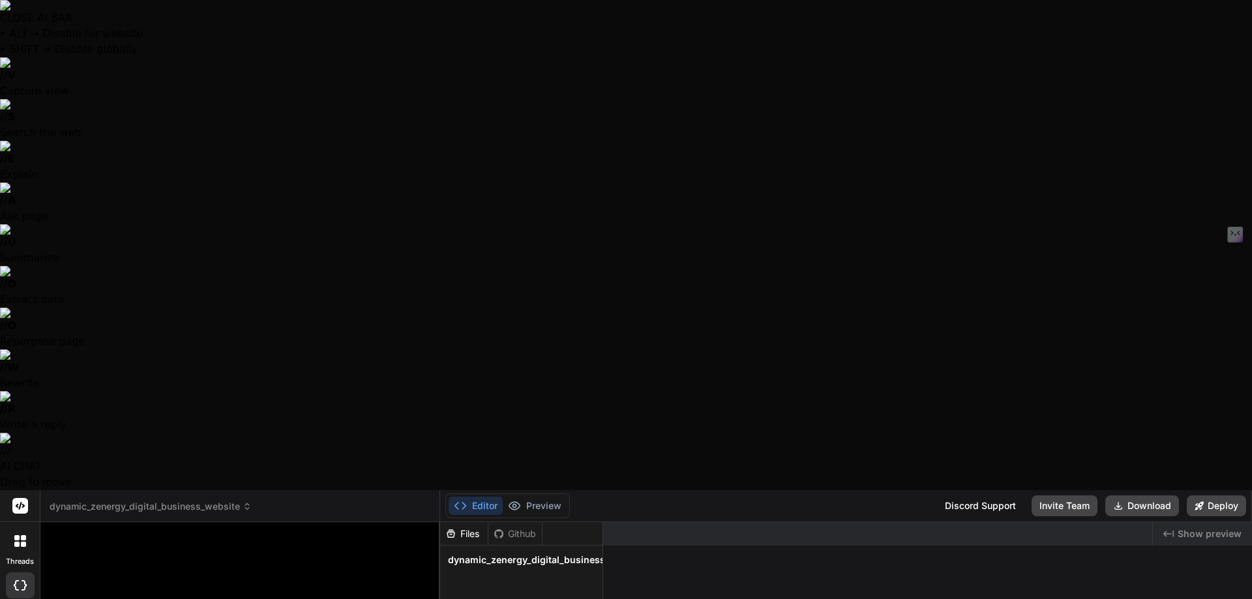
click at [19, 580] on icon at bounding box center [20, 585] width 13 height 10
click at [468, 497] on button "Editor" at bounding box center [476, 506] width 54 height 18
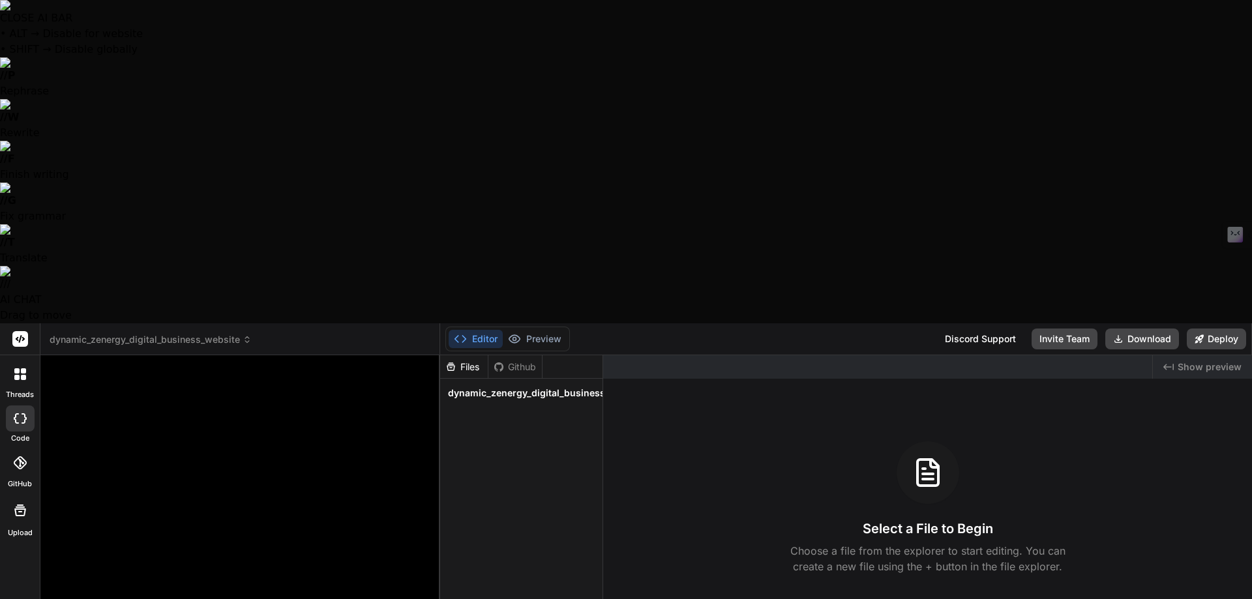
paste textarea "Create a single HTML file for a modern, visually appealing web application for …"
type textarea "x"
type textarea "Create a single HTML file for a modern, visually appealing web application for …"
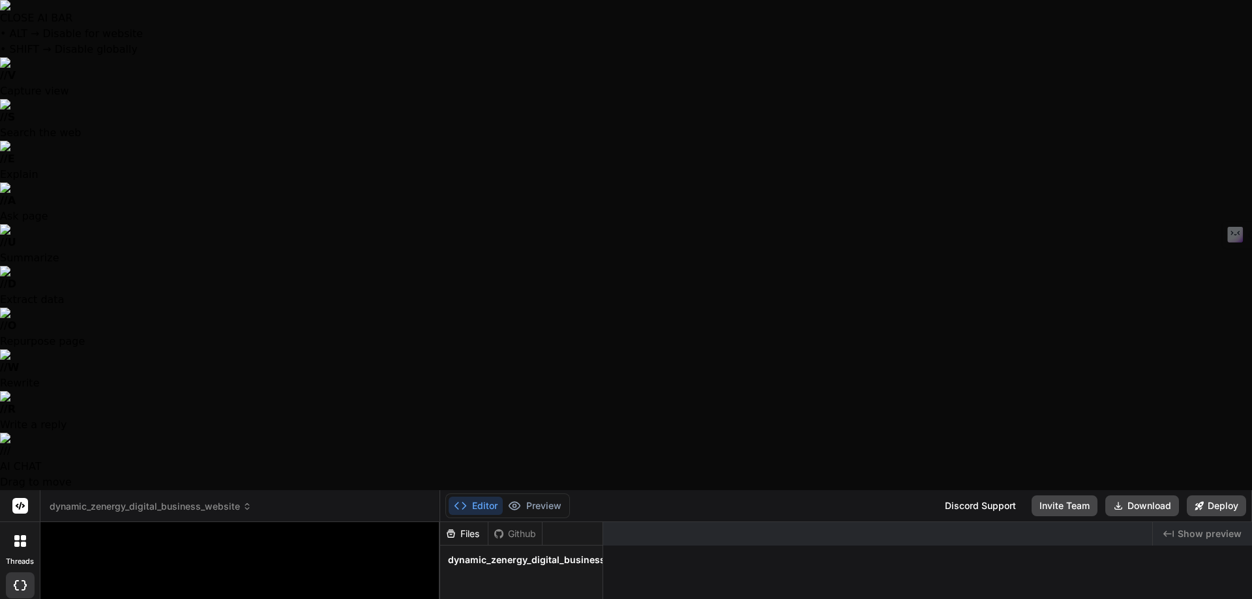
type textarea "x"
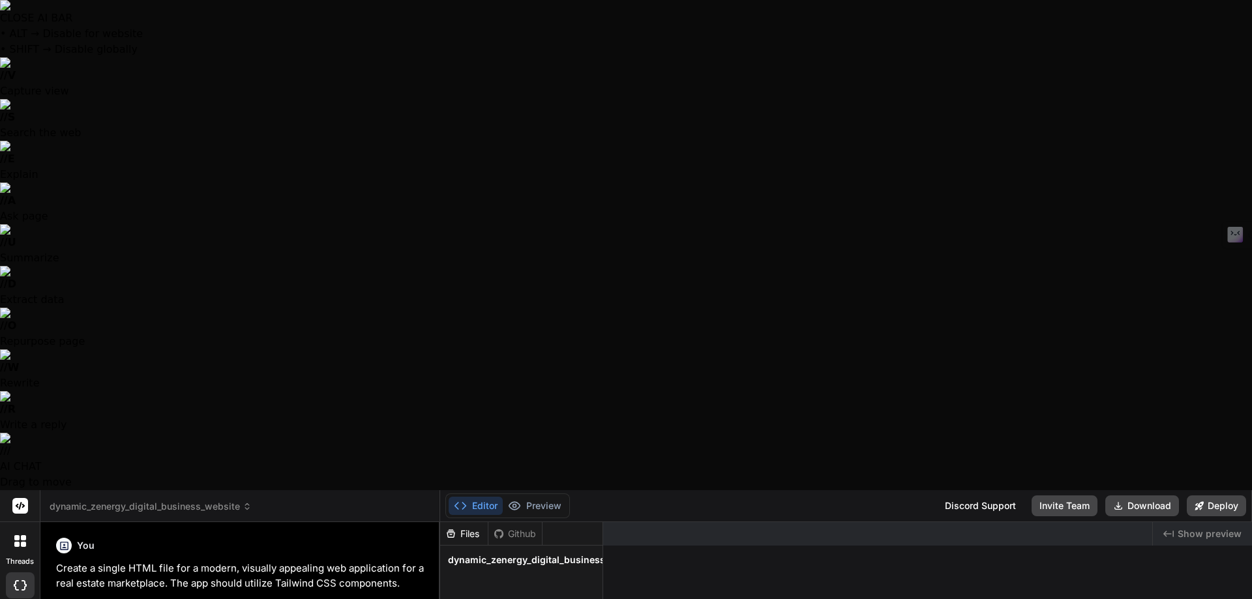
type textarea "x"
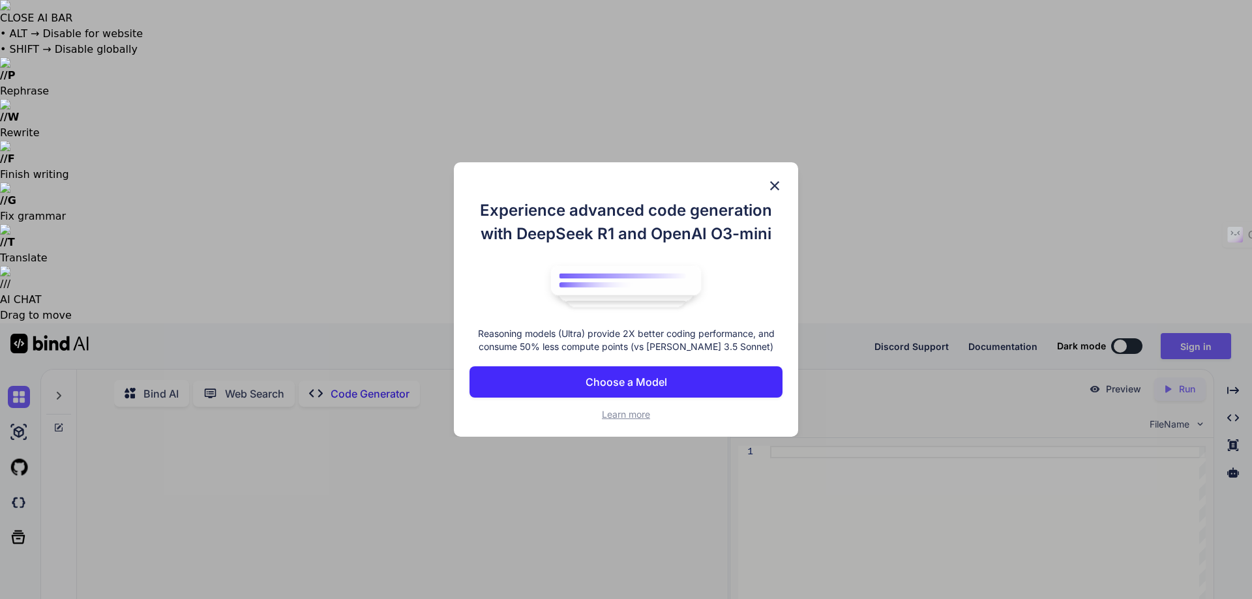
click at [775, 186] on img at bounding box center [775, 186] width 16 height 16
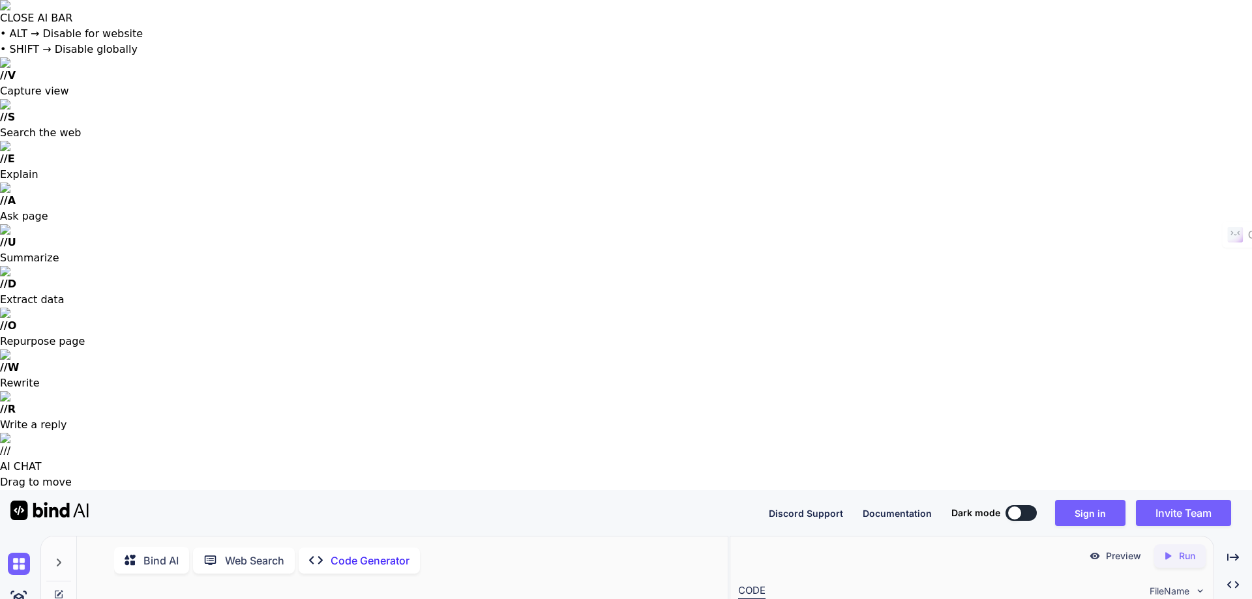
click at [391, 553] on p "Code Generator" at bounding box center [370, 561] width 79 height 16
click at [387, 553] on p "Code Generator" at bounding box center [370, 561] width 79 height 16
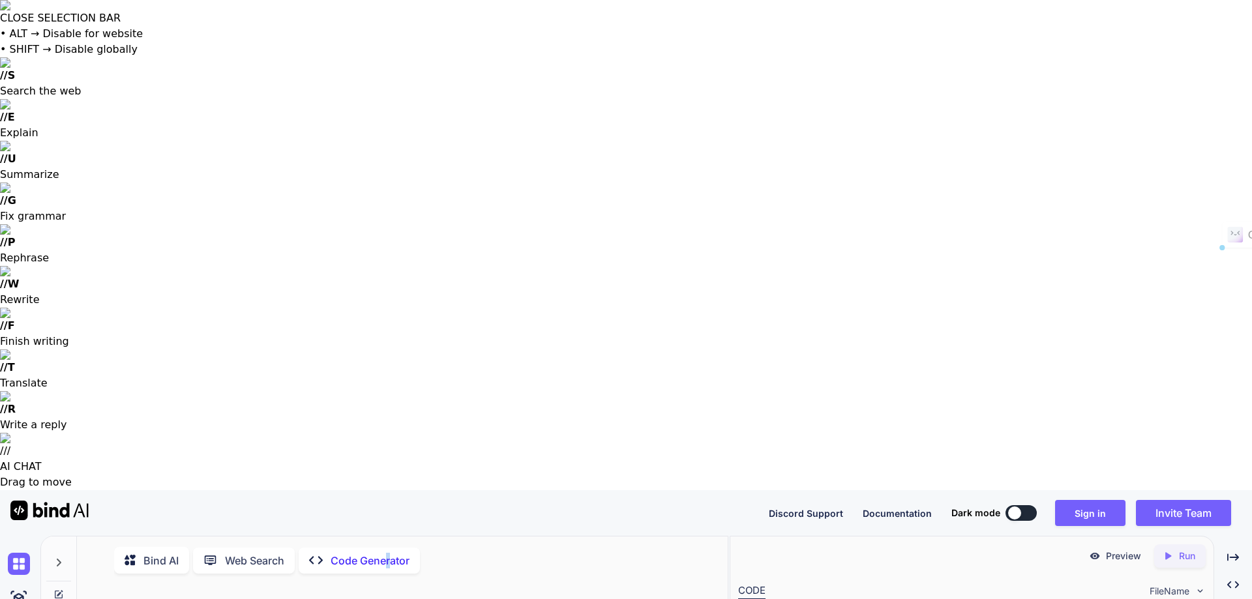
type textarea "x"
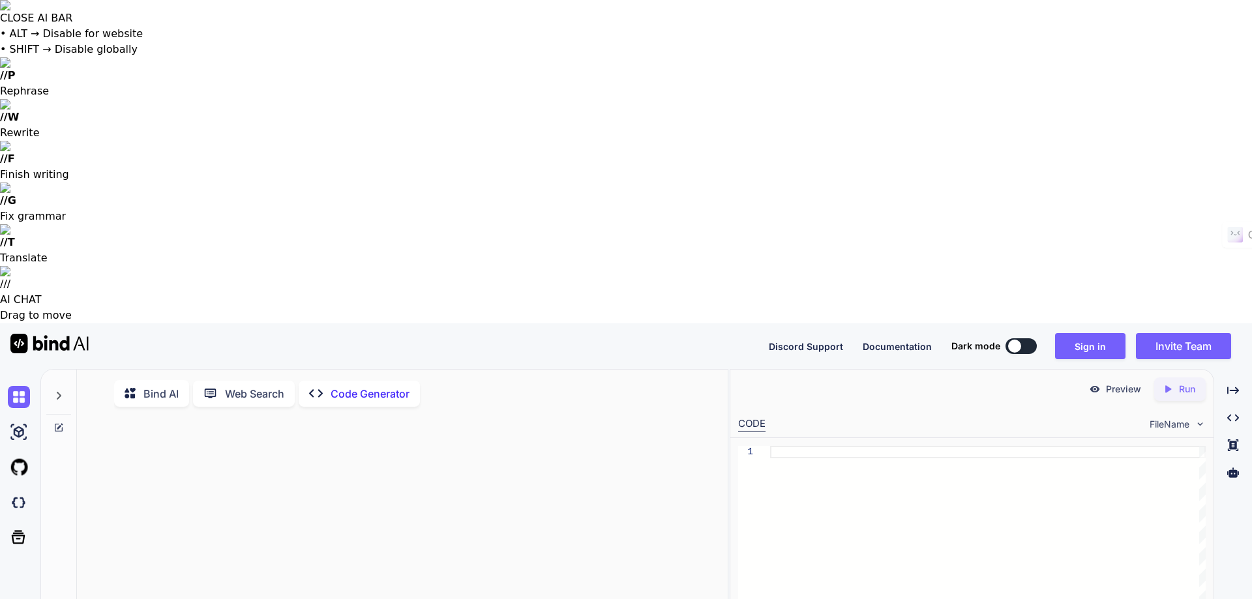
paste textarea "Create a single HTML file for a modern, visually appealing web application for …"
type textarea "Create a single HTML file for a modern, visually appealing web application for …"
type textarea "x"
type textarea "Create a single HTML file for a modern, visually appealing web application for …"
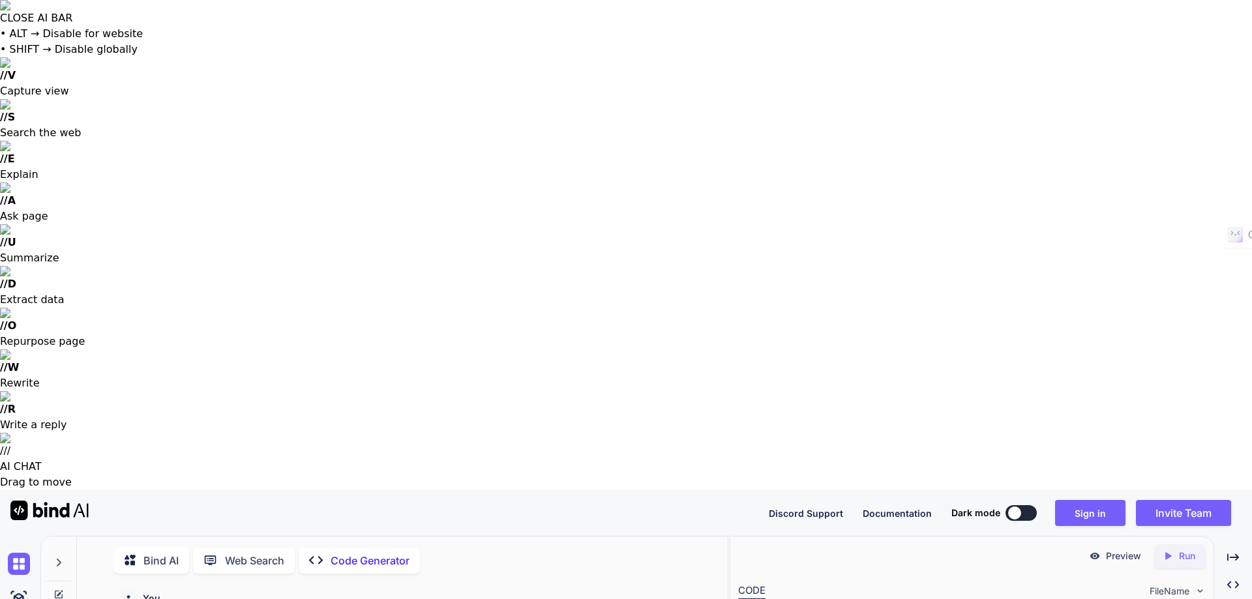
type textarea "x"
click at [1091, 500] on button "Sign in" at bounding box center [1090, 513] width 70 height 26
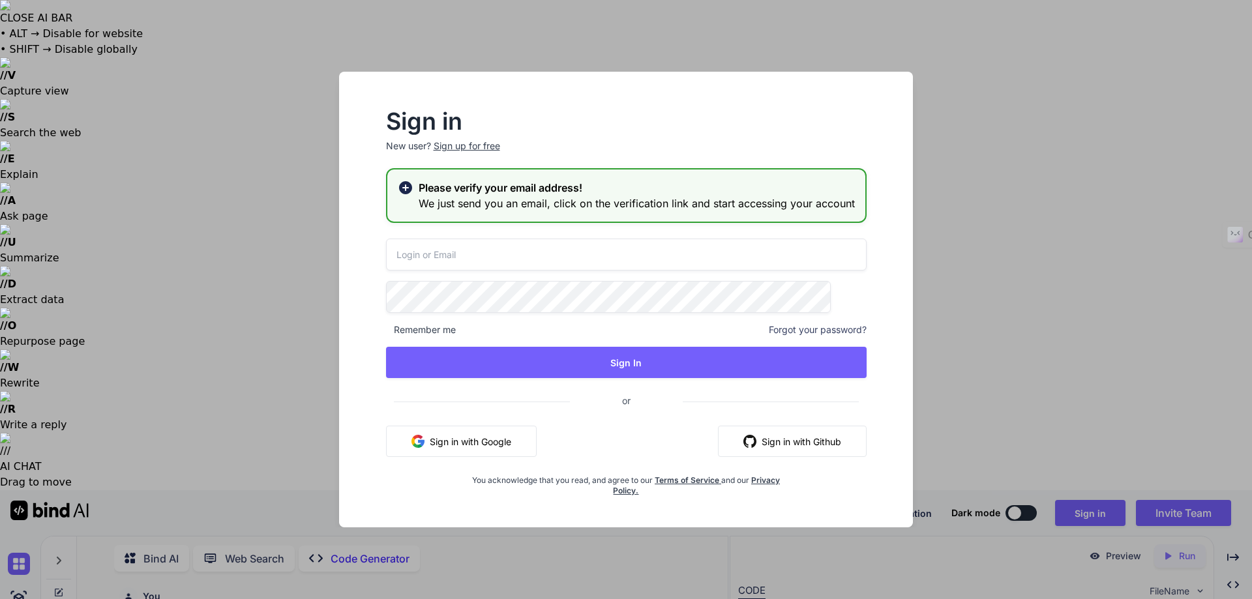
click at [607, 258] on input "email" at bounding box center [626, 255] width 481 height 32
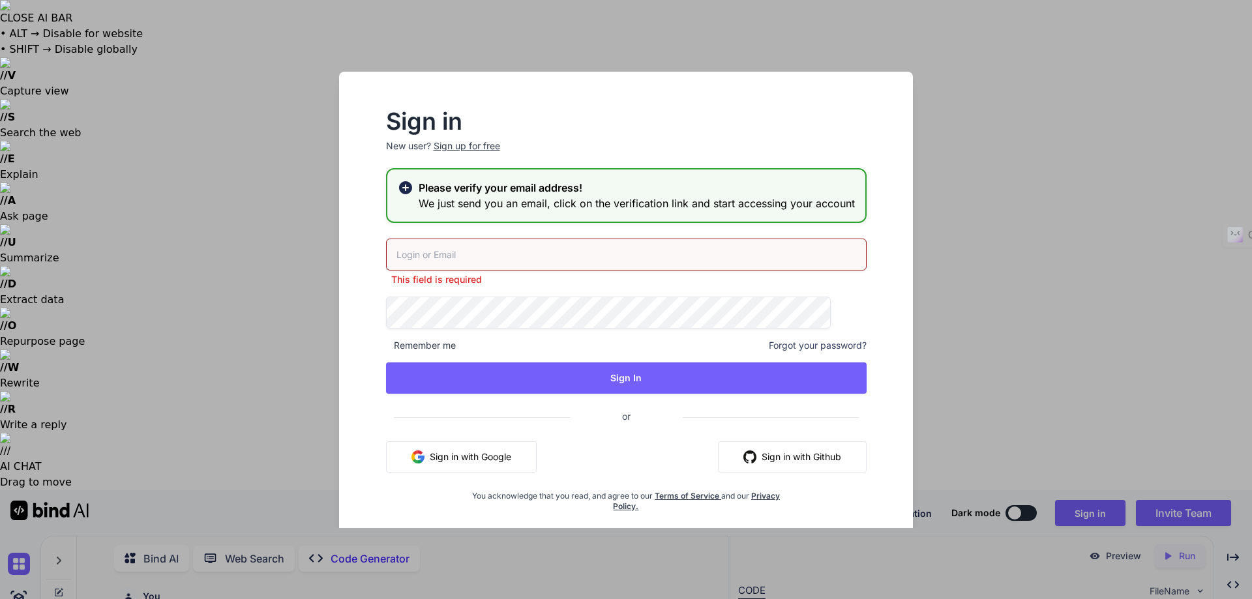
click at [627, 262] on input "email" at bounding box center [626, 255] width 481 height 32
paste input "wamsi@hotmail.com"
type input "wamsi@hotmail.com"
click at [1111, 138] on div "Sign in New user? Sign up for free Please verify your email address! We just se…" at bounding box center [626, 299] width 1252 height 599
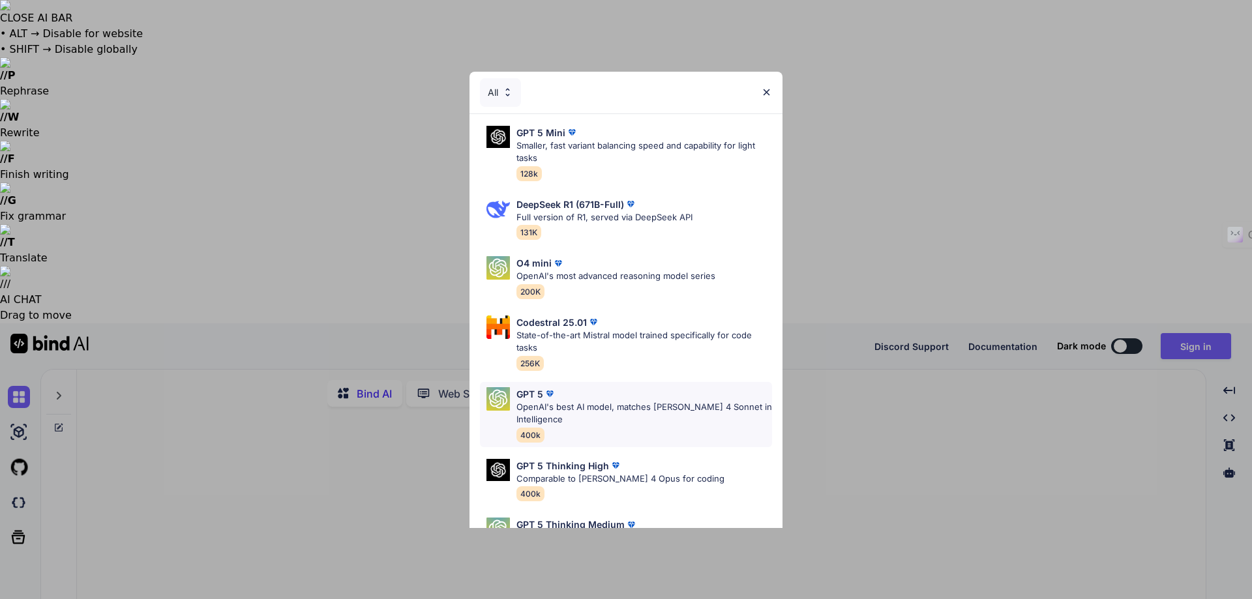
type textarea "x"
click at [616, 138] on div "GPT 5 Mini" at bounding box center [645, 133] width 256 height 14
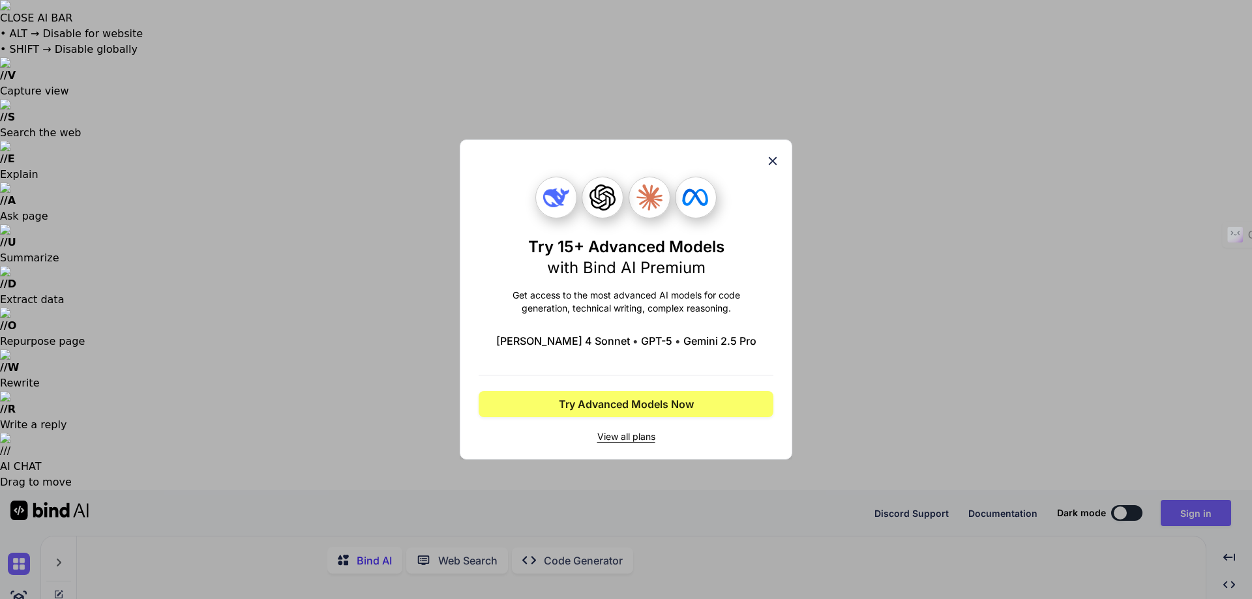
click at [644, 438] on span "View all plans" at bounding box center [626, 436] width 295 height 13
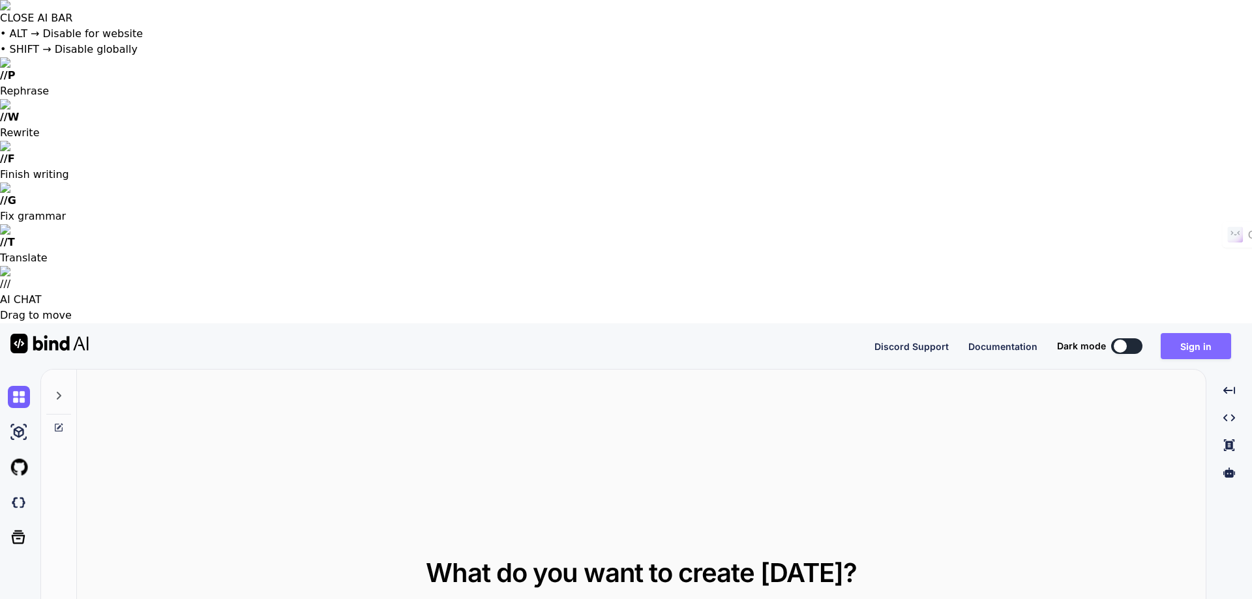
click at [1180, 333] on button "Sign in" at bounding box center [1196, 346] width 70 height 26
type textarea "x"
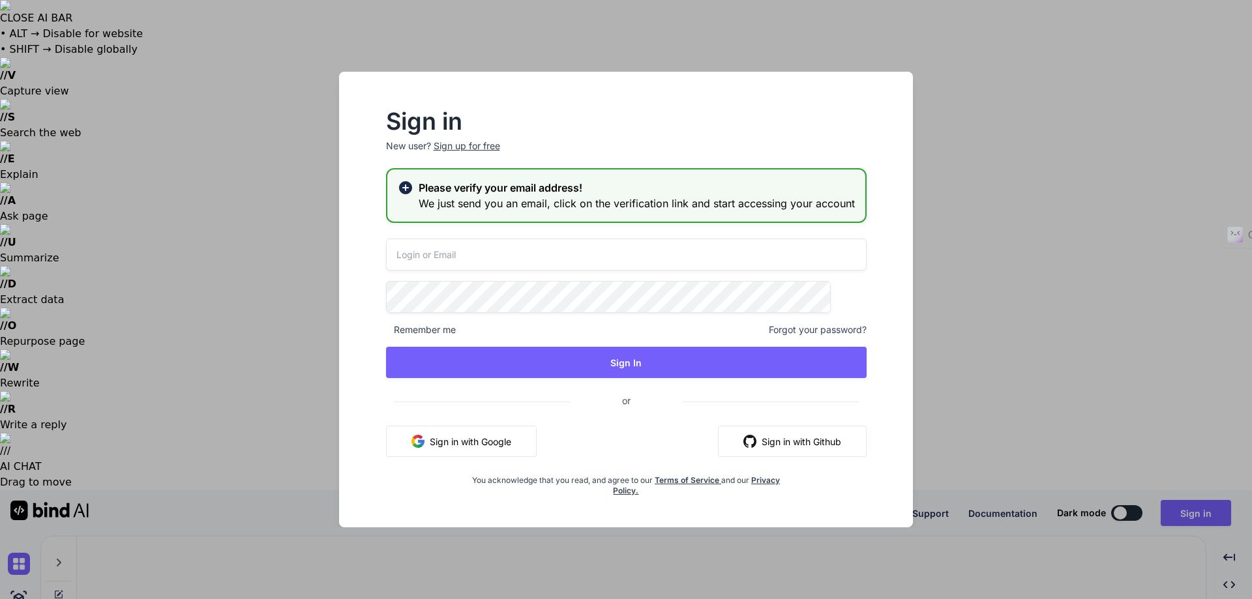
drag, startPoint x: 1064, startPoint y: 66, endPoint x: 1054, endPoint y: 67, distance: 9.8
click at [1060, 67] on div "Sign in New user? Sign up for free Please verify your email address! We just se…" at bounding box center [626, 299] width 1252 height 599
